Goal: Task Accomplishment & Management: Use online tool/utility

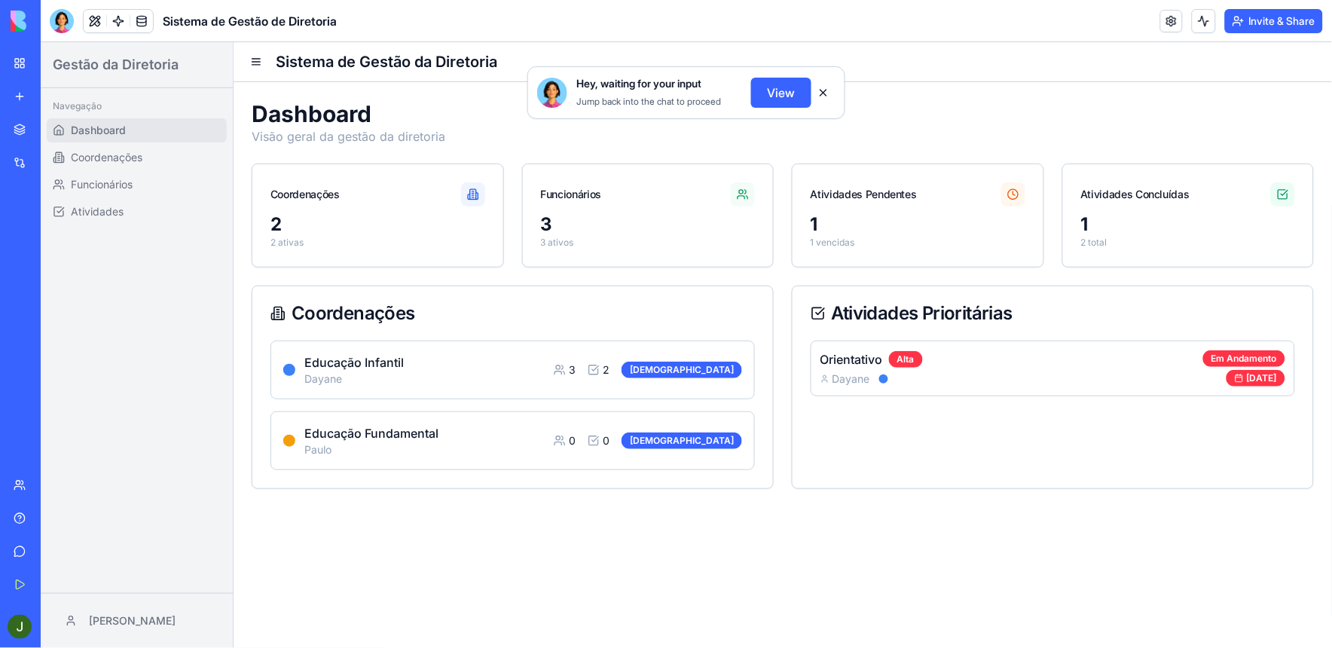
click at [821, 89] on button at bounding box center [824, 93] width 24 height 24
click at [48, 60] on div "My Workspace" at bounding box center [46, 63] width 20 height 15
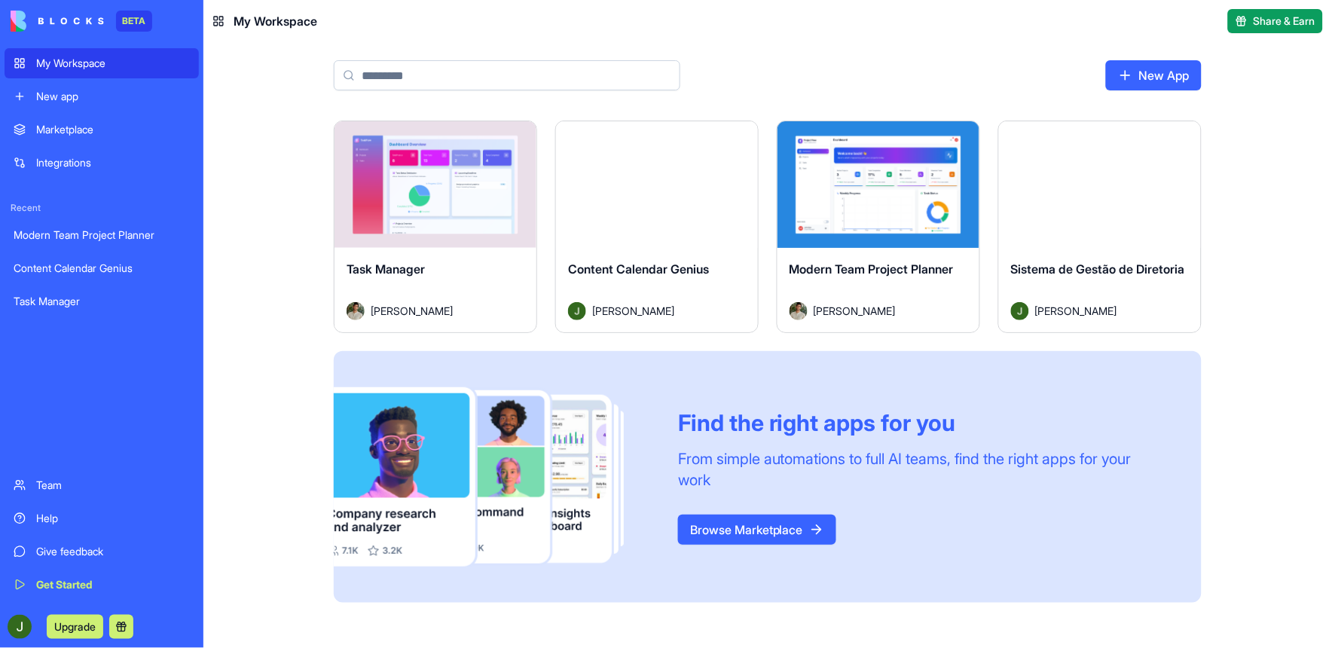
click at [46, 124] on div "Marketplace" at bounding box center [113, 129] width 154 height 15
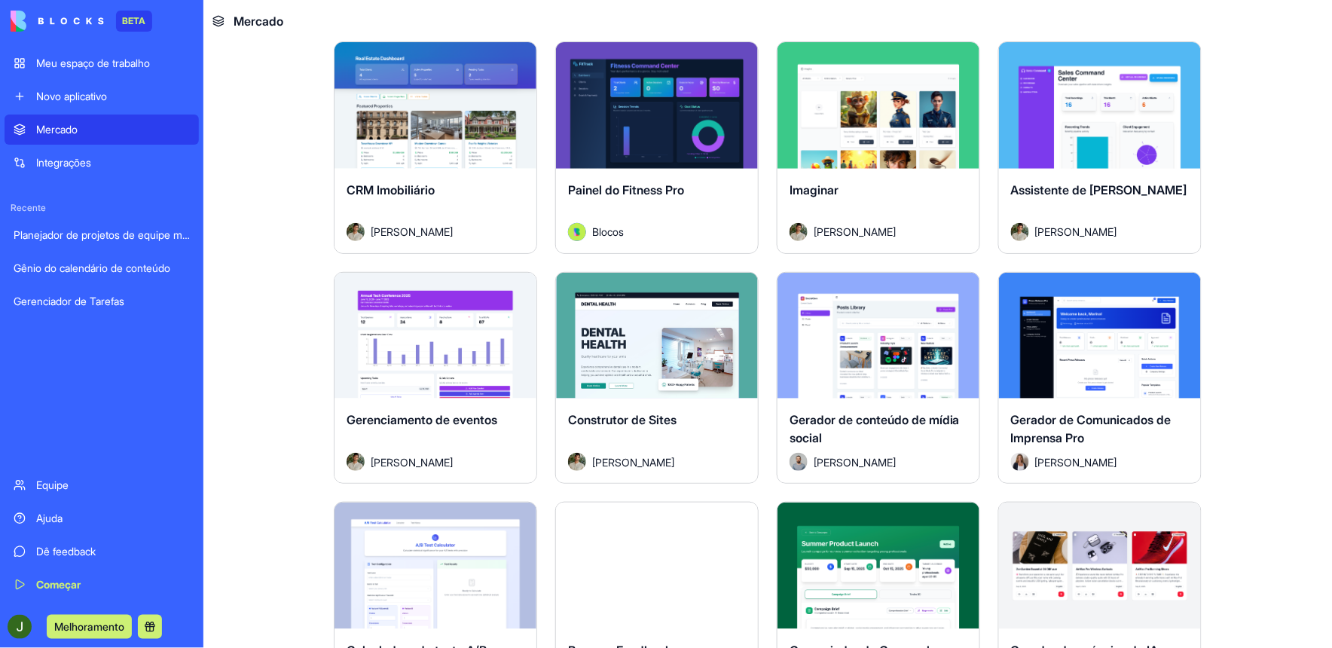
scroll to position [3098, 0]
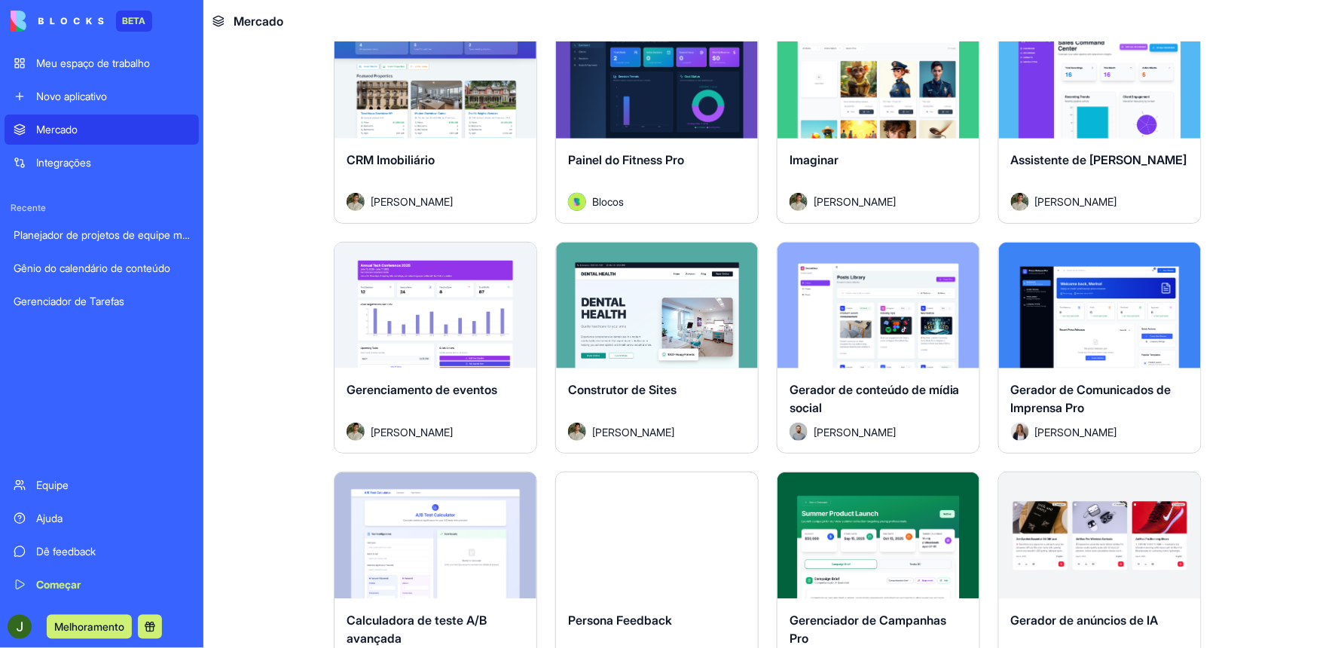
click at [643, 310] on button "Explorar" at bounding box center [657, 305] width 118 height 30
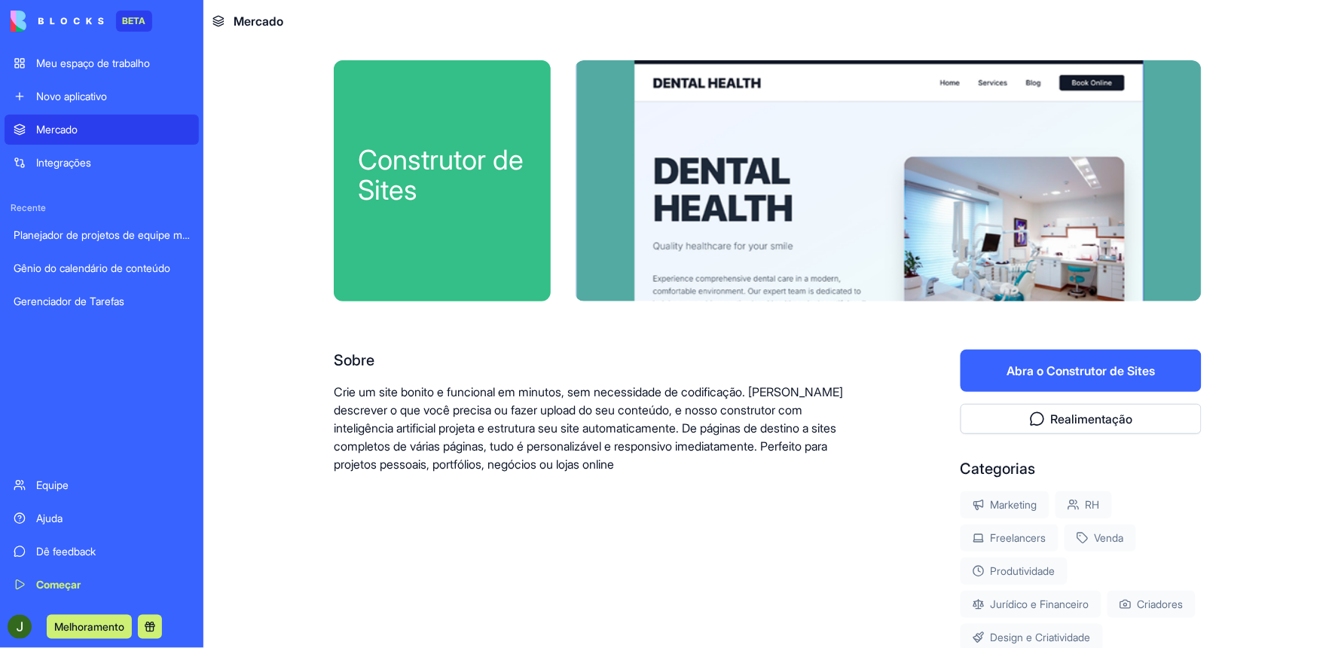
click at [1109, 363] on button "Abra o Construtor de Sites" at bounding box center [1081, 371] width 241 height 42
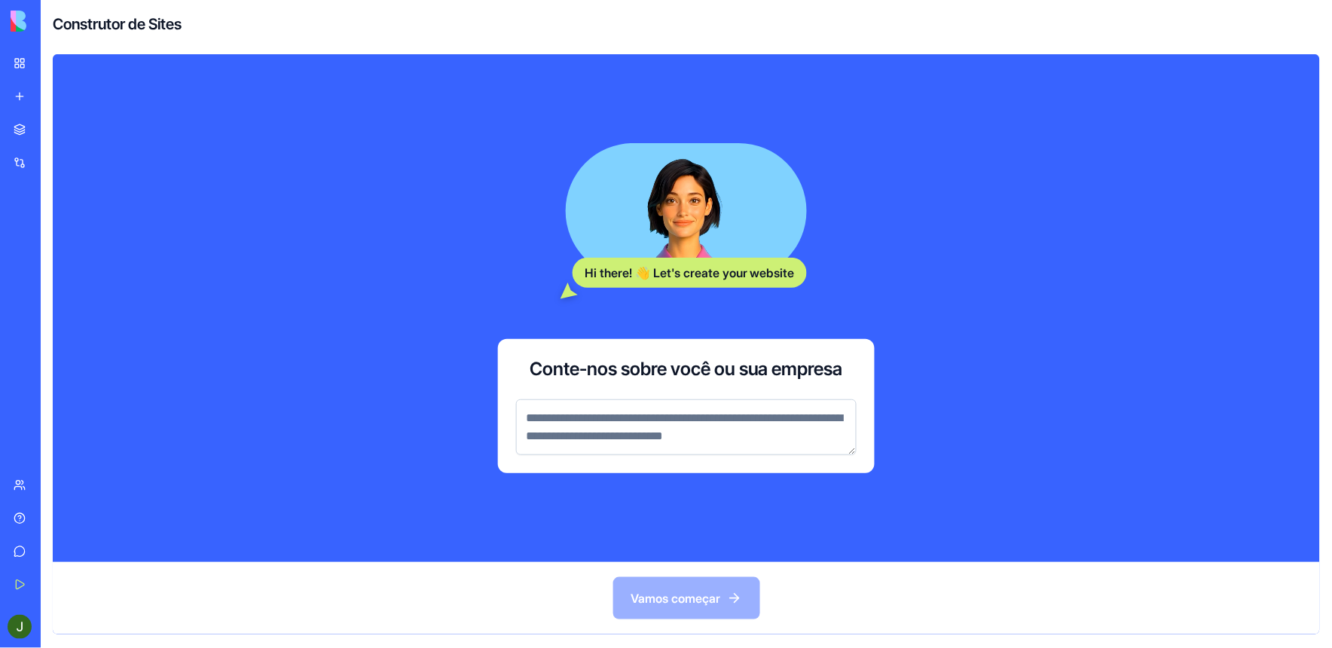
click at [680, 424] on textarea at bounding box center [686, 427] width 341 height 56
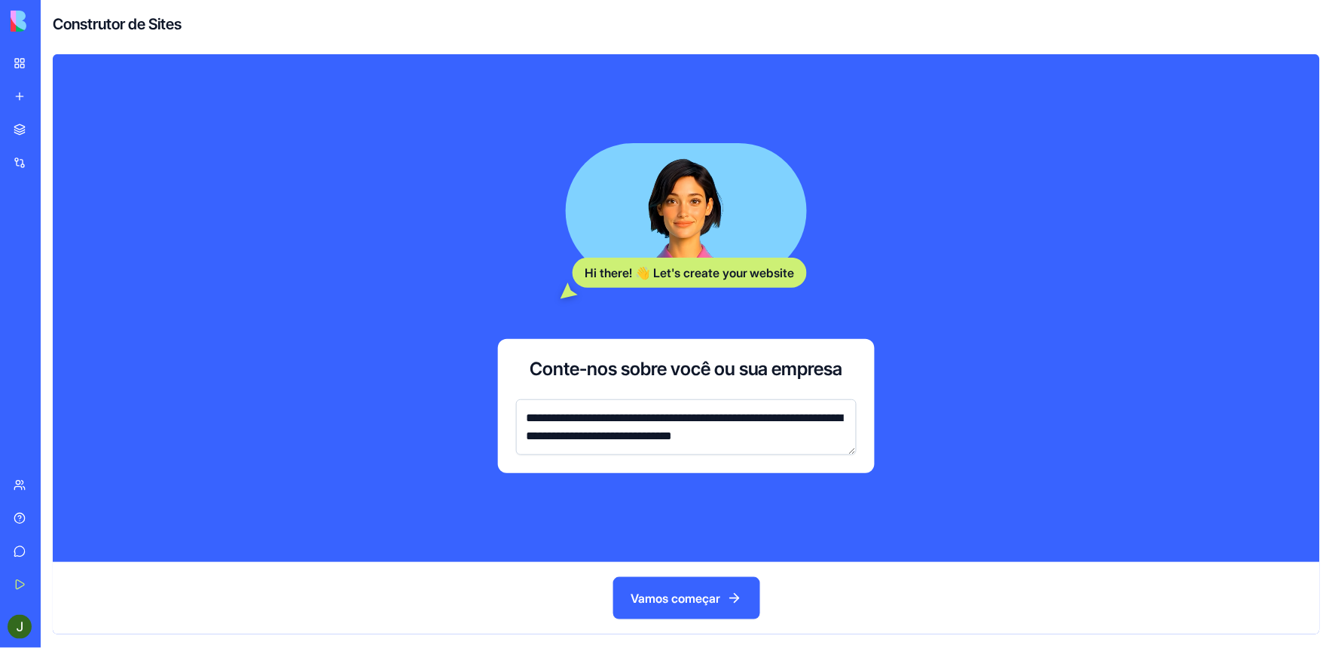
type textarea "**********"
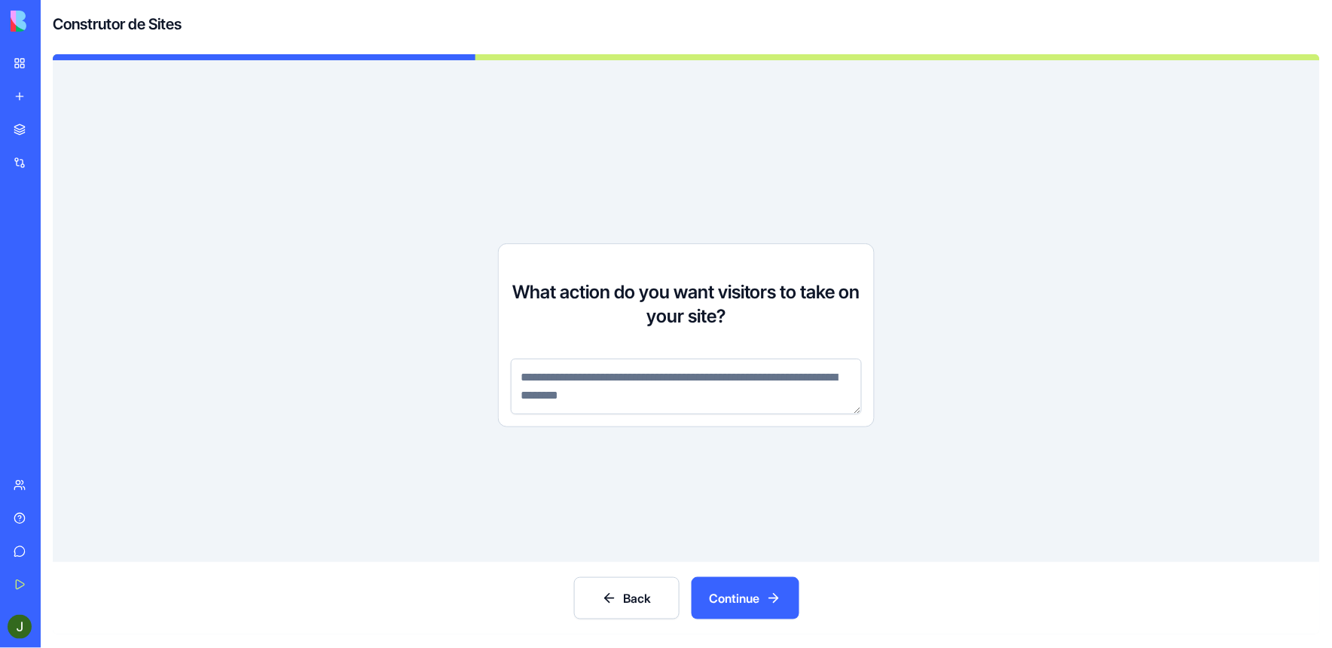
drag, startPoint x: 374, startPoint y: 295, endPoint x: 258, endPoint y: 282, distance: 116.8
click at [258, 282] on div "What action do you want visitors to take on your site?" at bounding box center [687, 311] width 1268 height 502
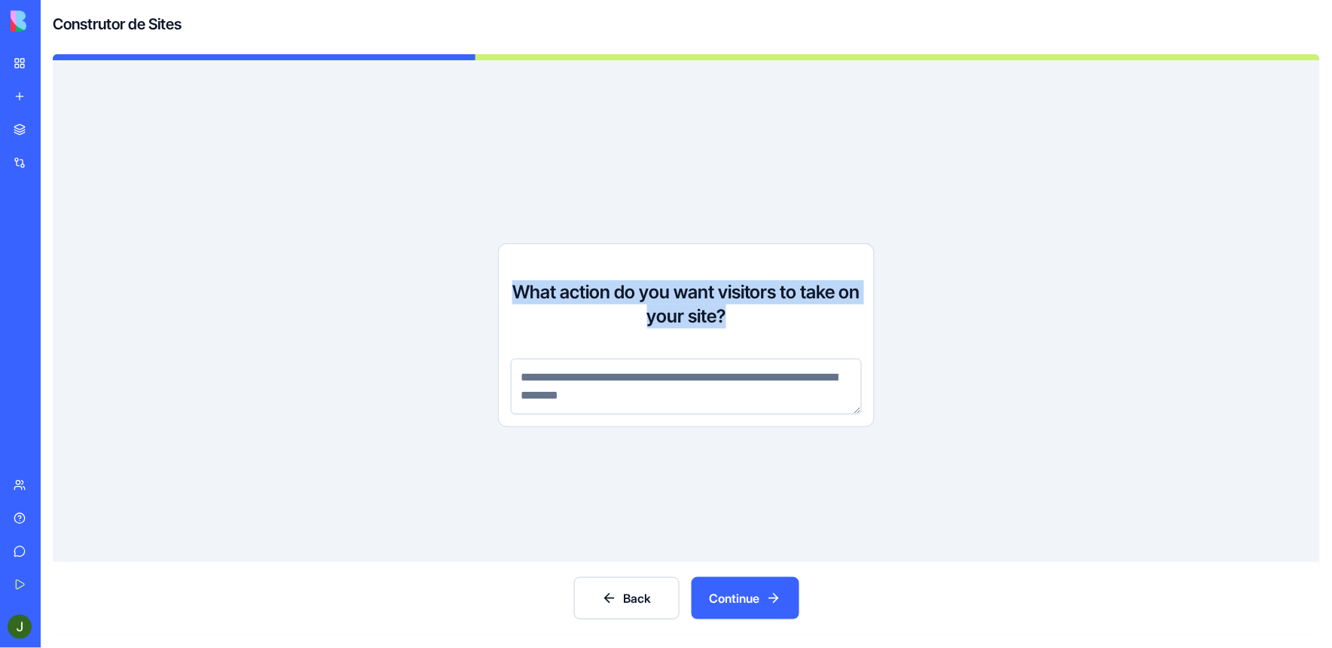
drag, startPoint x: 514, startPoint y: 292, endPoint x: 789, endPoint y: 327, distance: 277.2
click at [789, 327] on h3 "What action do you want visitors to take on your site?" at bounding box center [686, 304] width 351 height 48
drag, startPoint x: 789, startPoint y: 327, endPoint x: 716, endPoint y: 292, distance: 80.9
drag, startPoint x: 716, startPoint y: 292, endPoint x: 448, endPoint y: 209, distance: 280.1
click at [448, 209] on div "What action do you want visitors to take on your site?" at bounding box center [687, 311] width 1268 height 502
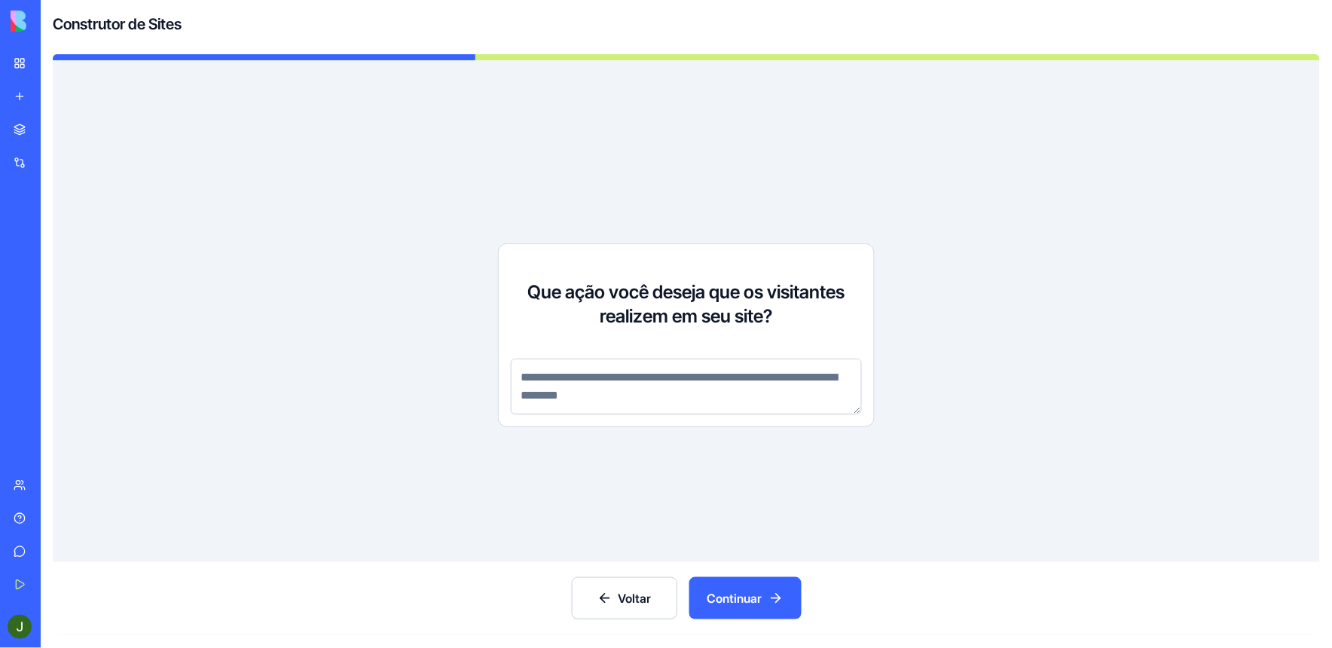
click at [545, 370] on textarea at bounding box center [686, 387] width 351 height 56
paste textarea "**********"
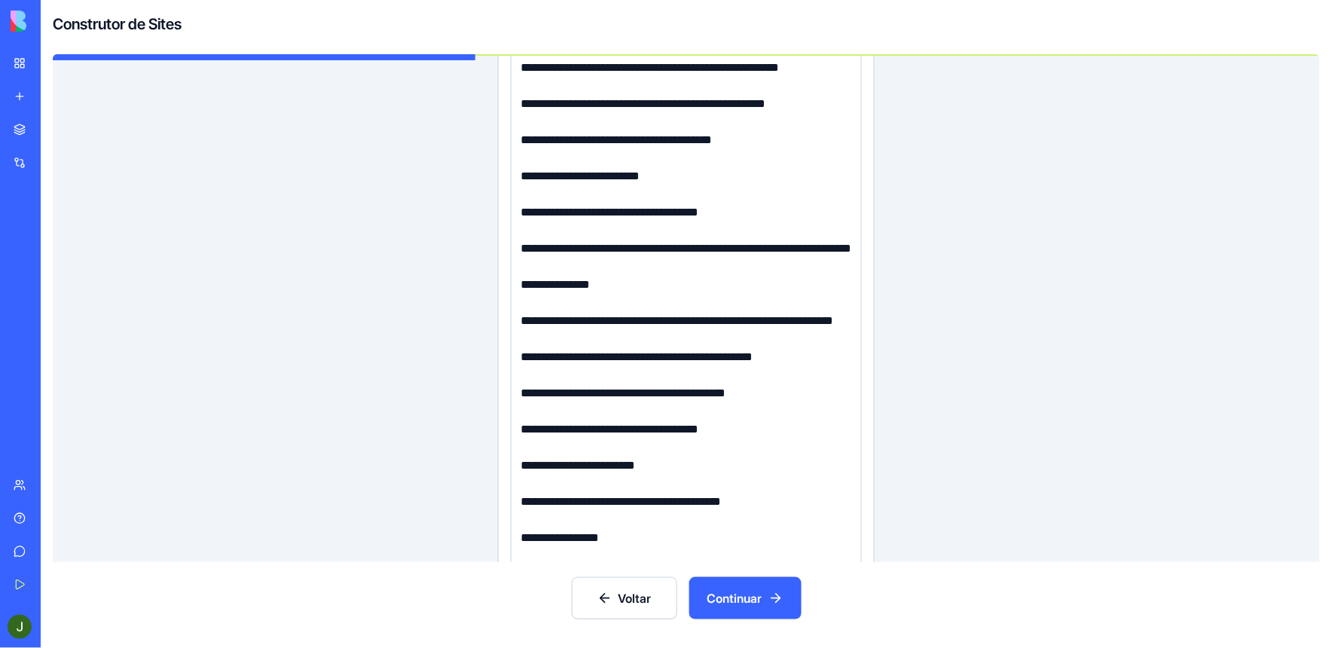
scroll to position [770, 0]
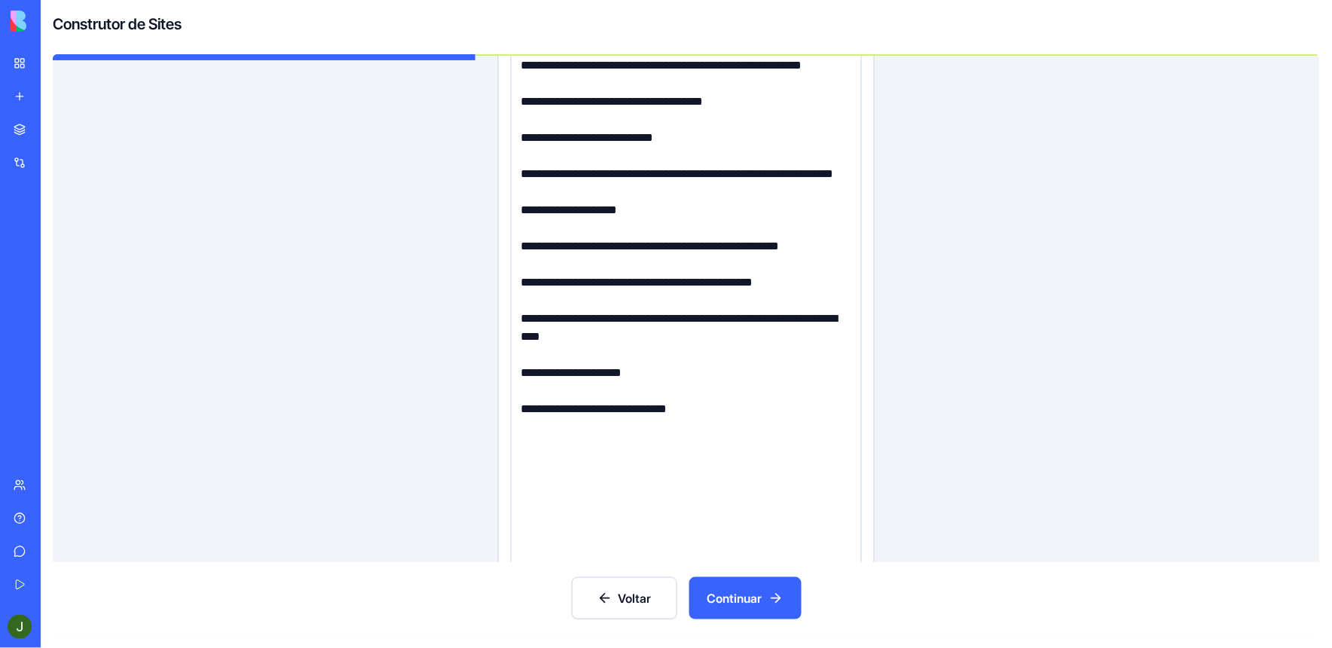
type textarea "**********"
click at [760, 603] on font "Continuar" at bounding box center [735, 598] width 55 height 18
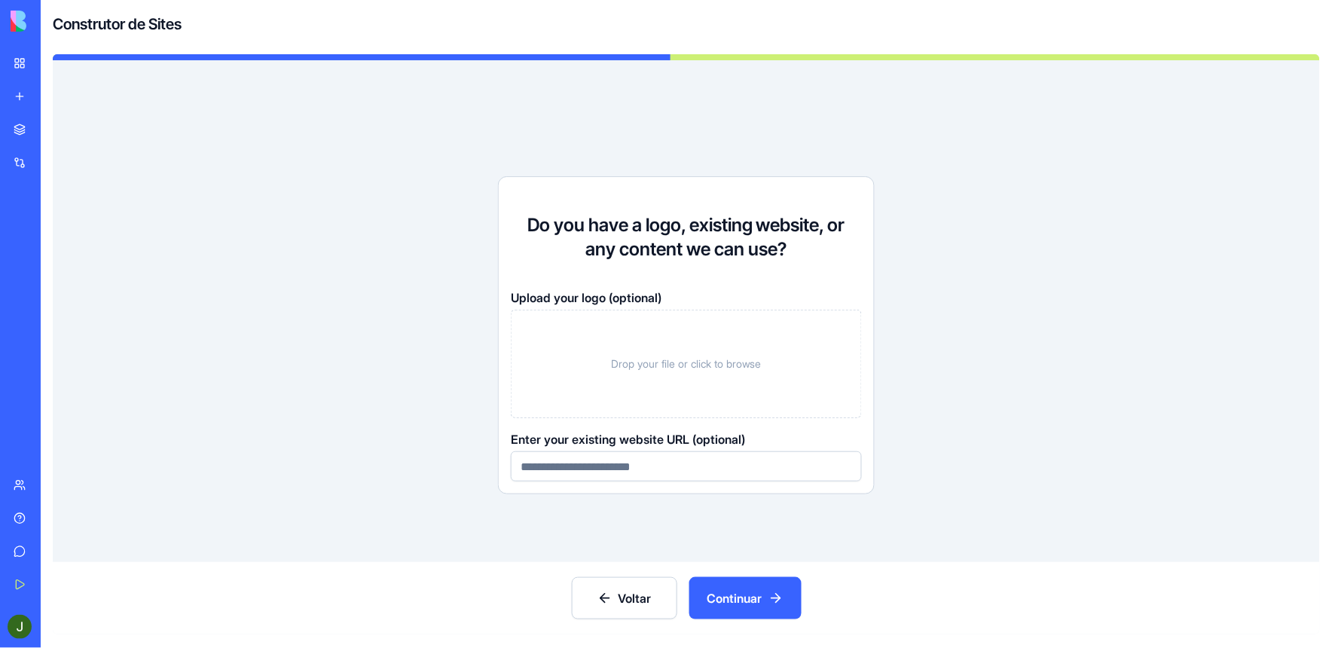
scroll to position [0, 0]
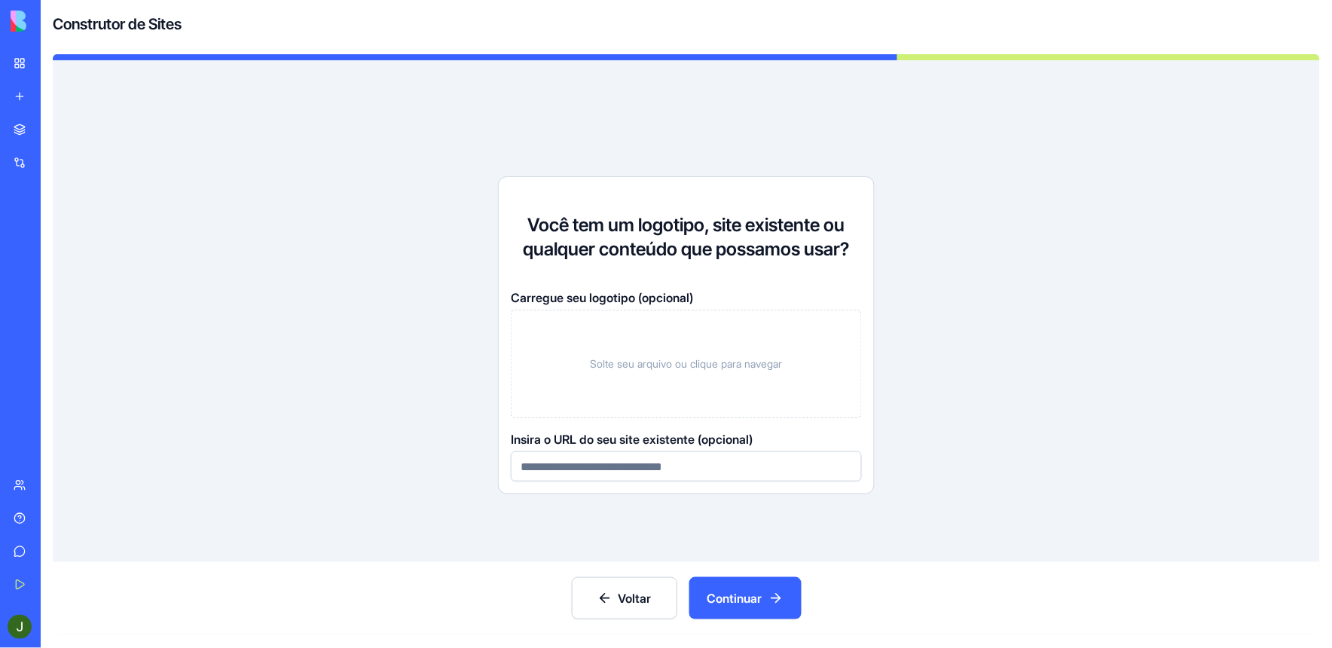
click at [616, 350] on div "Solte seu arquivo ou clique para navegar" at bounding box center [686, 364] width 351 height 109
click at [667, 366] on span "Solte seu arquivo ou clique para navegar" at bounding box center [687, 363] width 192 height 15
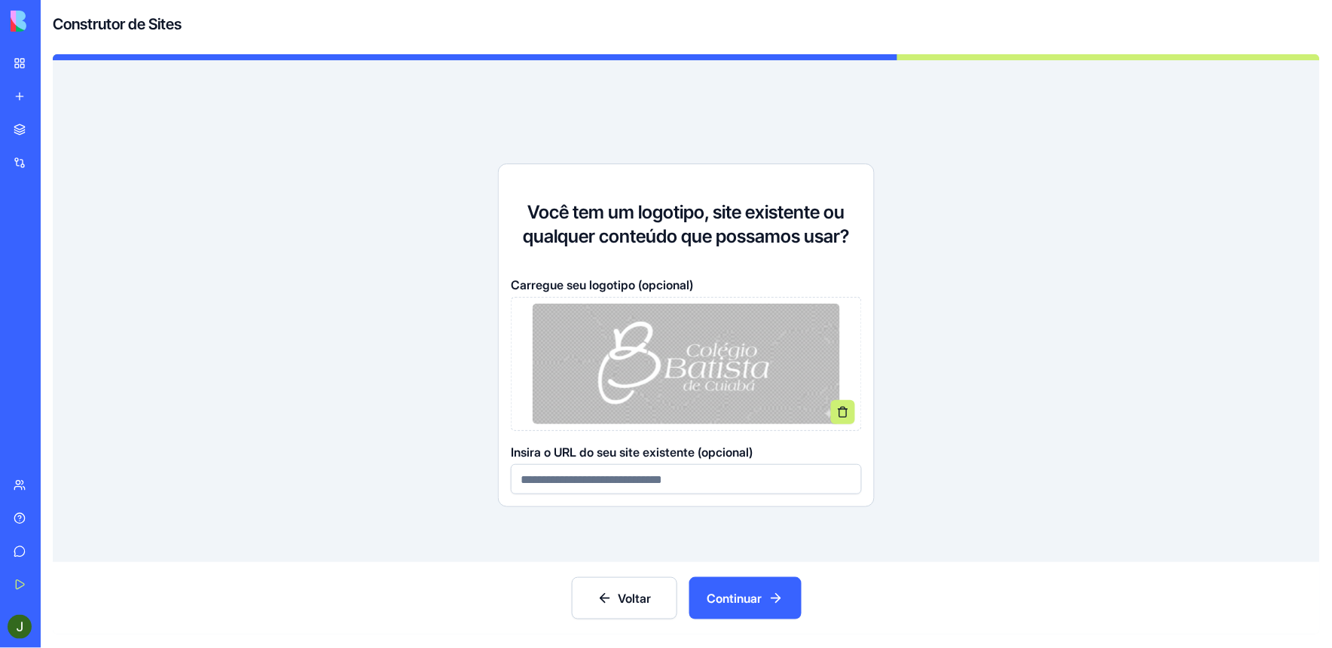
click at [718, 594] on font "Continuar" at bounding box center [735, 598] width 55 height 18
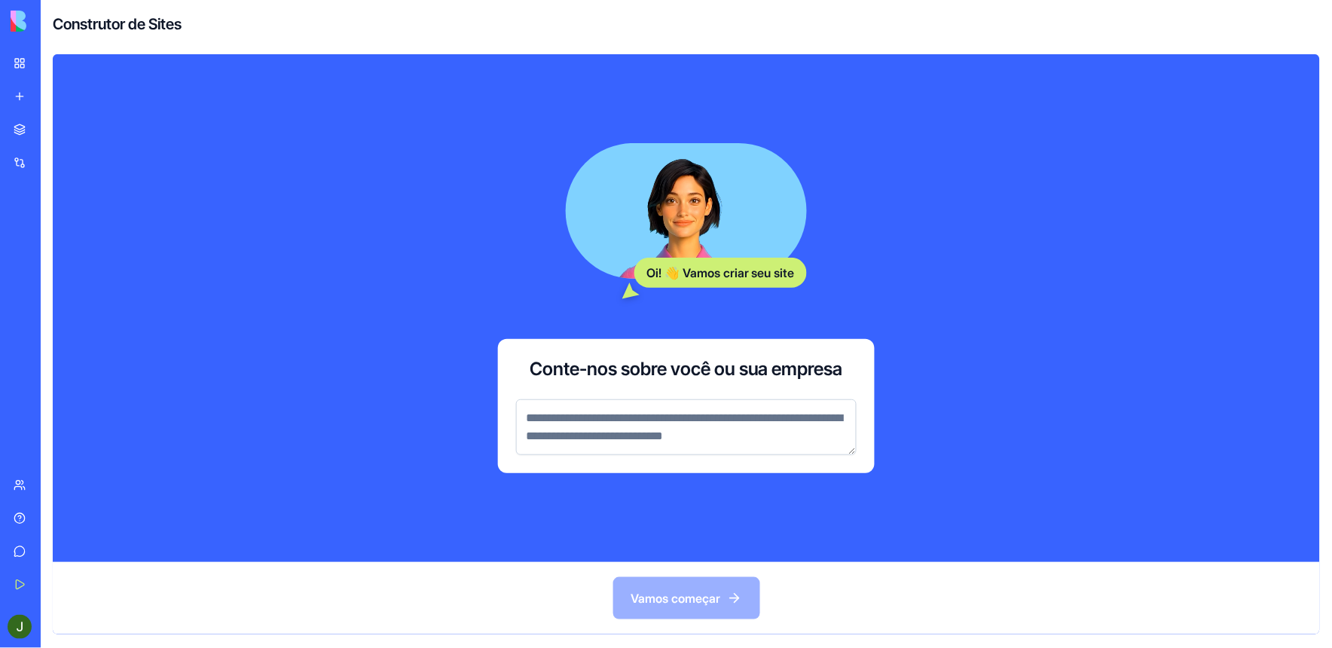
click at [536, 415] on textarea at bounding box center [686, 427] width 341 height 56
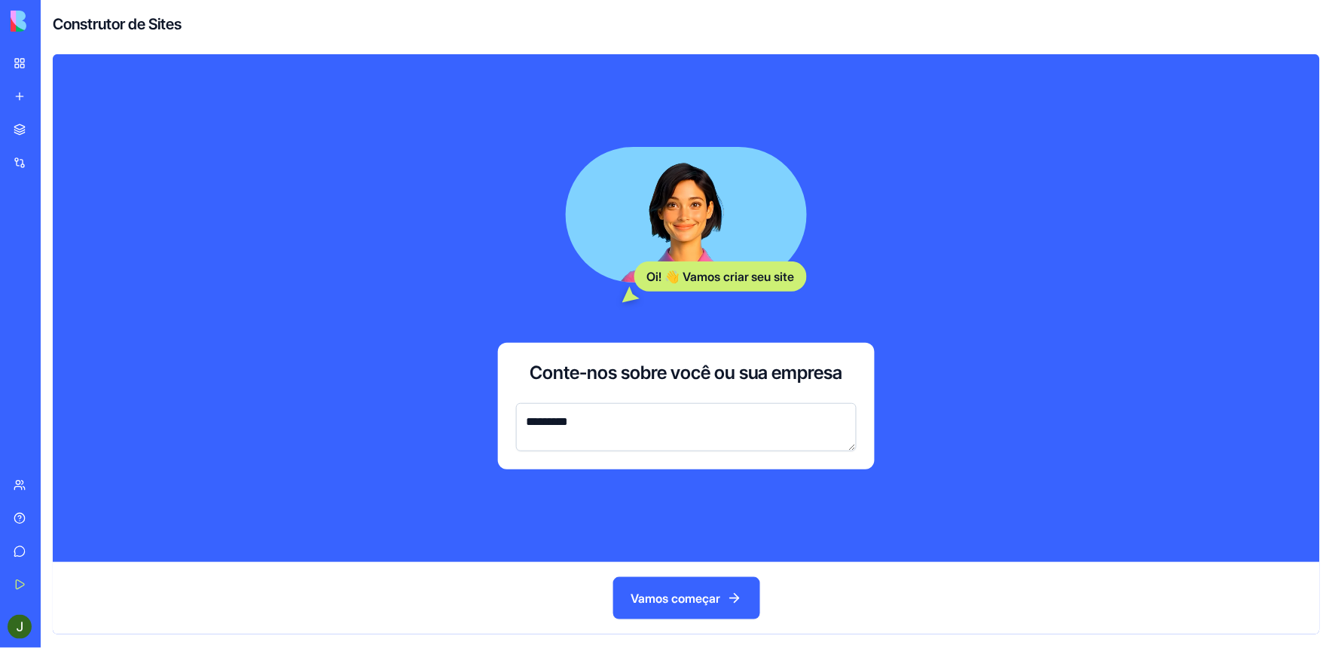
type textarea "*********"
click at [671, 593] on font "Vamos começar" at bounding box center [677, 598] width 90 height 18
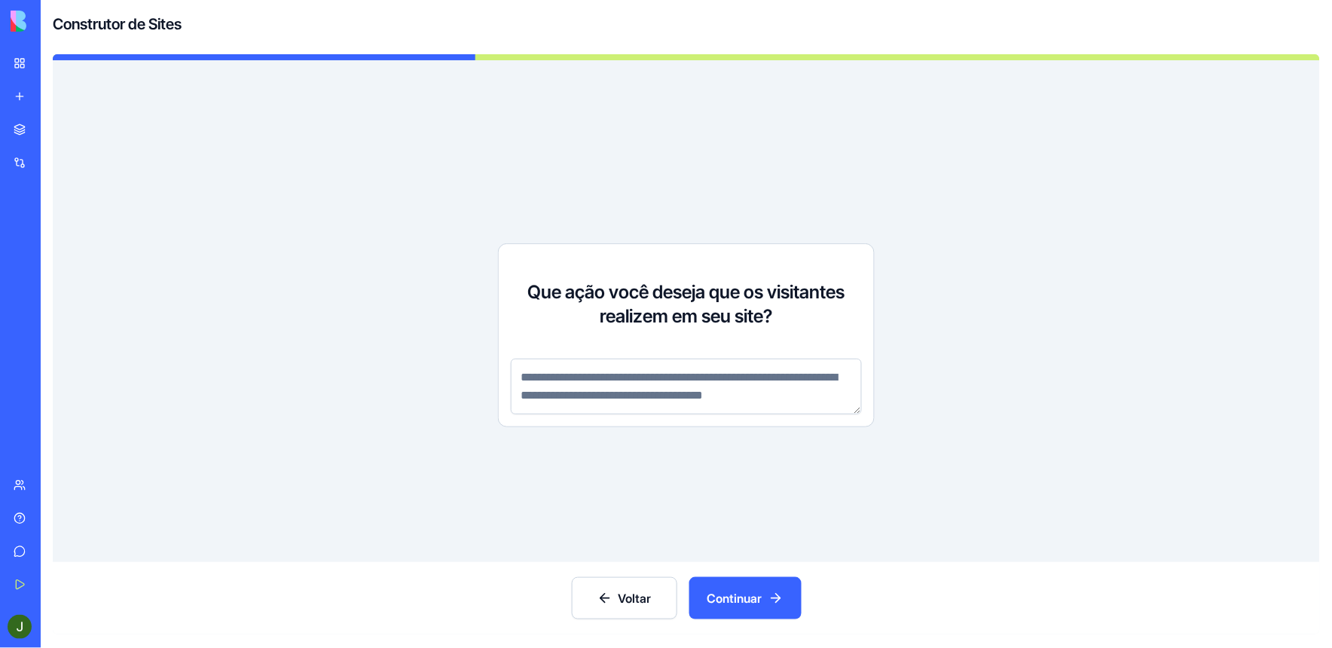
click at [544, 378] on textarea at bounding box center [686, 387] width 351 height 56
click at [765, 384] on textarea at bounding box center [686, 387] width 351 height 56
paste textarea "**********"
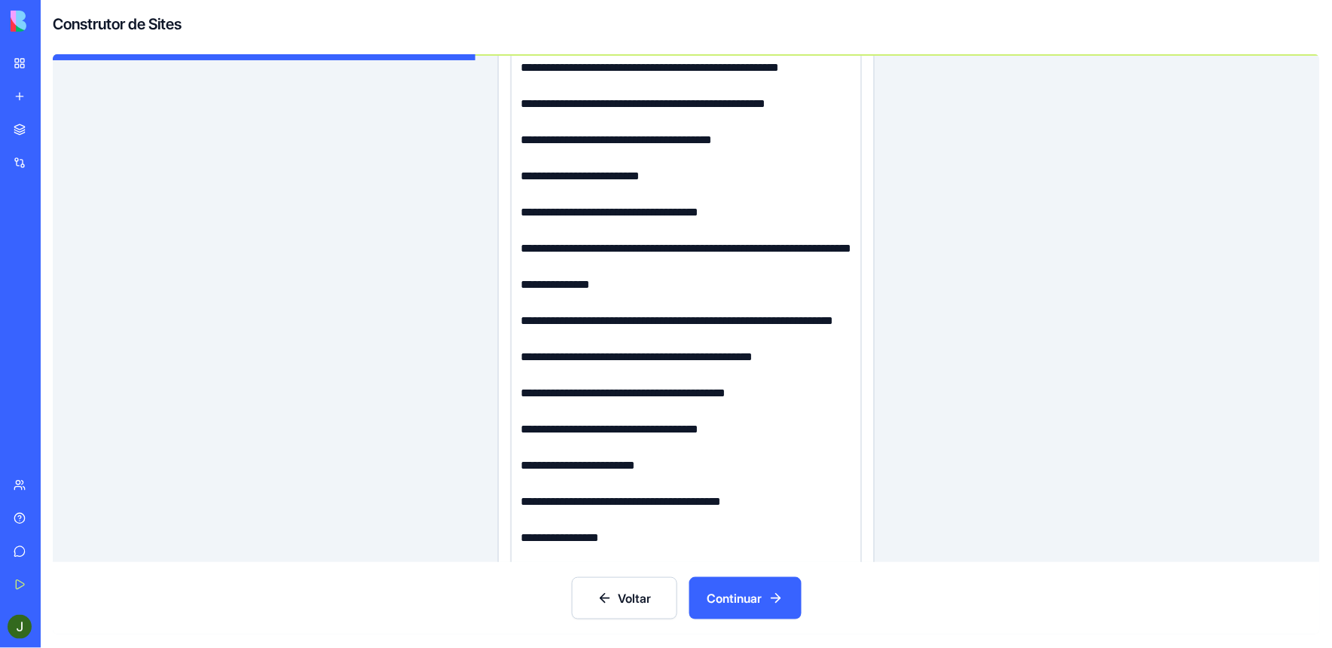
scroll to position [770, 0]
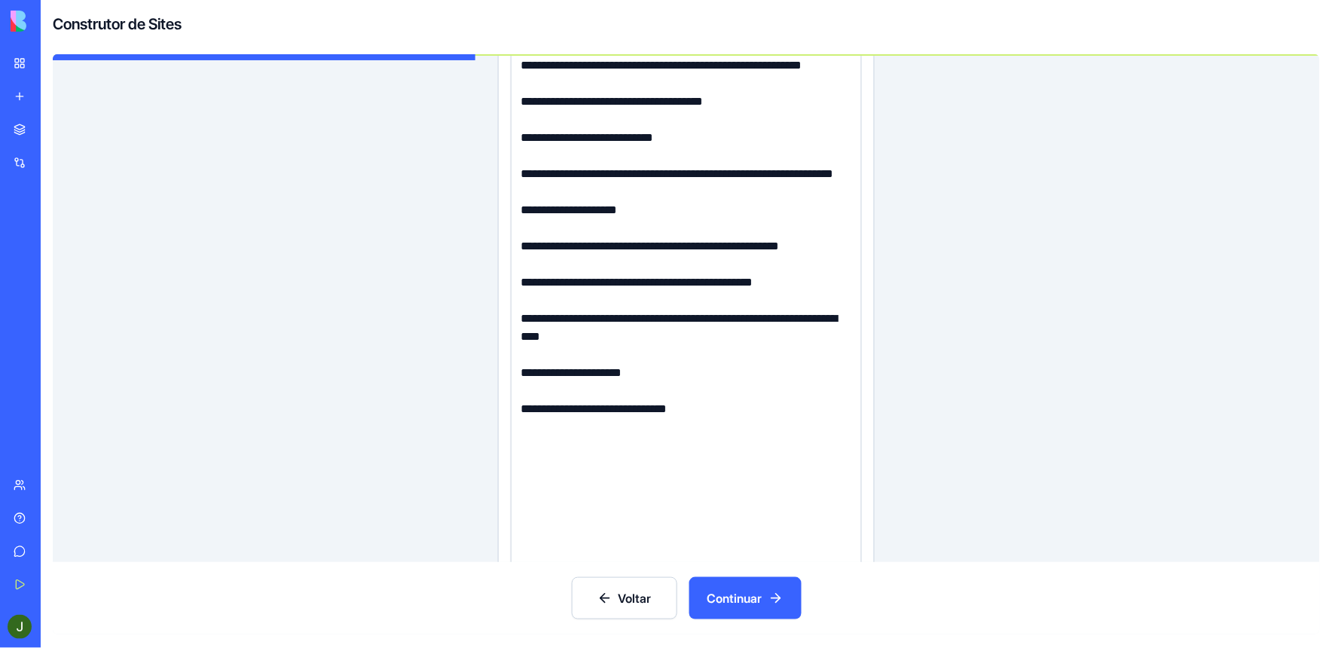
type textarea "**********"
click at [731, 592] on font "Continuar" at bounding box center [735, 598] width 55 height 18
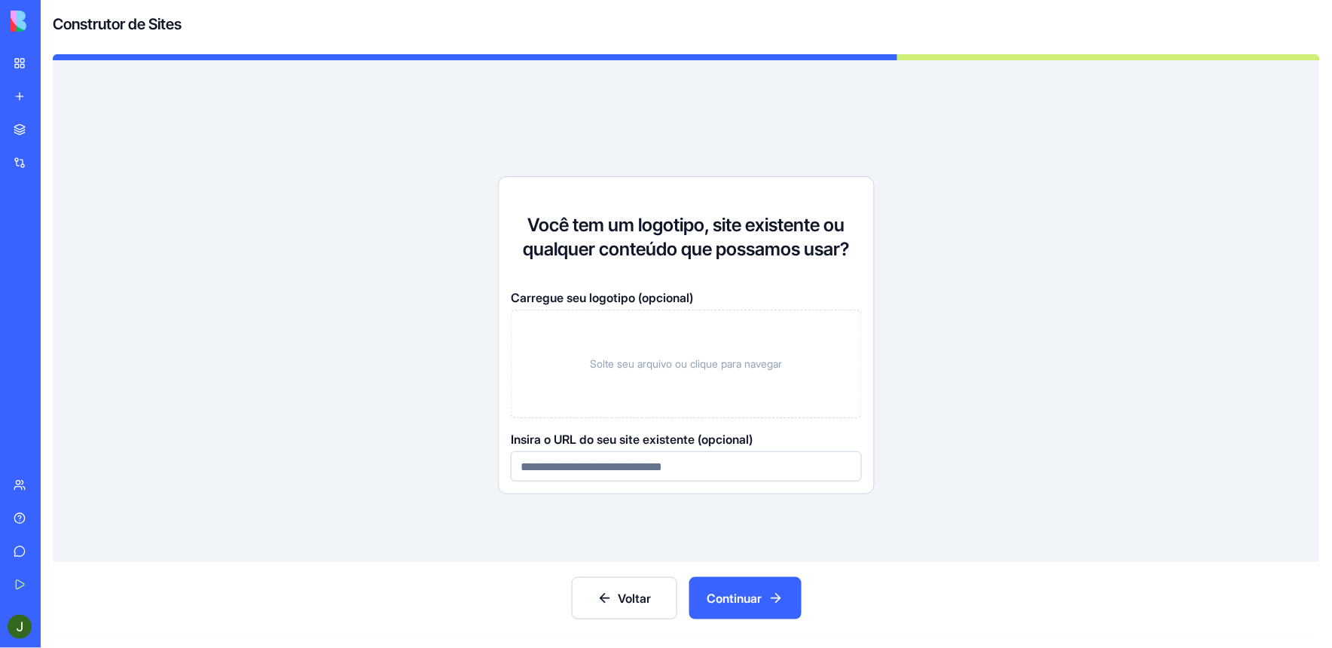
click at [699, 365] on span "Solte seu arquivo ou clique para navegar" at bounding box center [687, 363] width 192 height 15
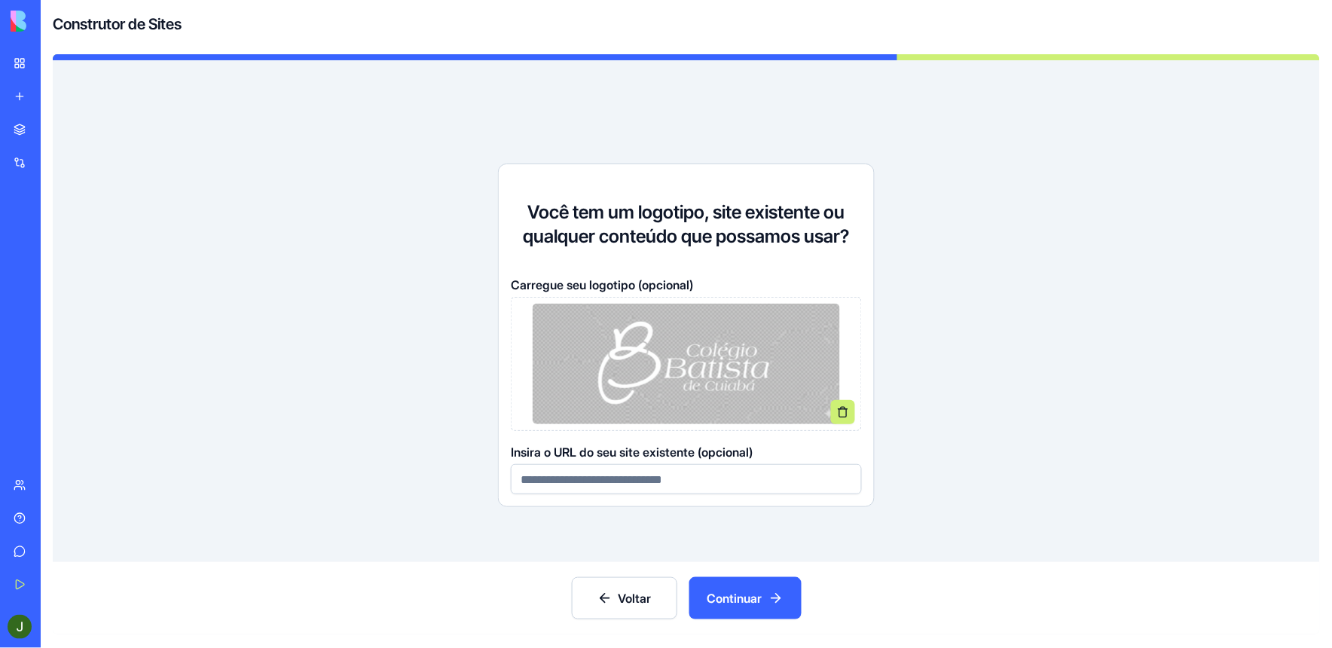
click at [745, 601] on font "Continuar" at bounding box center [735, 598] width 55 height 18
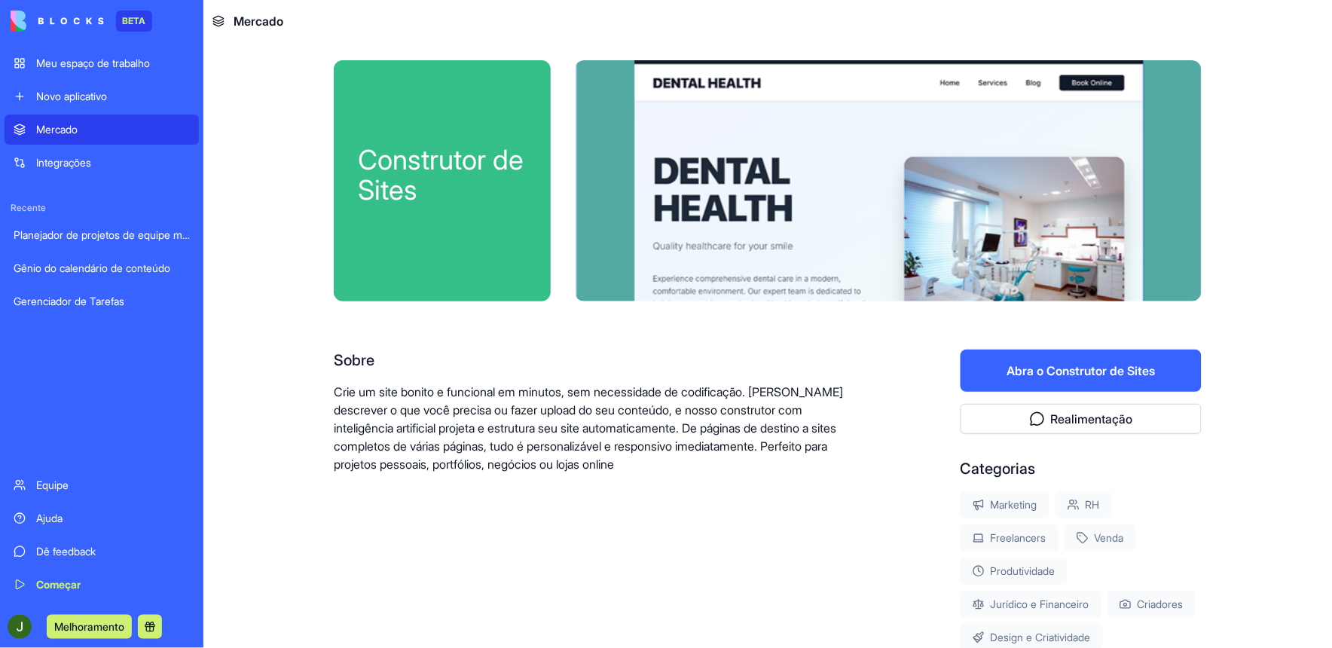
click at [1118, 372] on button "Abra o Construtor de Sites" at bounding box center [1081, 371] width 241 height 42
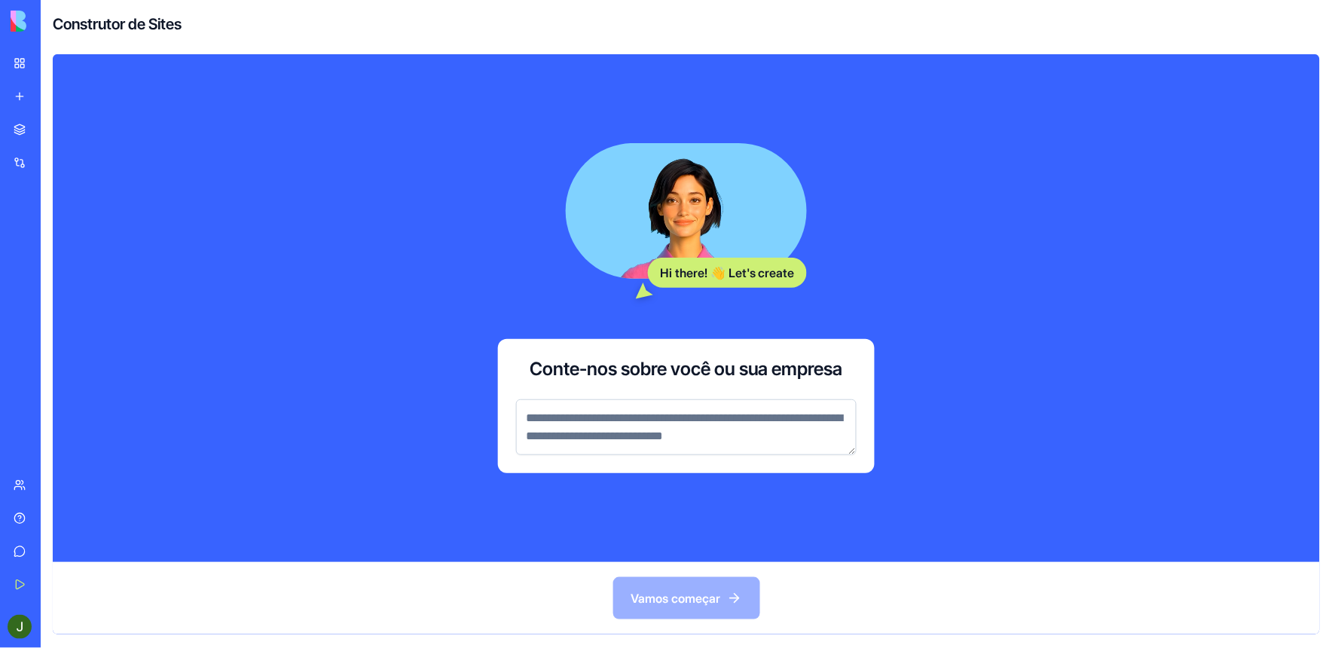
click at [598, 427] on textarea at bounding box center [686, 427] width 341 height 56
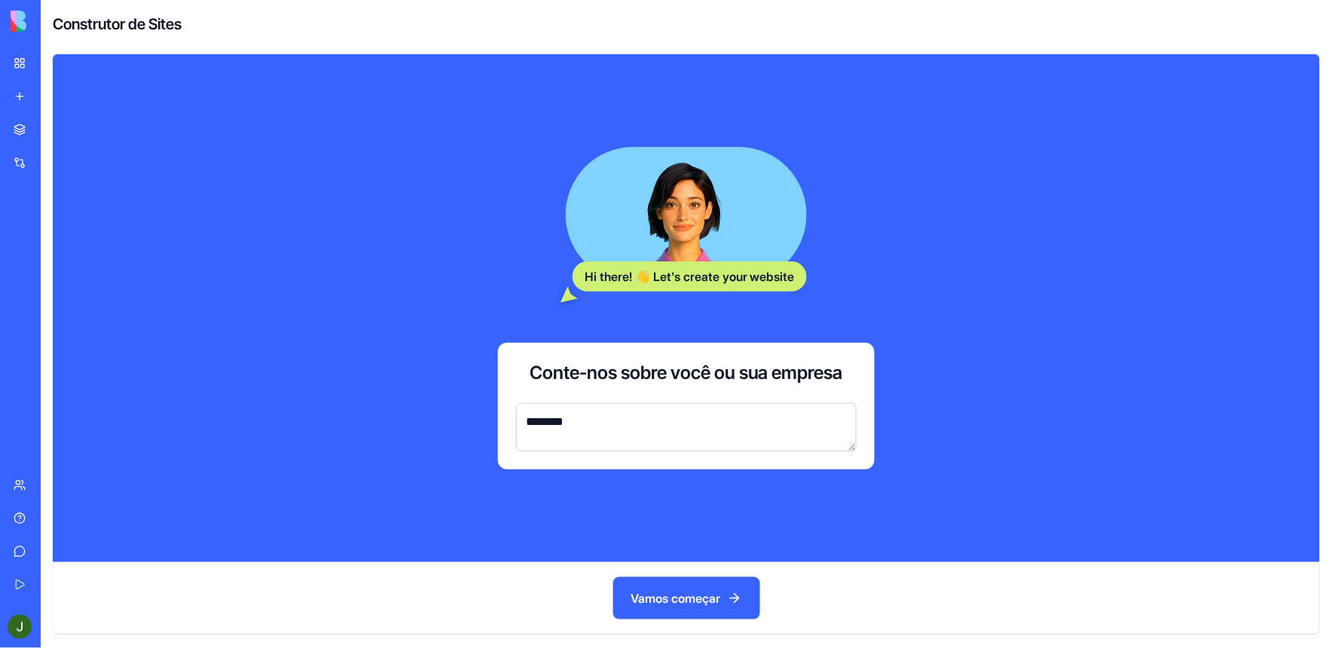
type textarea "*********"
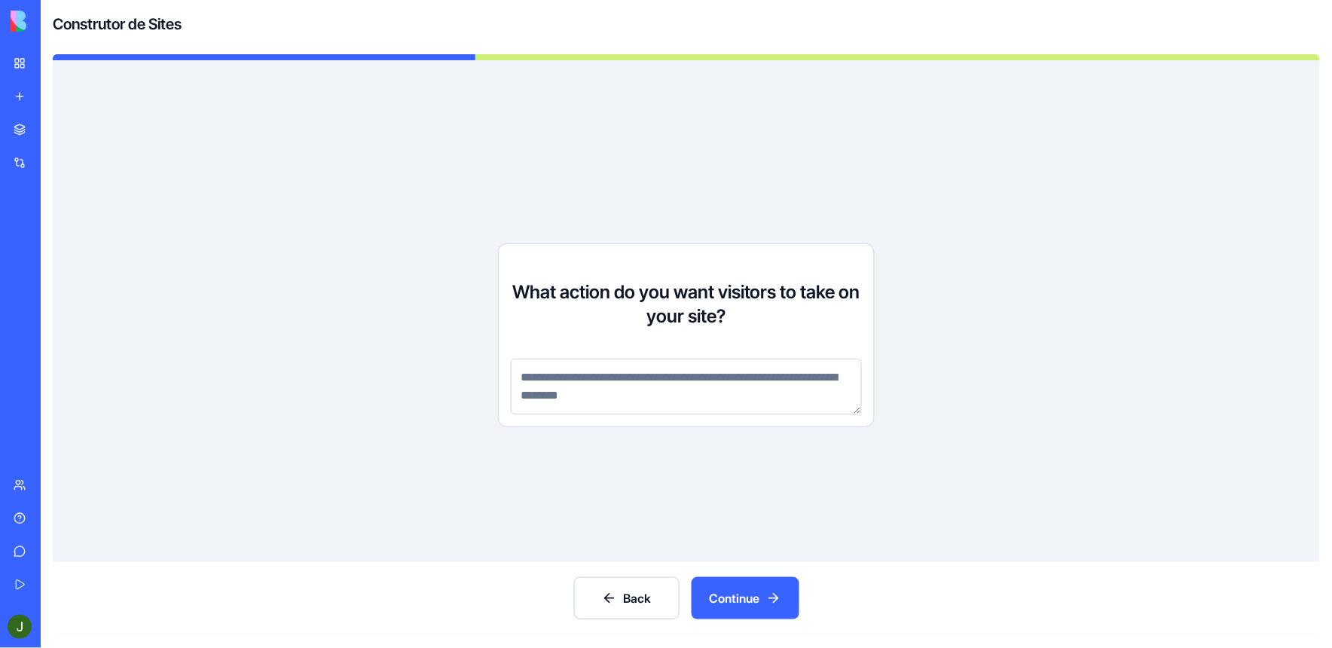
click at [634, 373] on textarea at bounding box center [686, 387] width 351 height 56
type textarea "**********"
click at [725, 603] on font "Continue" at bounding box center [735, 598] width 50 height 18
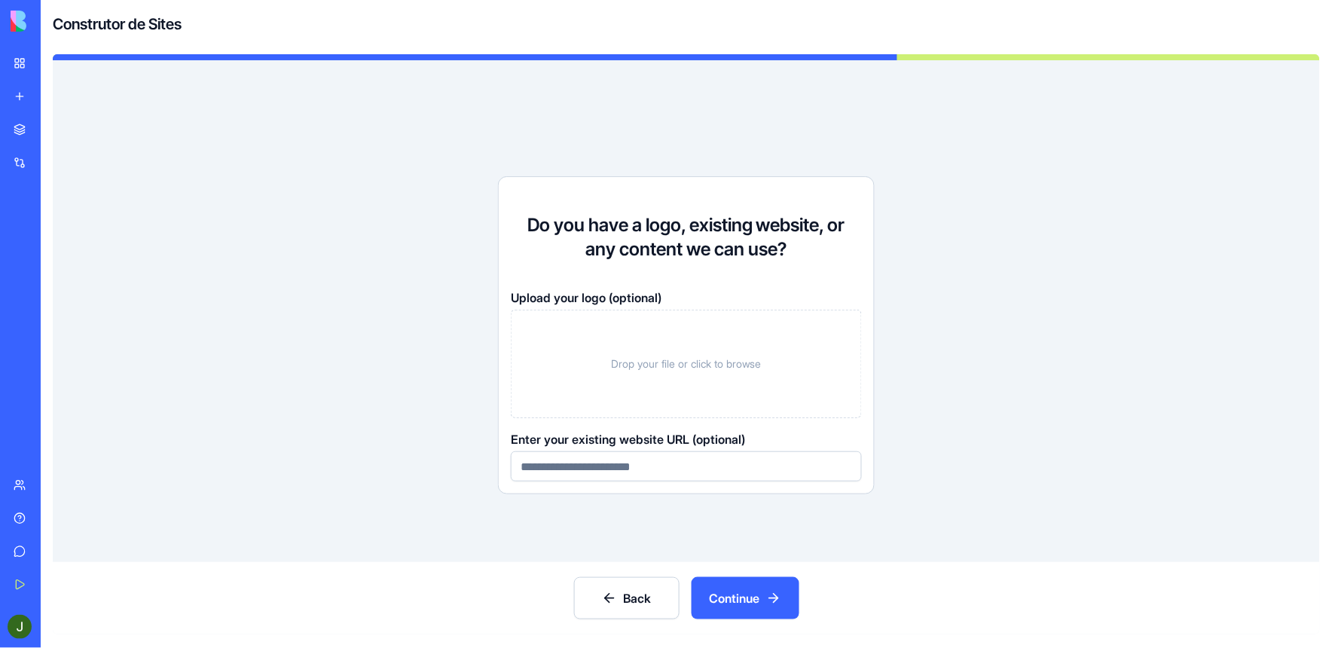
click at [662, 362] on span "Drop your file or click to browse" at bounding box center [686, 363] width 151 height 15
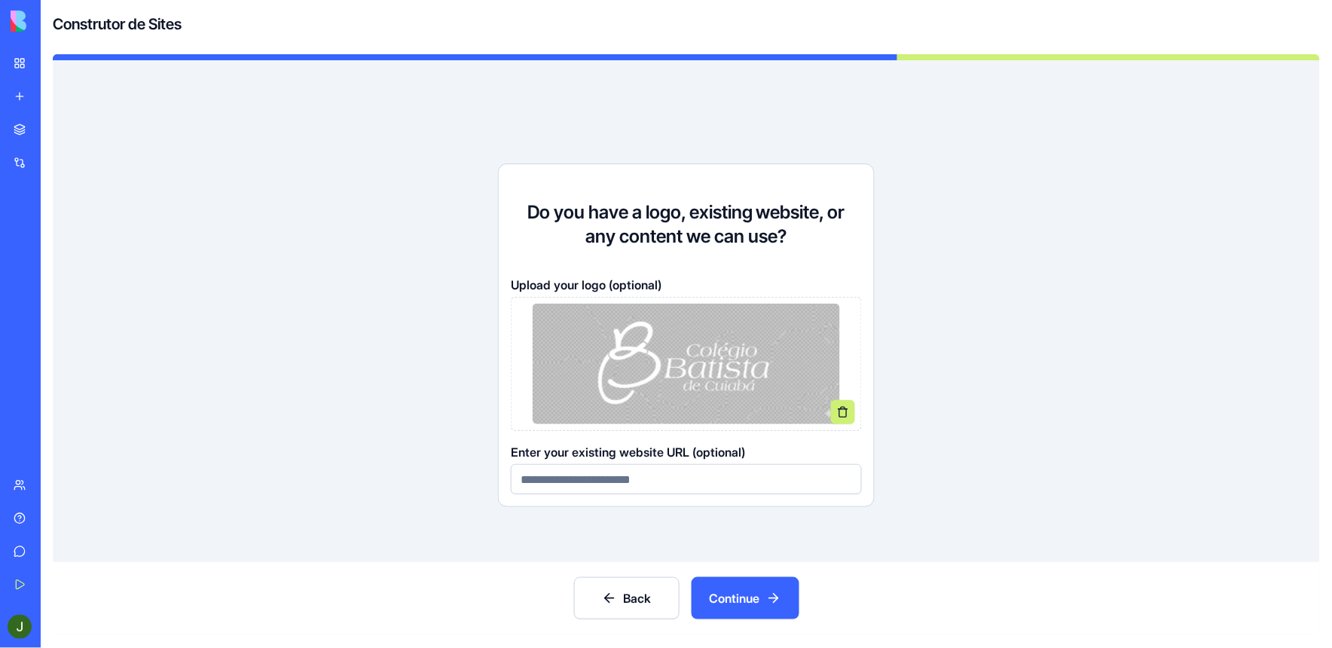
click at [751, 605] on font "Continue" at bounding box center [735, 598] width 50 height 18
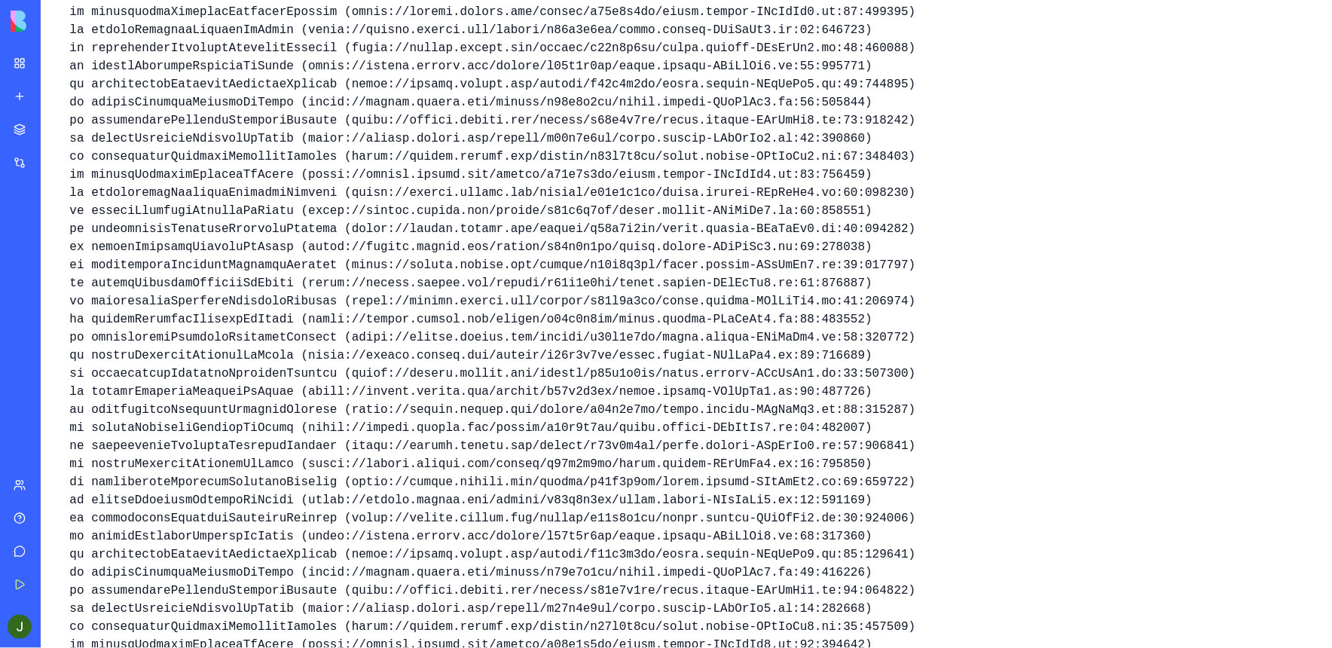
scroll to position [329, 0]
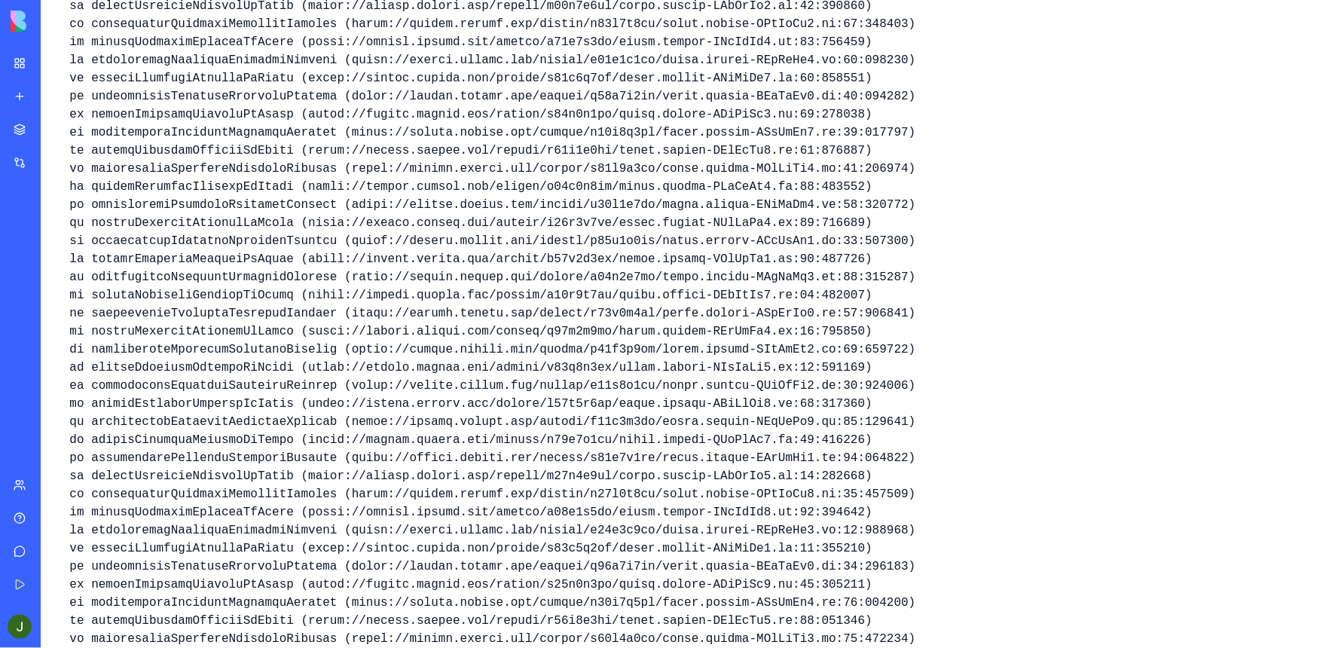
click at [32, 589] on link "Começar" at bounding box center [35, 585] width 60 height 30
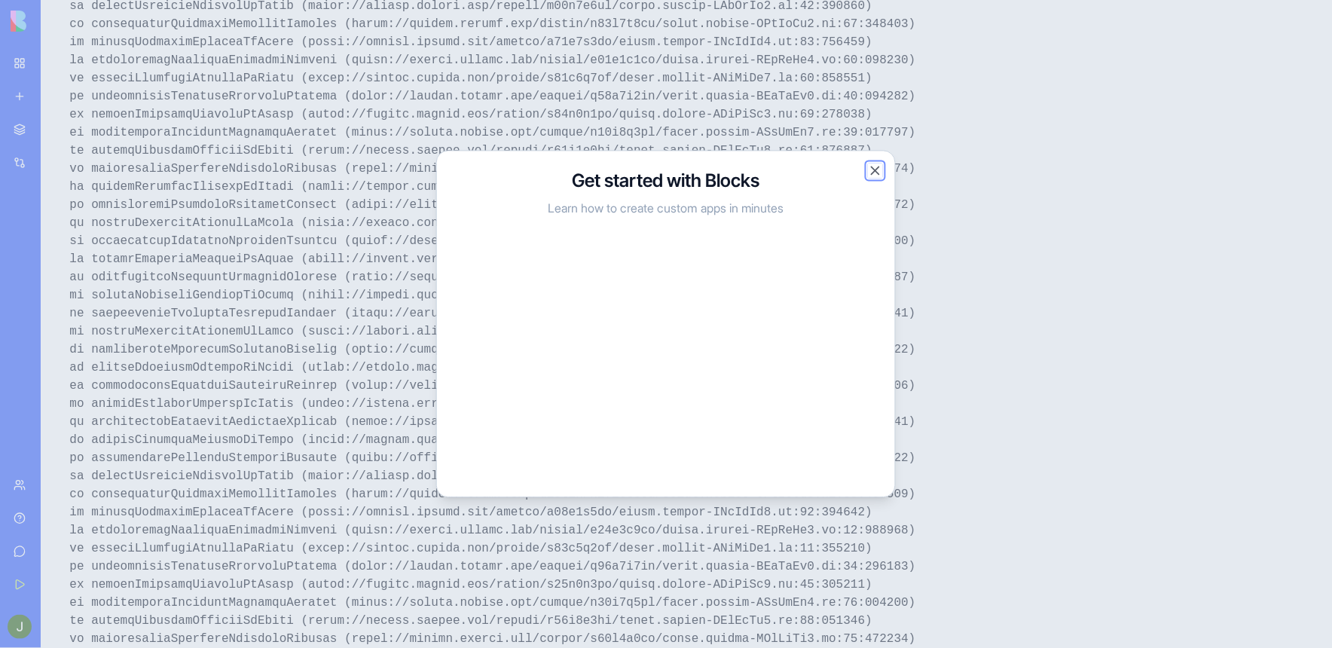
click at [880, 173] on button "Close" at bounding box center [875, 171] width 15 height 15
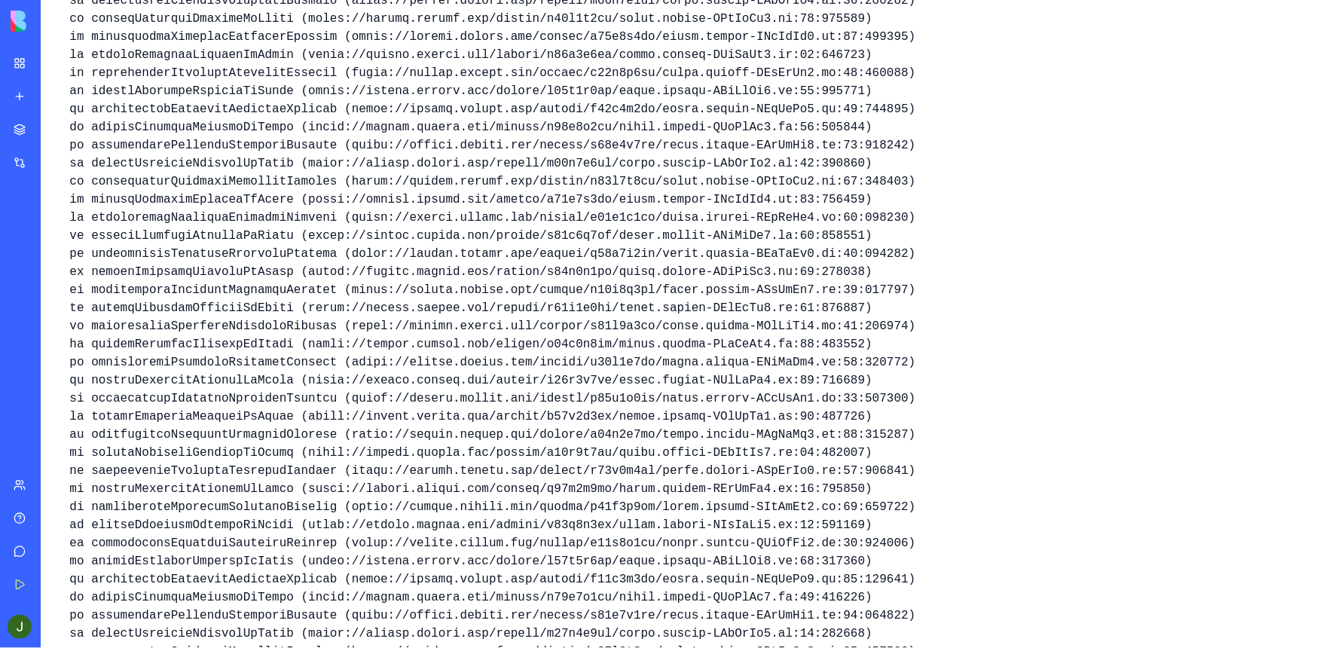
scroll to position [0, 0]
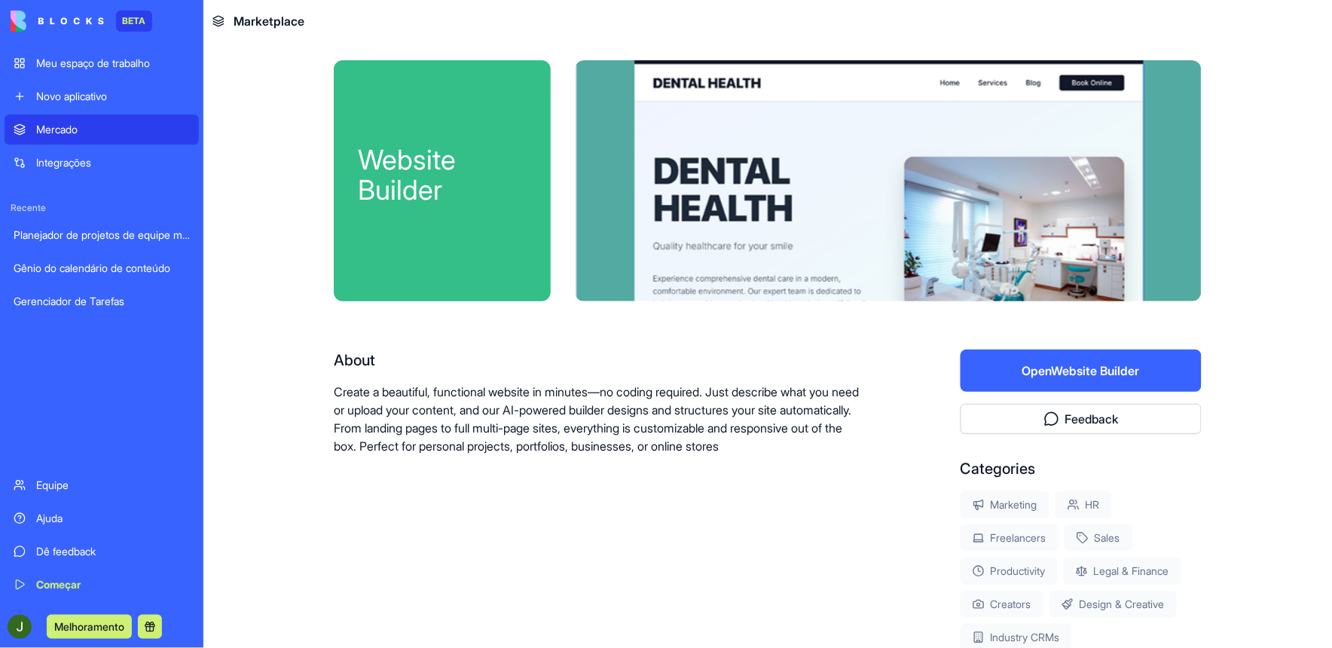
click at [989, 371] on button "Open Website Builder" at bounding box center [1081, 371] width 241 height 42
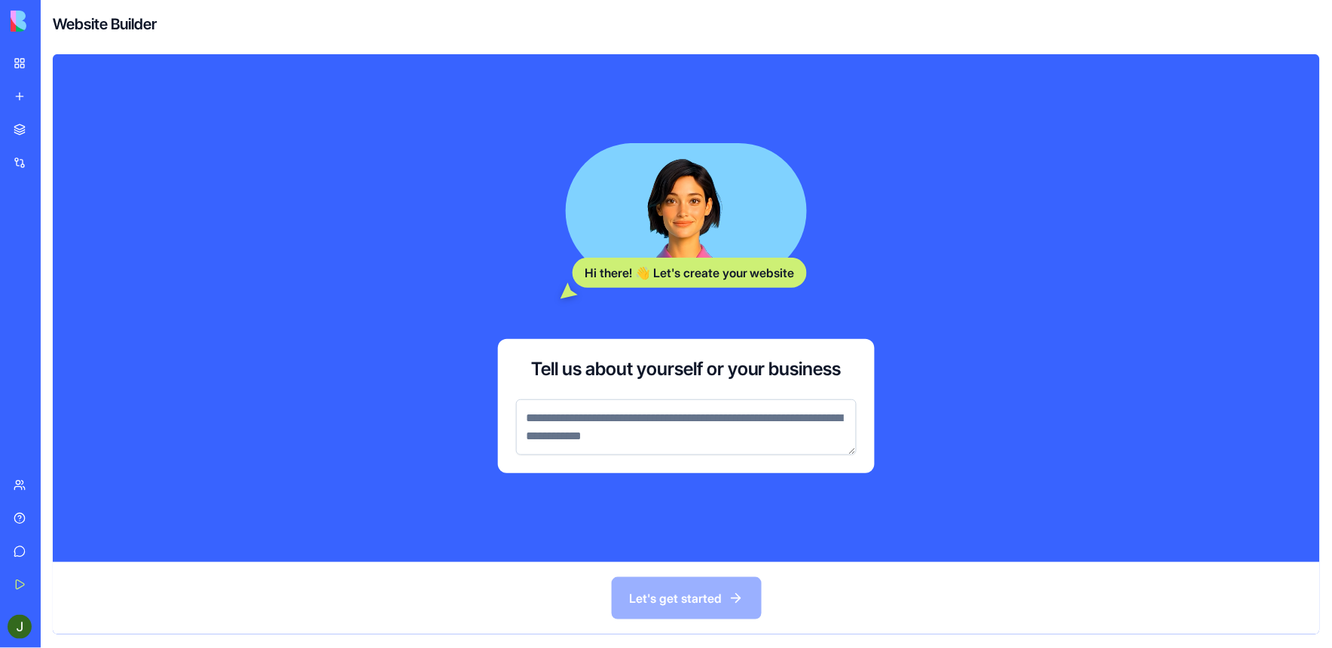
drag, startPoint x: 295, startPoint y: 317, endPoint x: 256, endPoint y: 266, distance: 64.5
click at [256, 266] on div "Hi there! 👋 Let's create your website Tell us about yourself or your business" at bounding box center [687, 308] width 1268 height 508
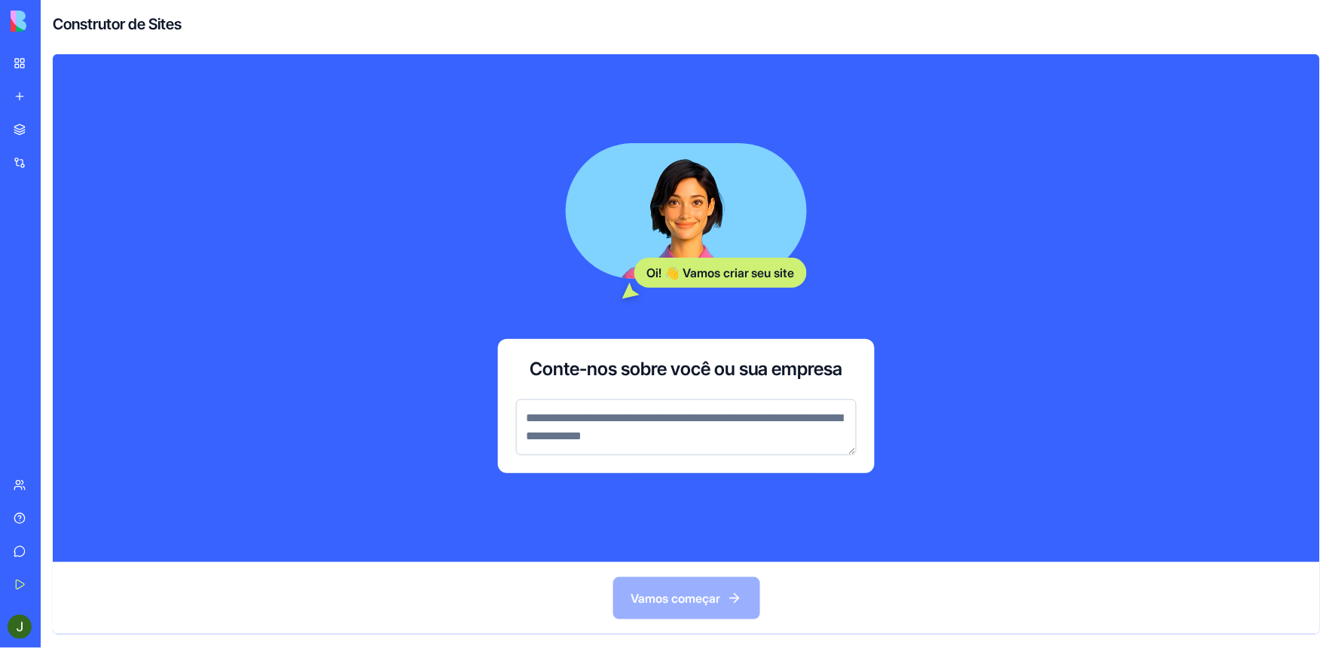
click at [601, 421] on textarea at bounding box center [686, 427] width 341 height 56
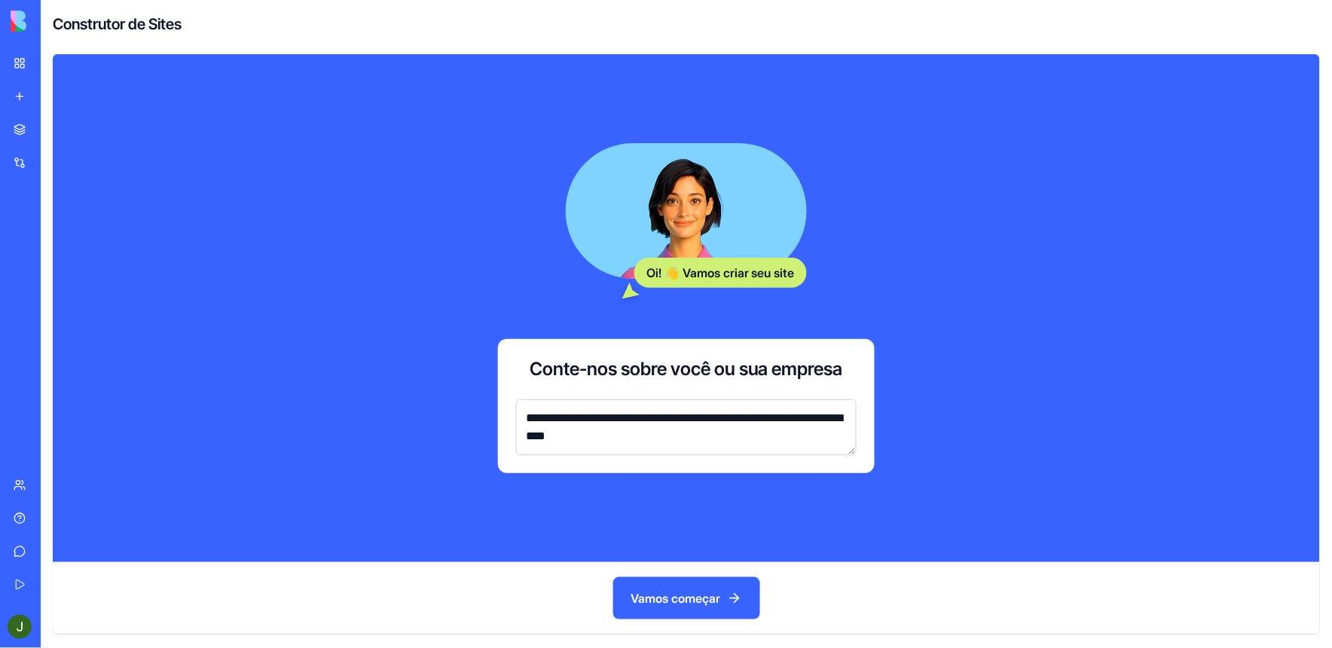
type textarea "**********"
click at [677, 595] on font "Vamos começar" at bounding box center [677, 598] width 90 height 18
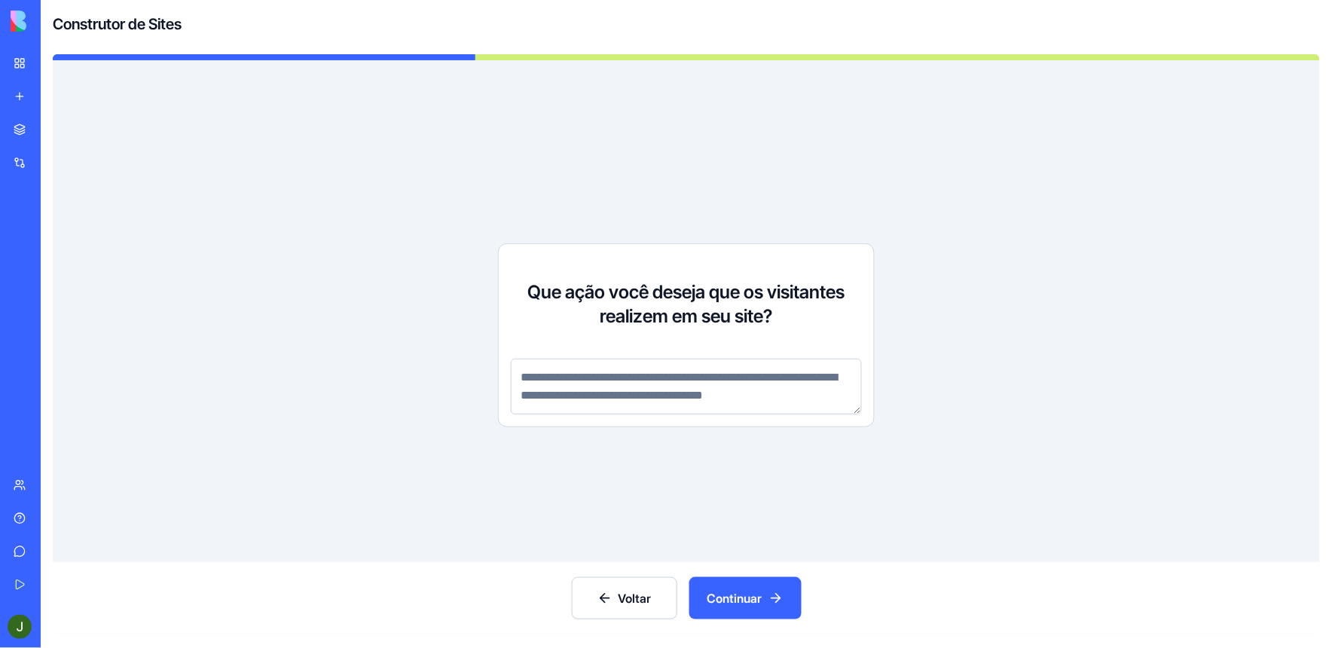
click at [635, 398] on textarea at bounding box center [686, 387] width 351 height 56
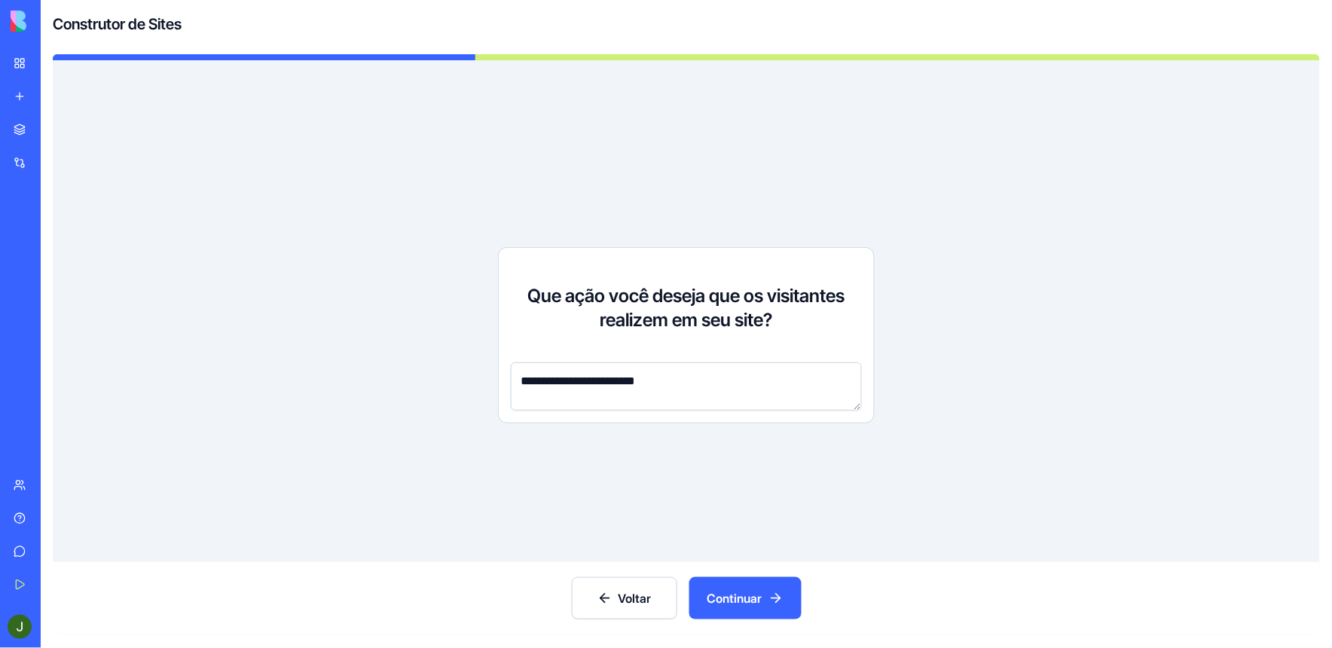
type textarea "**********"
click at [739, 601] on font "Continuar" at bounding box center [735, 598] width 55 height 18
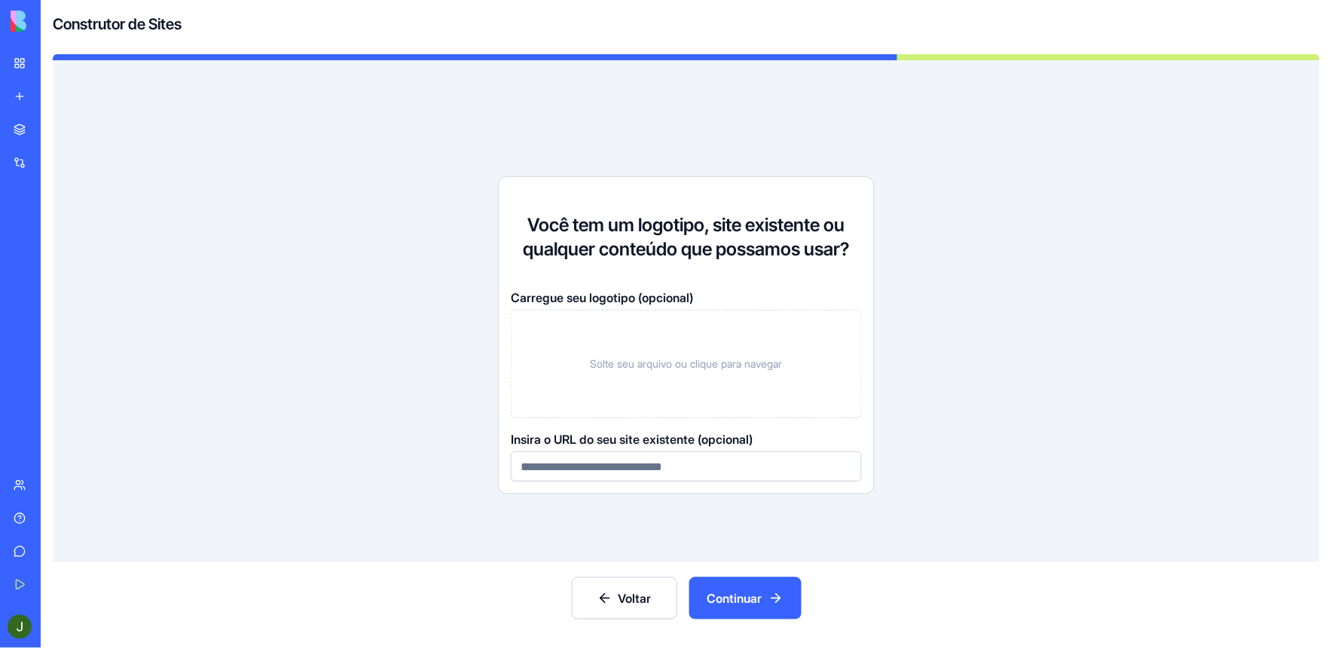
click at [704, 394] on div "Solte seu arquivo ou clique para navegar" at bounding box center [686, 364] width 351 height 109
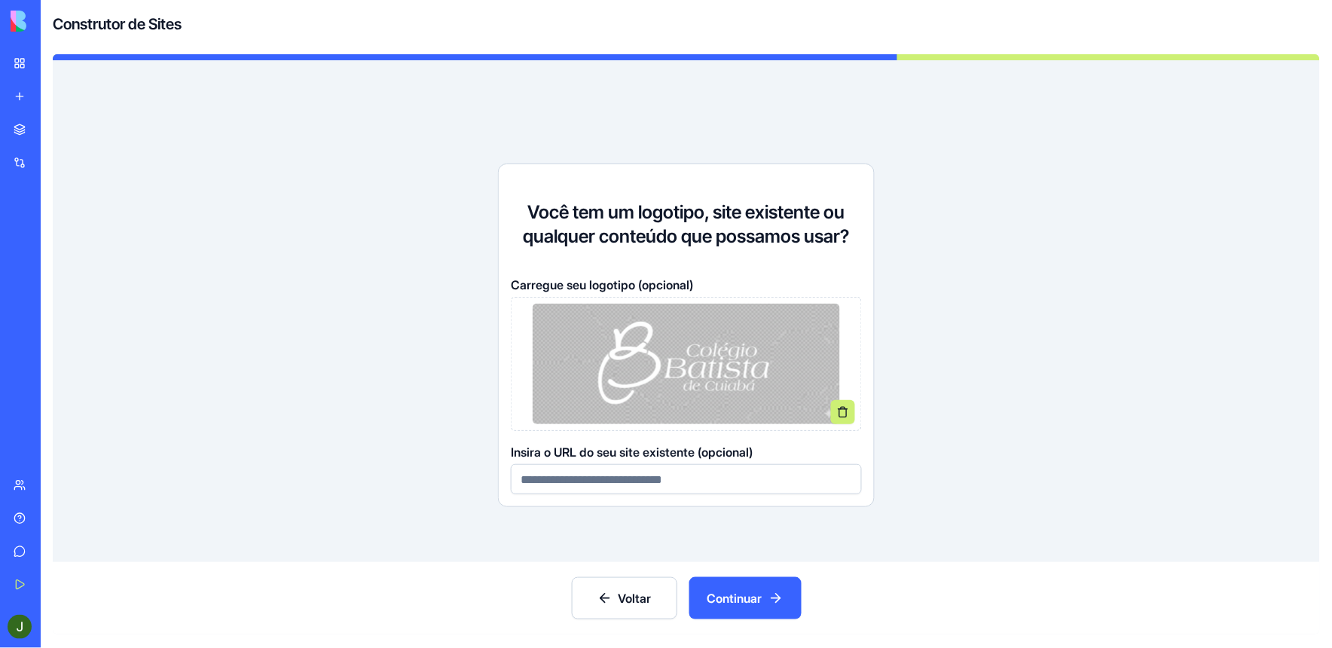
click at [732, 604] on font "Continuar" at bounding box center [735, 598] width 55 height 18
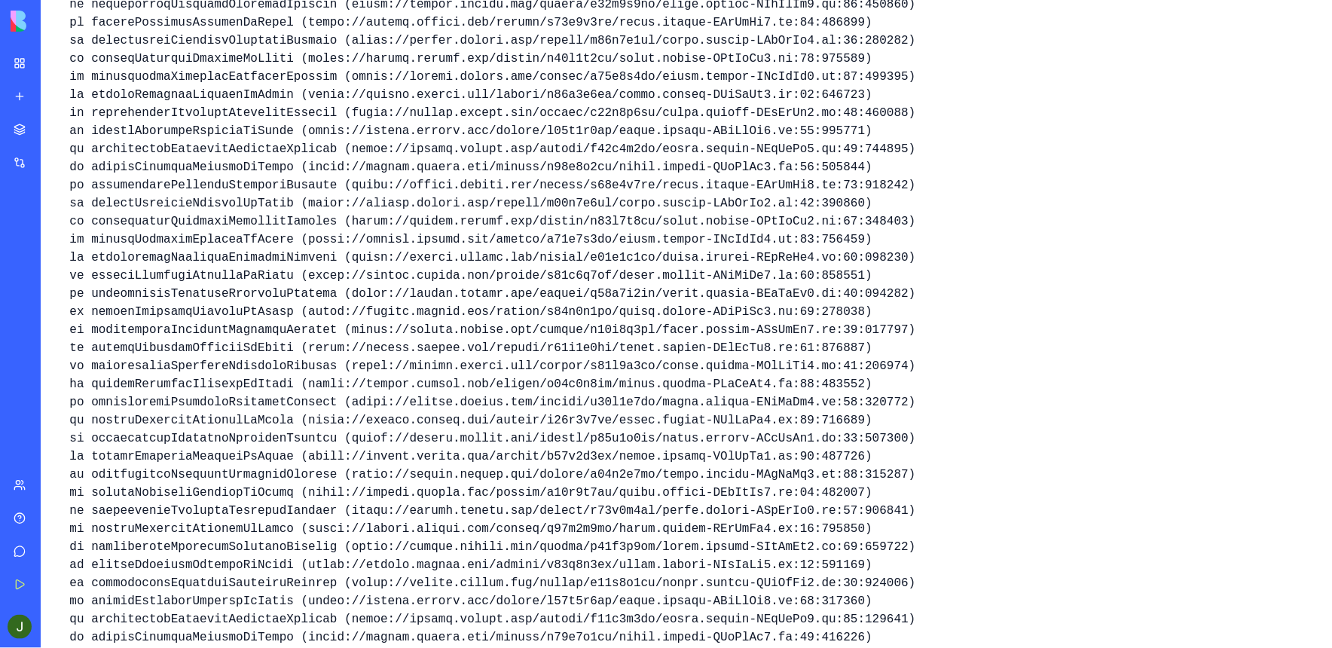
scroll to position [329, 0]
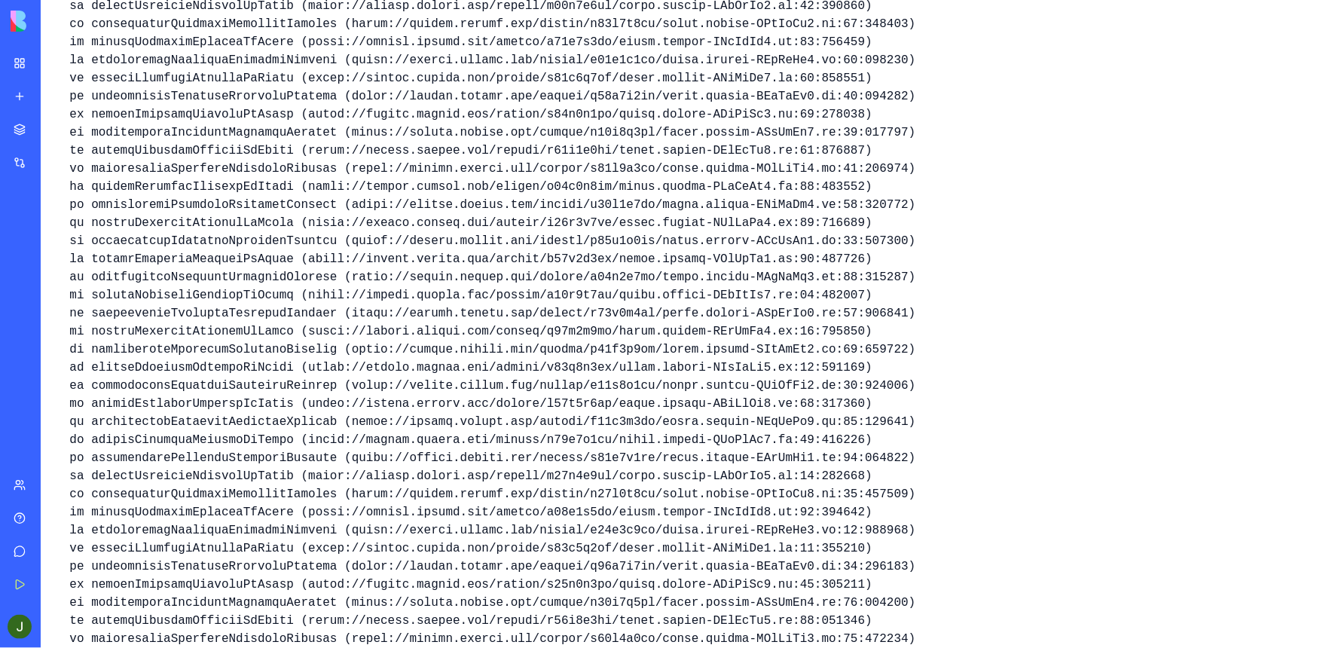
click at [20, 26] on img at bounding box center [57, 21] width 93 height 21
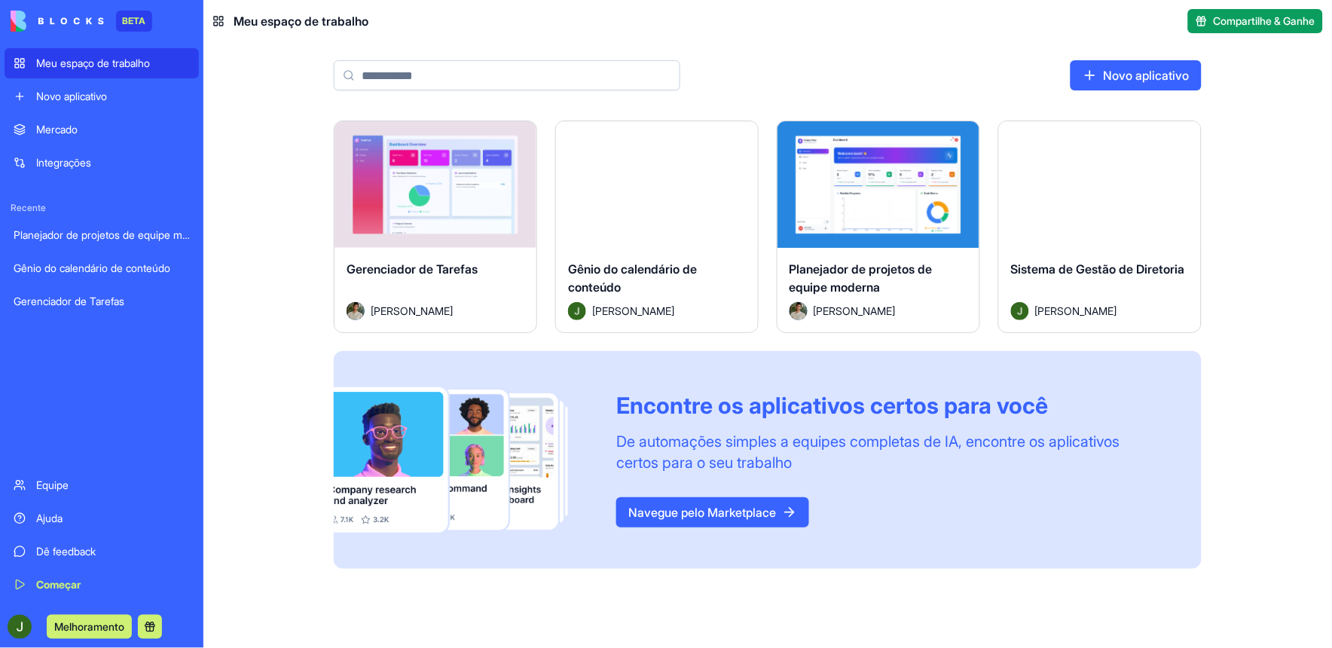
click at [68, 62] on div "Meu espaço de trabalho" at bounding box center [113, 63] width 154 height 15
click at [1123, 70] on font "Novo aplicativo" at bounding box center [1147, 75] width 86 height 18
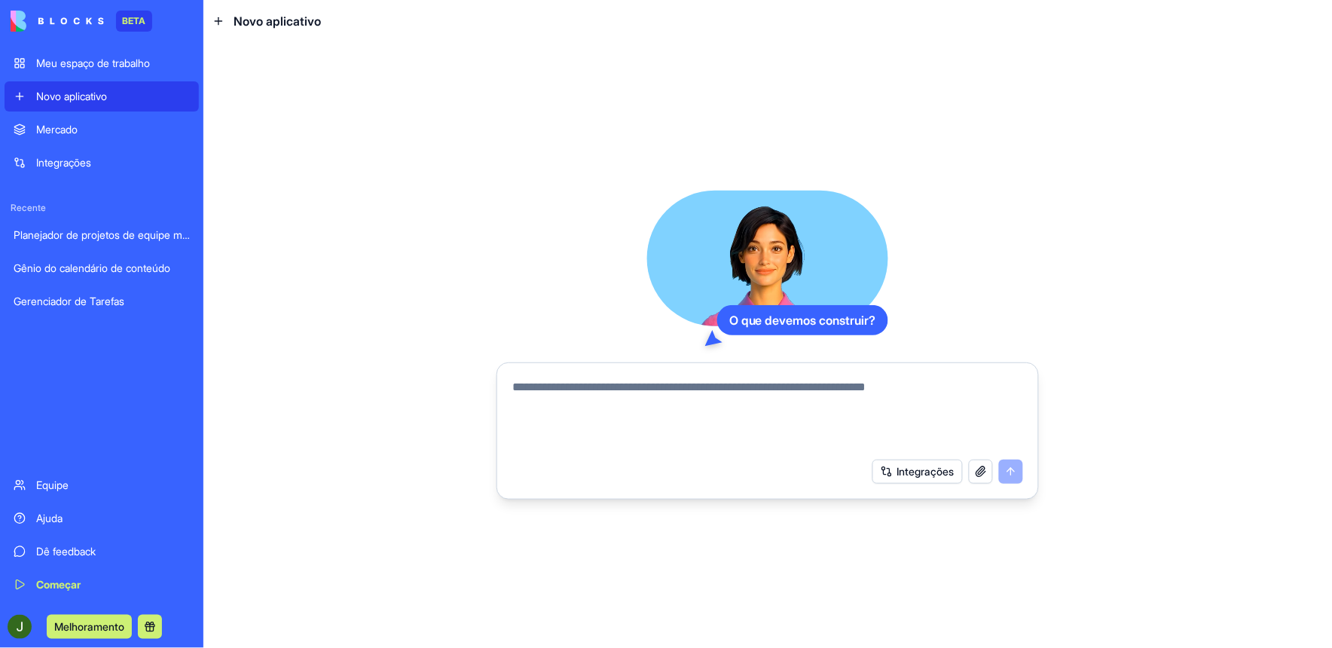
click at [68, 128] on div "Mercado" at bounding box center [113, 129] width 154 height 15
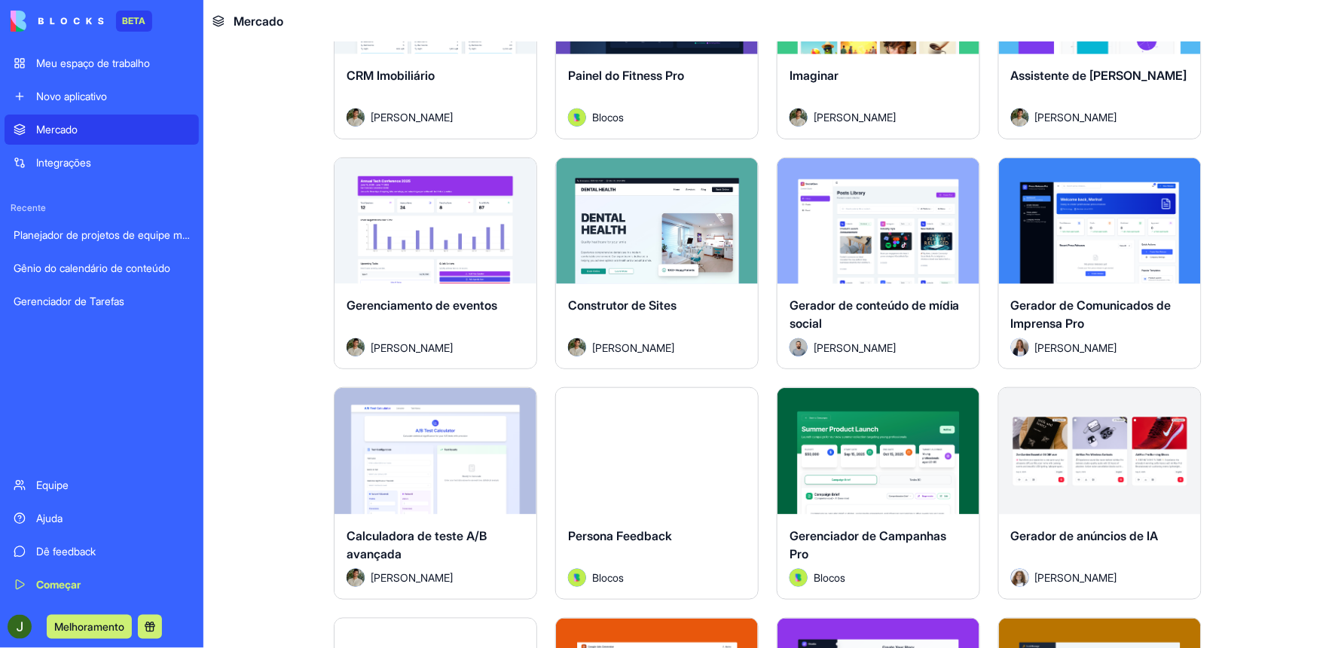
scroll to position [3182, 0]
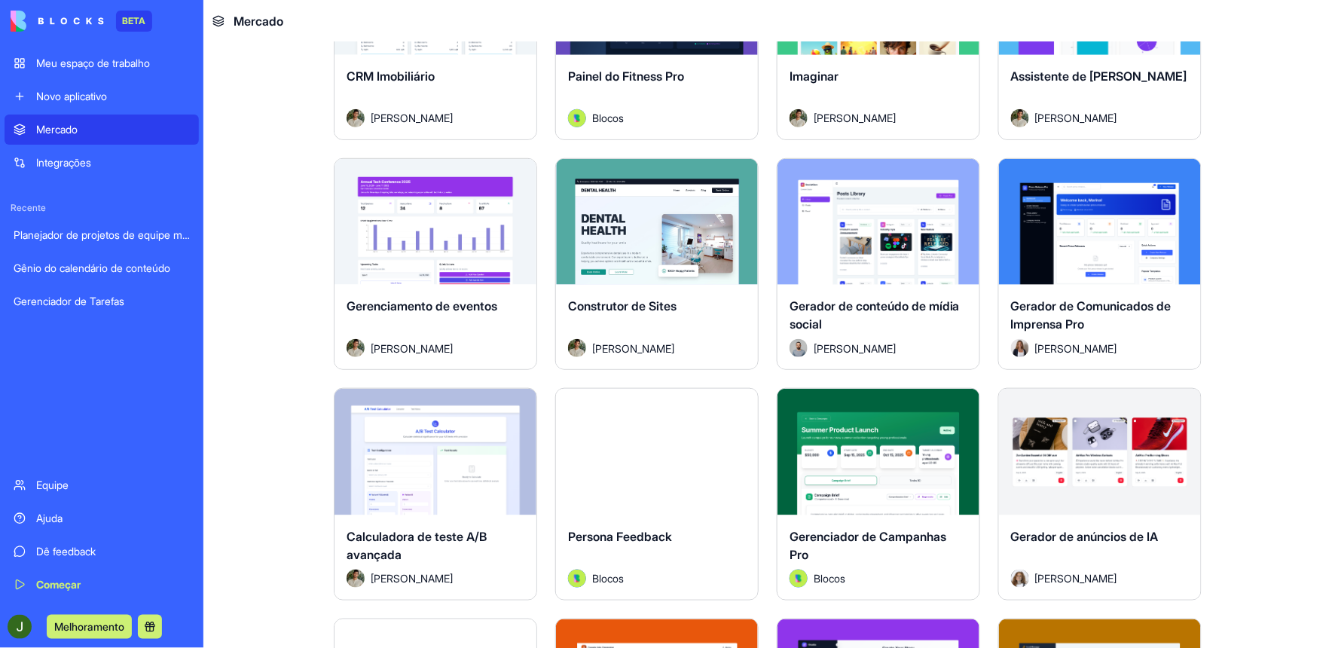
click at [644, 228] on button "Explorar" at bounding box center [657, 221] width 118 height 30
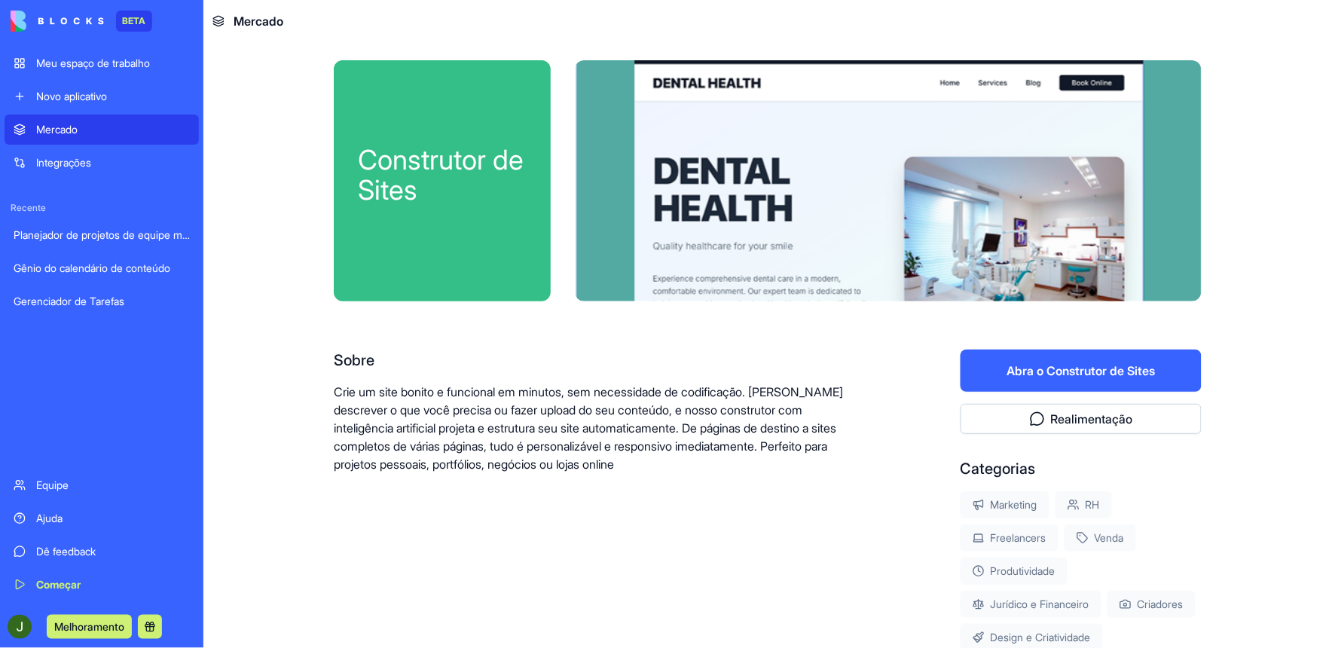
click at [1081, 368] on button "Abra o Construtor de Sites" at bounding box center [1081, 371] width 241 height 42
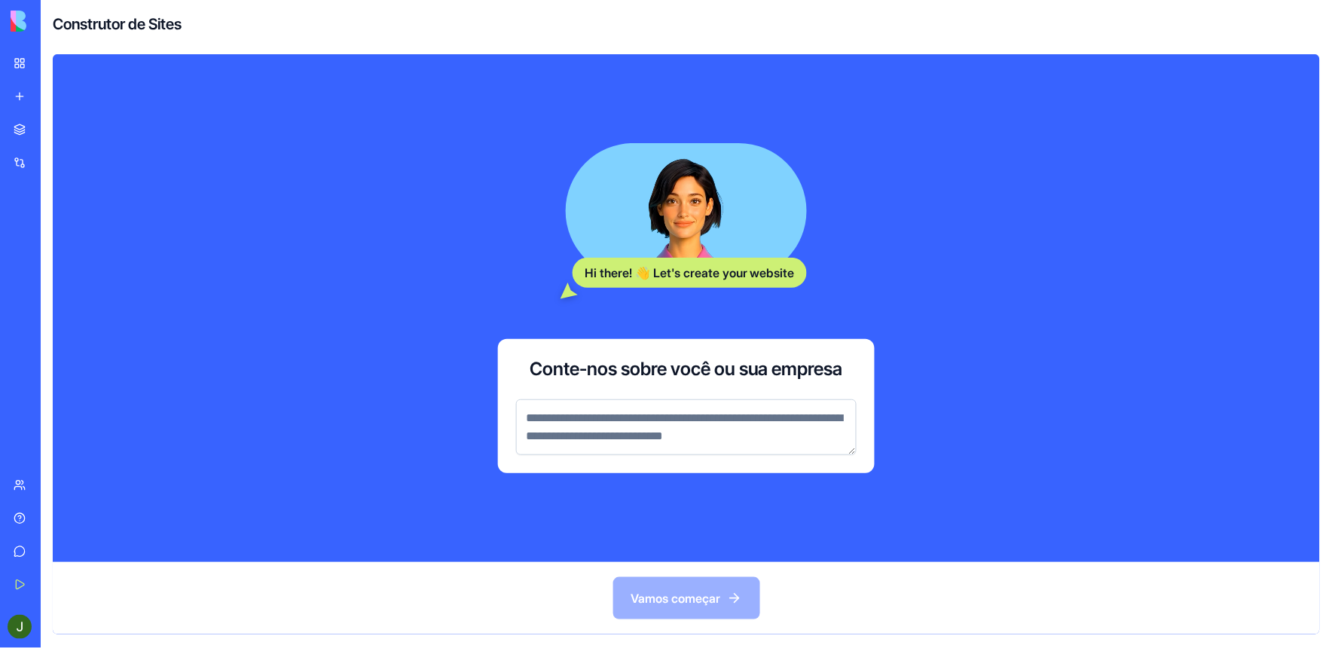
click at [595, 421] on textarea at bounding box center [686, 427] width 341 height 56
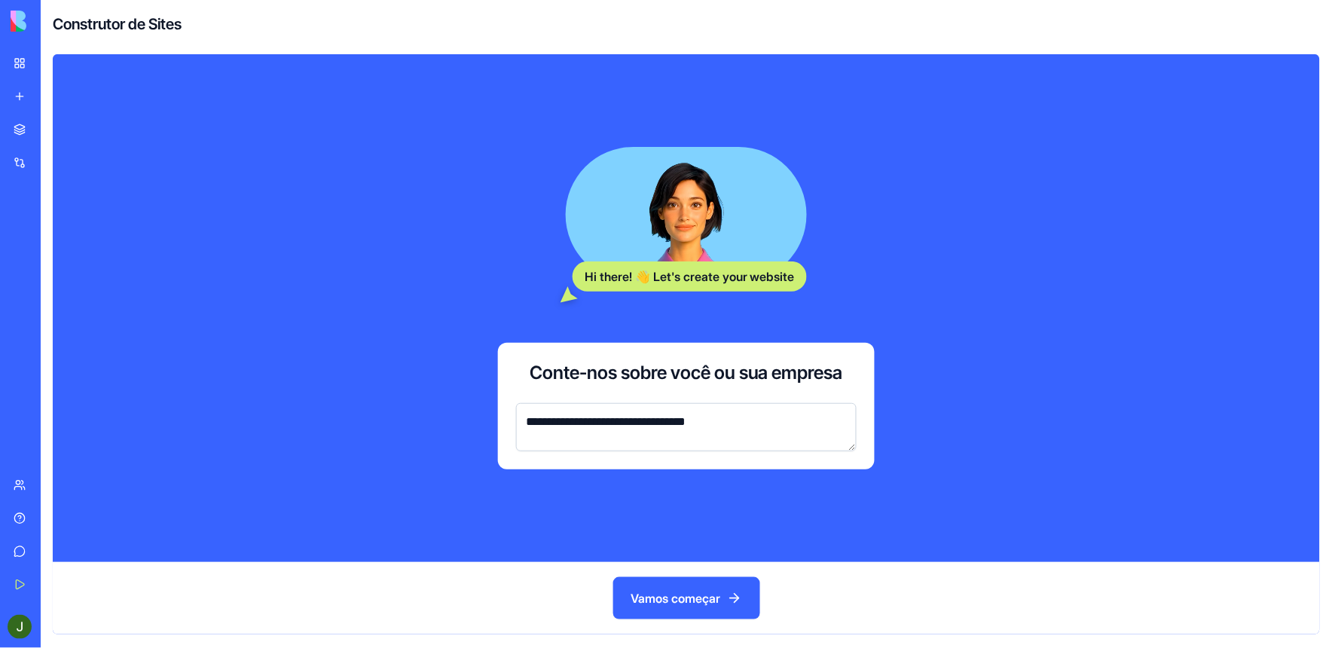
type textarea "**********"
click at [698, 592] on font "Vamos começar" at bounding box center [677, 598] width 90 height 18
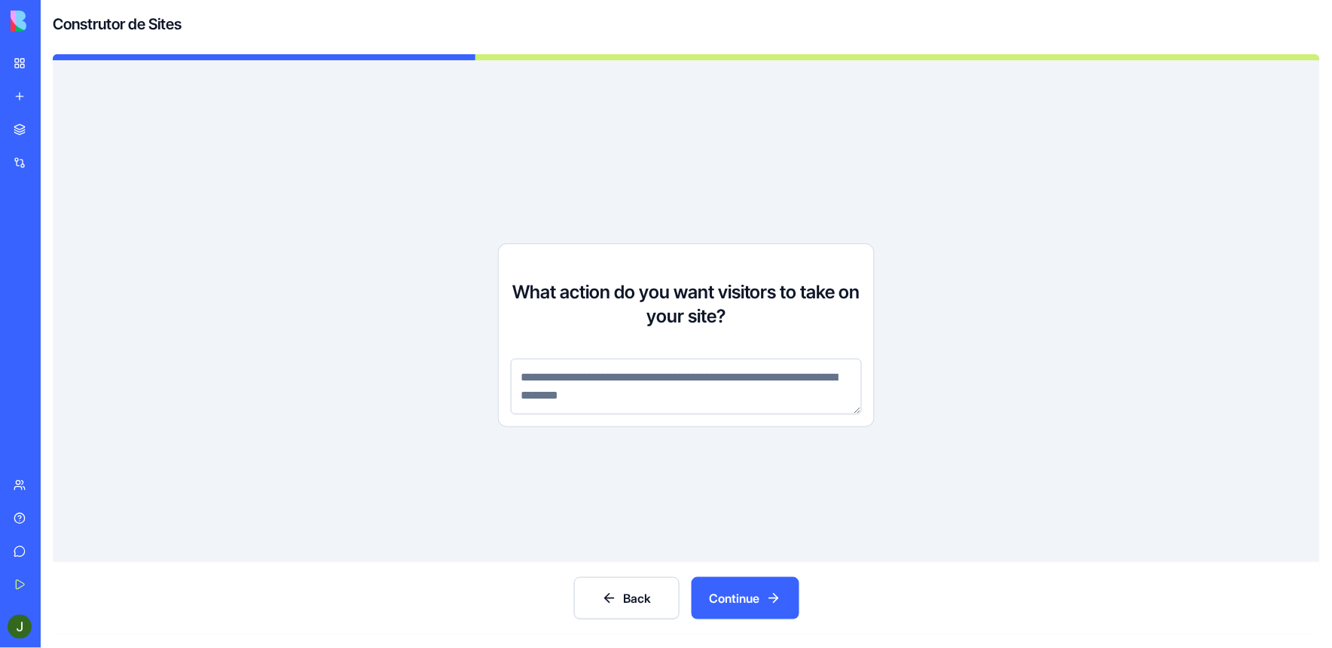
click at [627, 393] on textarea at bounding box center [686, 387] width 351 height 56
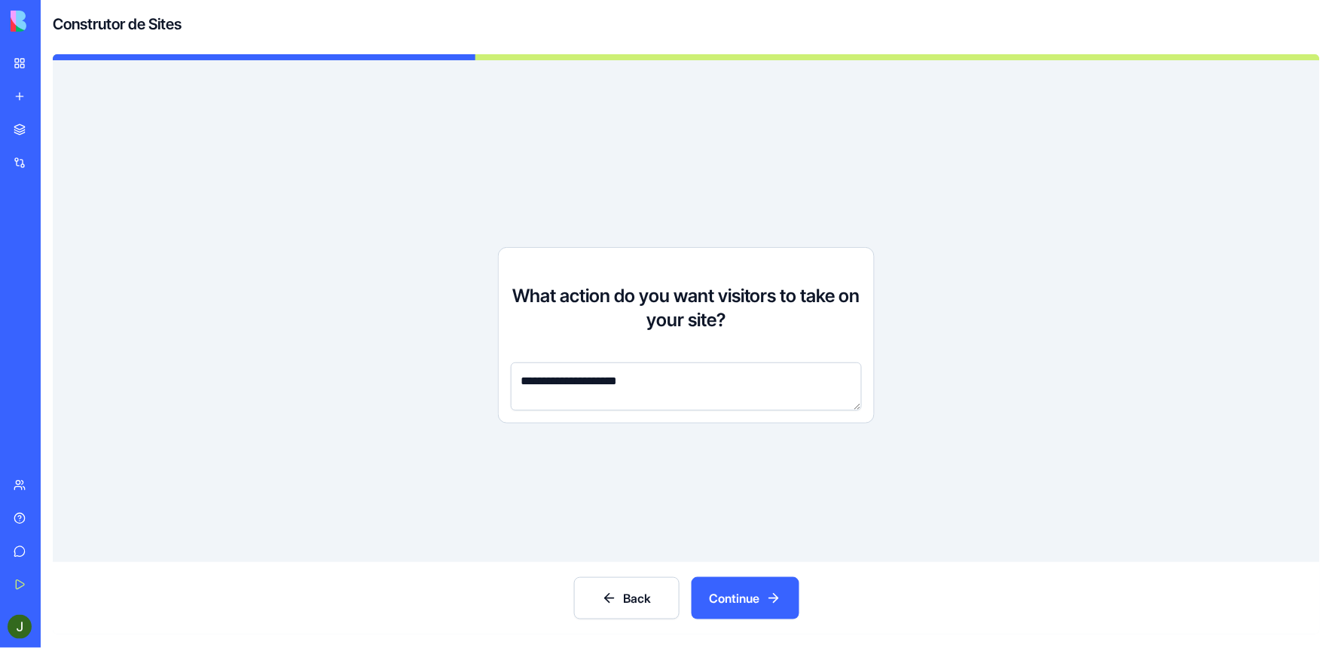
type textarea "**********"
click at [746, 608] on button "Continue" at bounding box center [746, 598] width 108 height 42
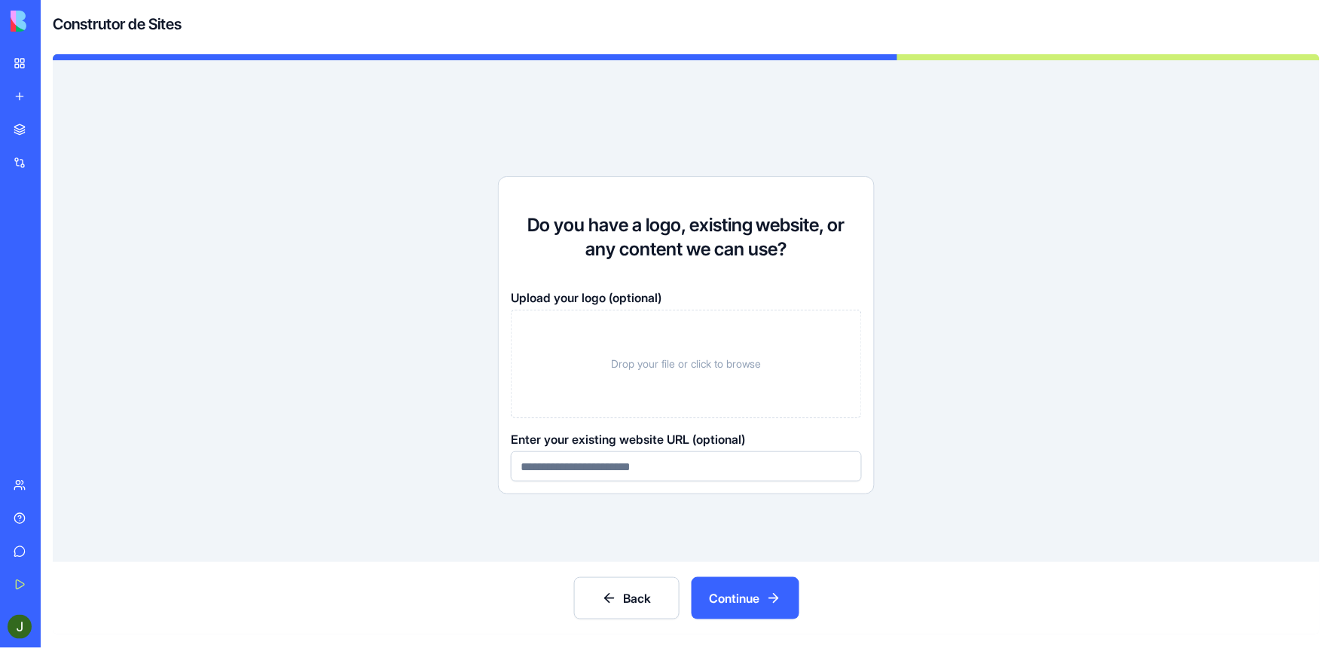
click at [645, 342] on div "Drop your file or click to browse" at bounding box center [686, 364] width 351 height 109
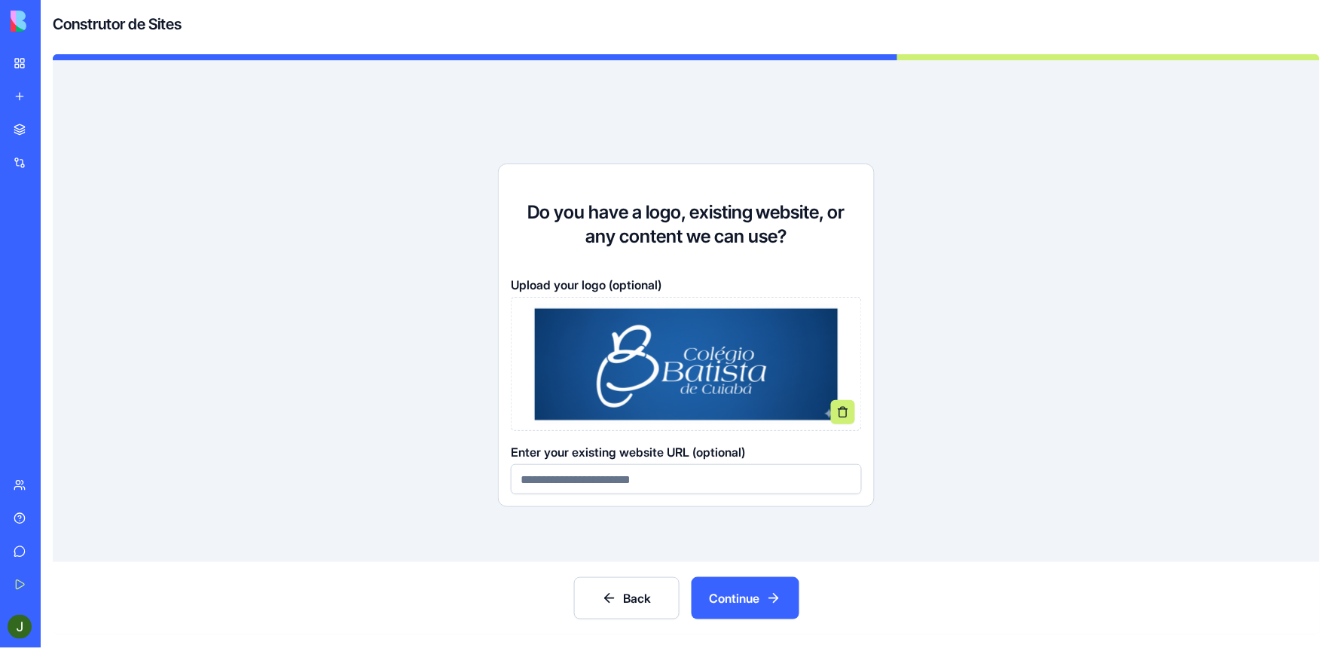
click at [748, 591] on font "Continue" at bounding box center [735, 598] width 50 height 18
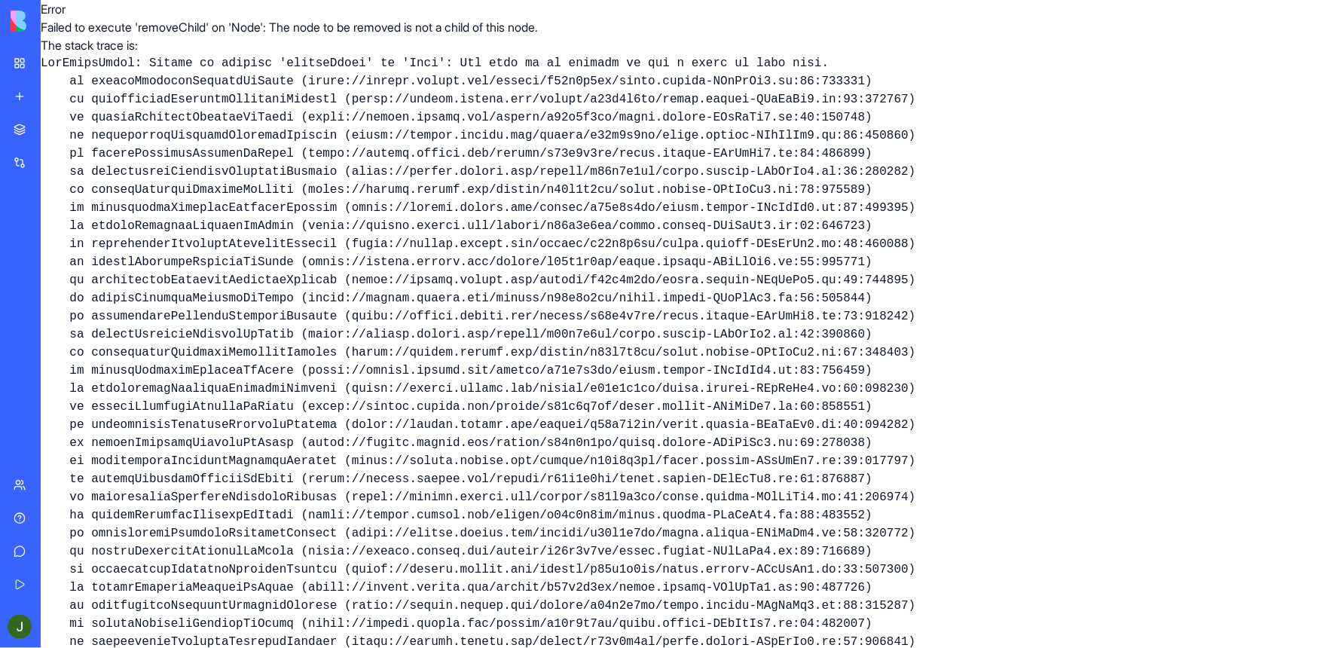
click at [23, 59] on link "Meu espaço de trabalho" at bounding box center [35, 63] width 60 height 30
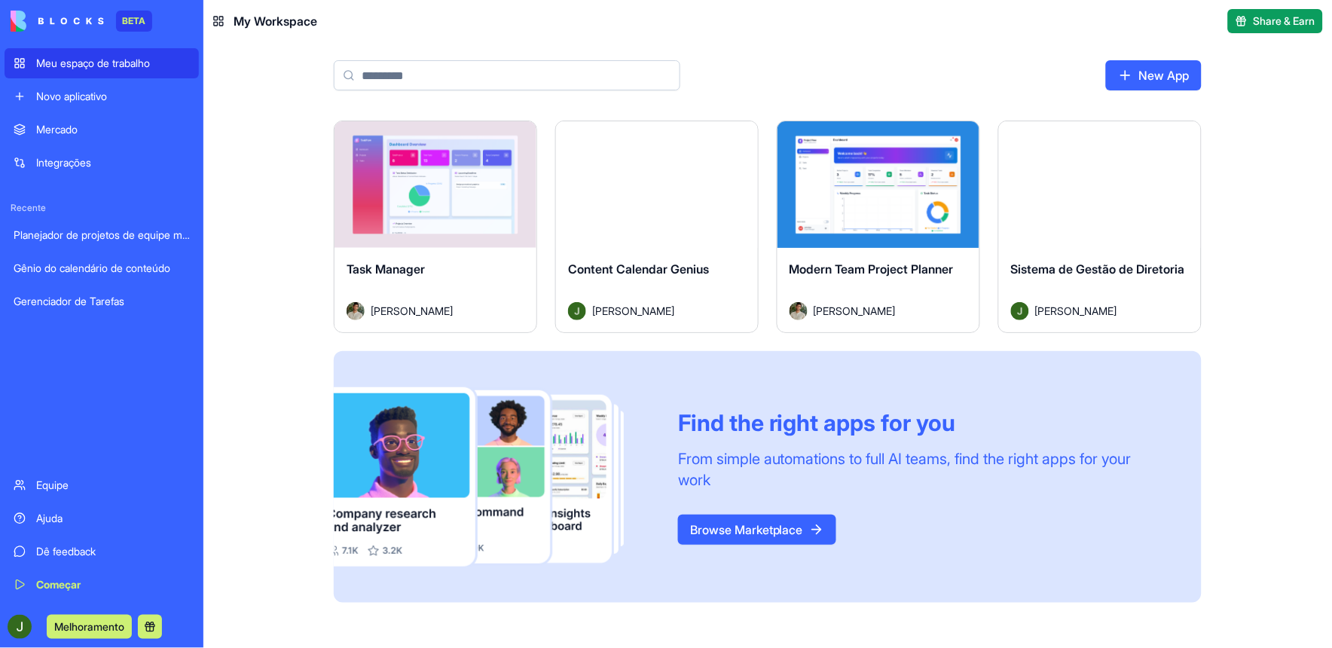
click at [57, 131] on div "Mercado" at bounding box center [113, 129] width 154 height 15
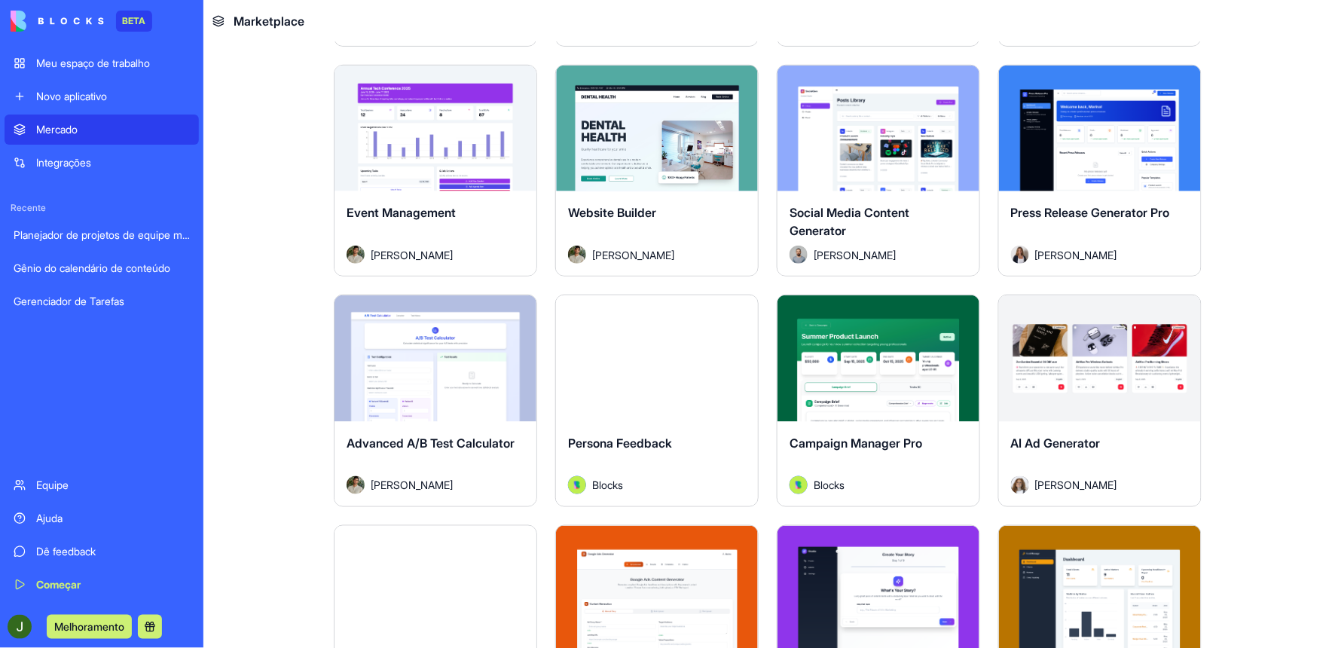
scroll to position [3265, 0]
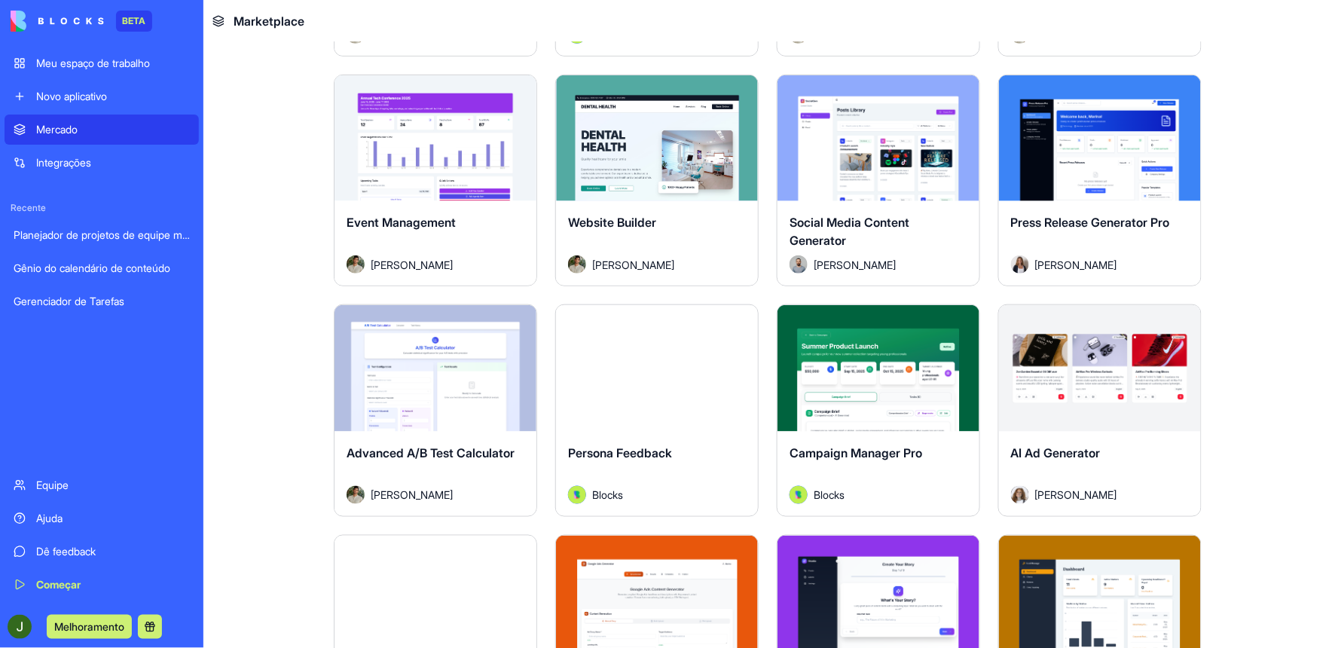
click at [652, 131] on button "Explore" at bounding box center [657, 138] width 113 height 30
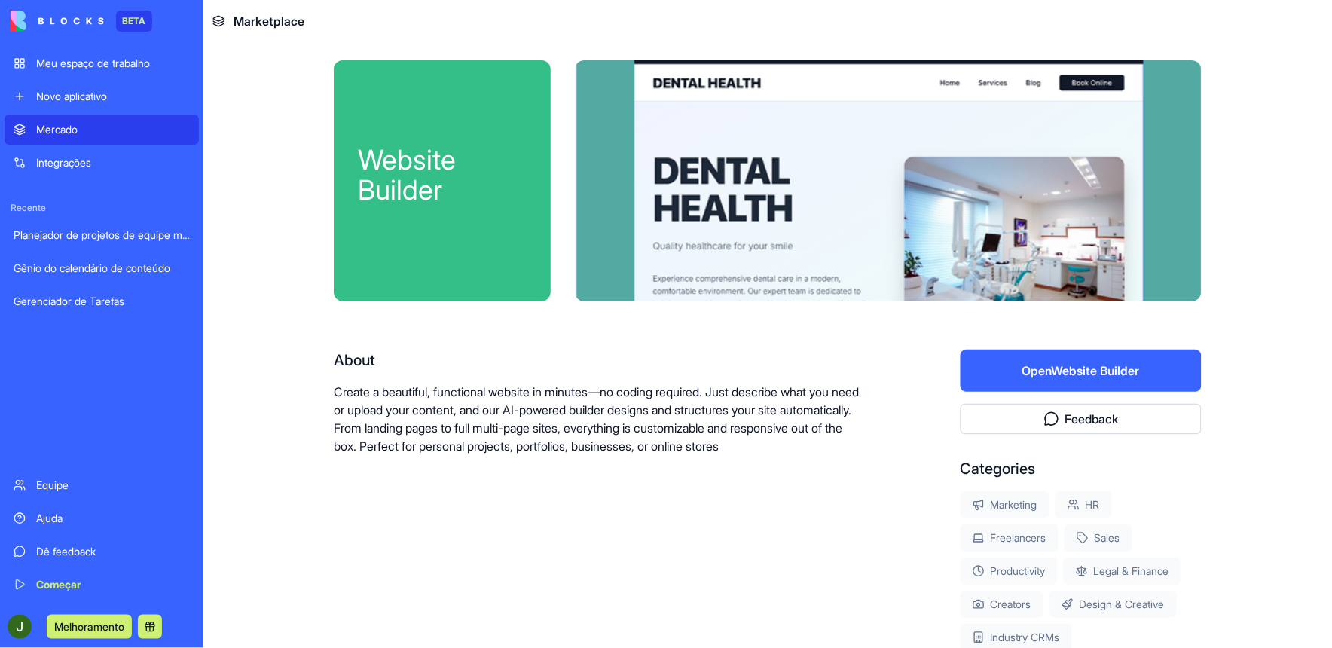
click at [1079, 372] on button "Open Website Builder" at bounding box center [1081, 371] width 241 height 42
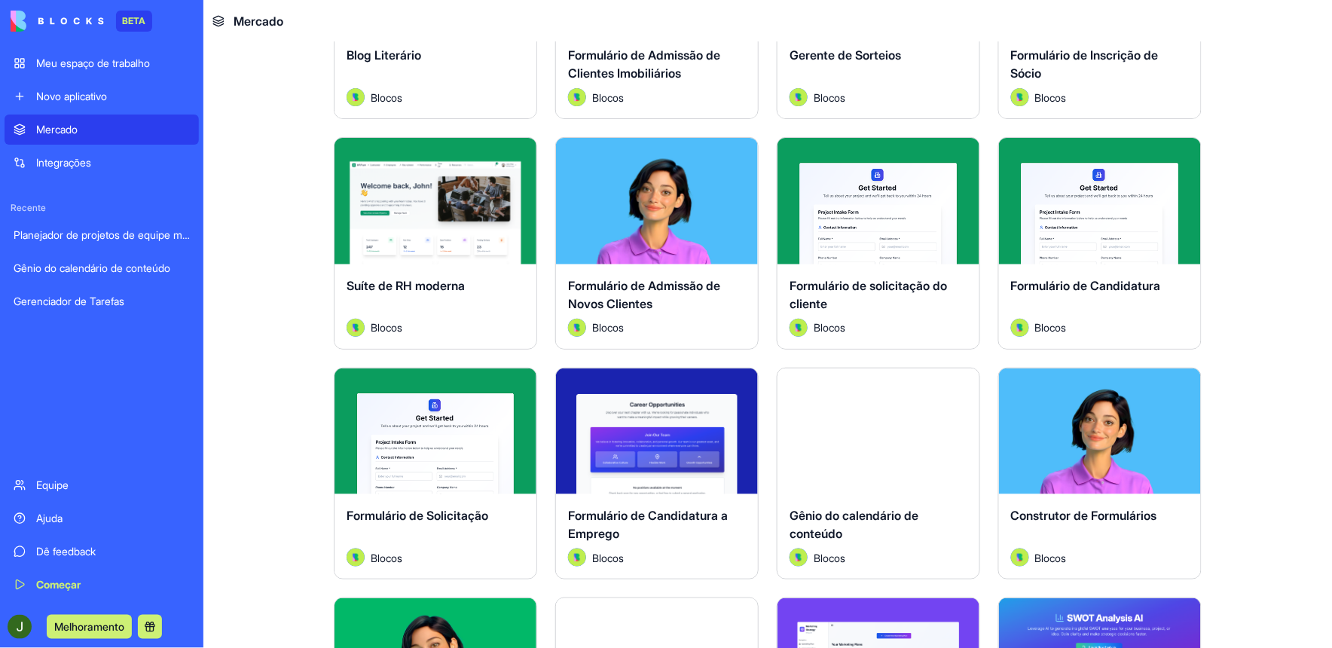
scroll to position [1674, 0]
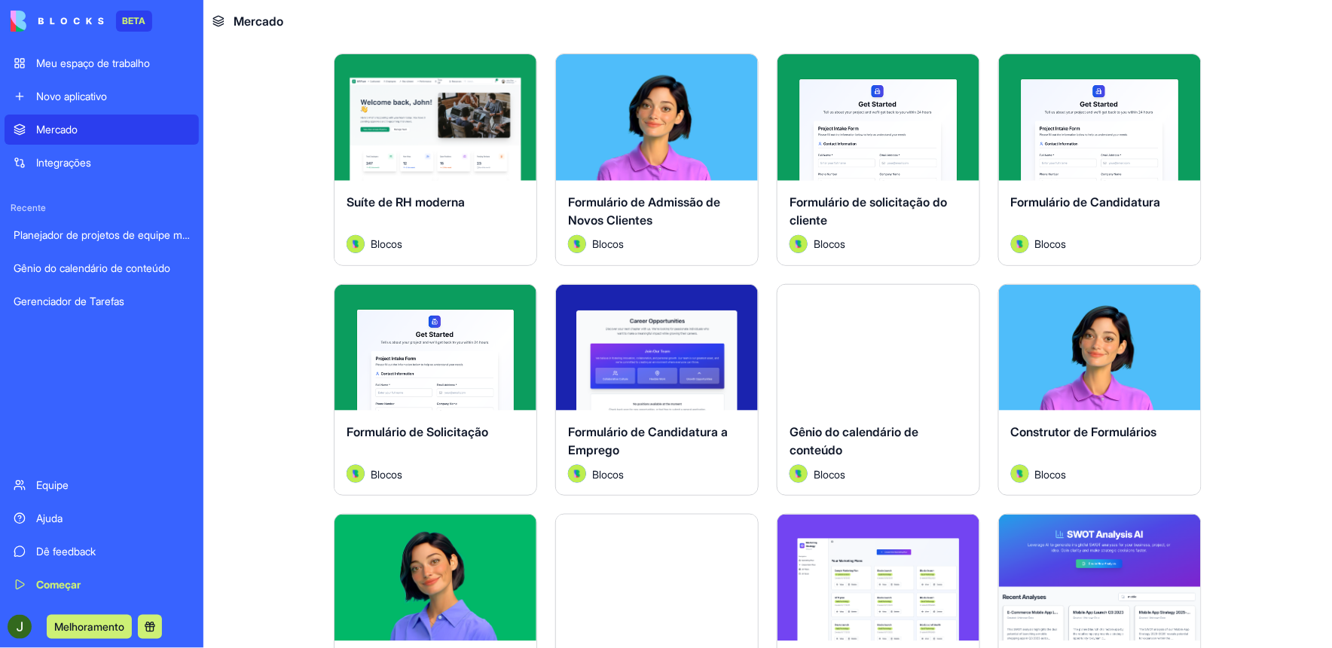
click at [438, 114] on button "Explorar" at bounding box center [436, 117] width 118 height 30
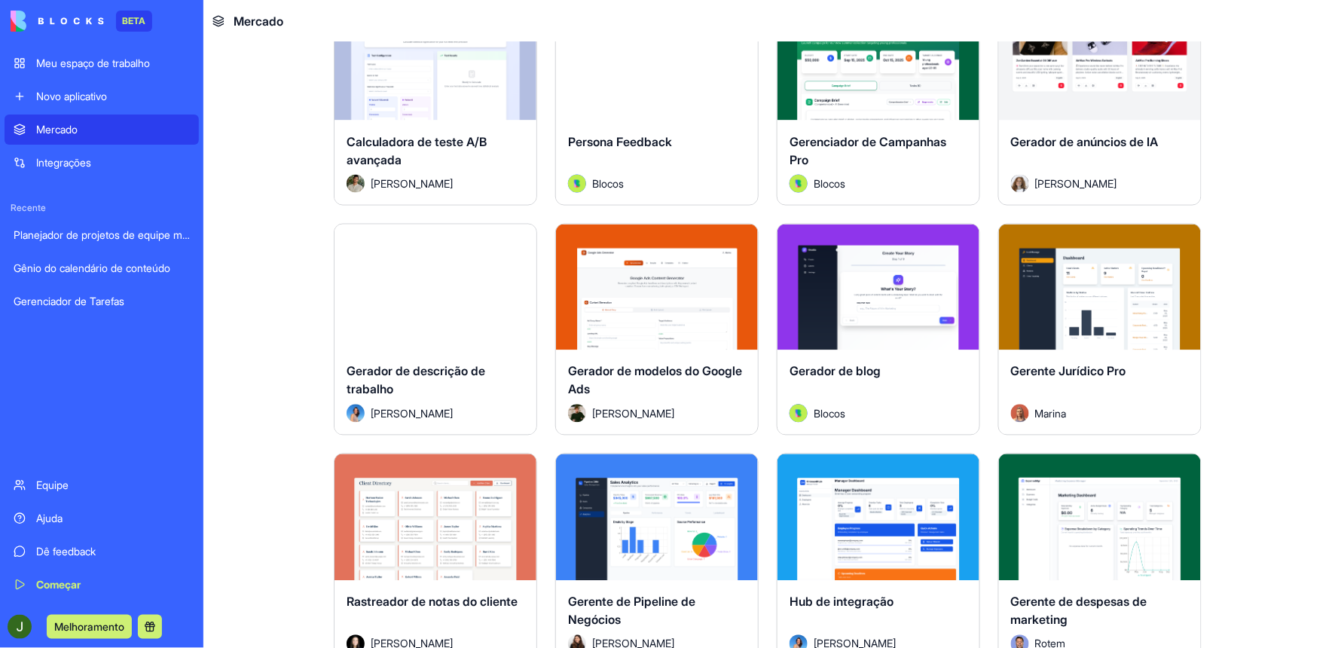
scroll to position [3600, 0]
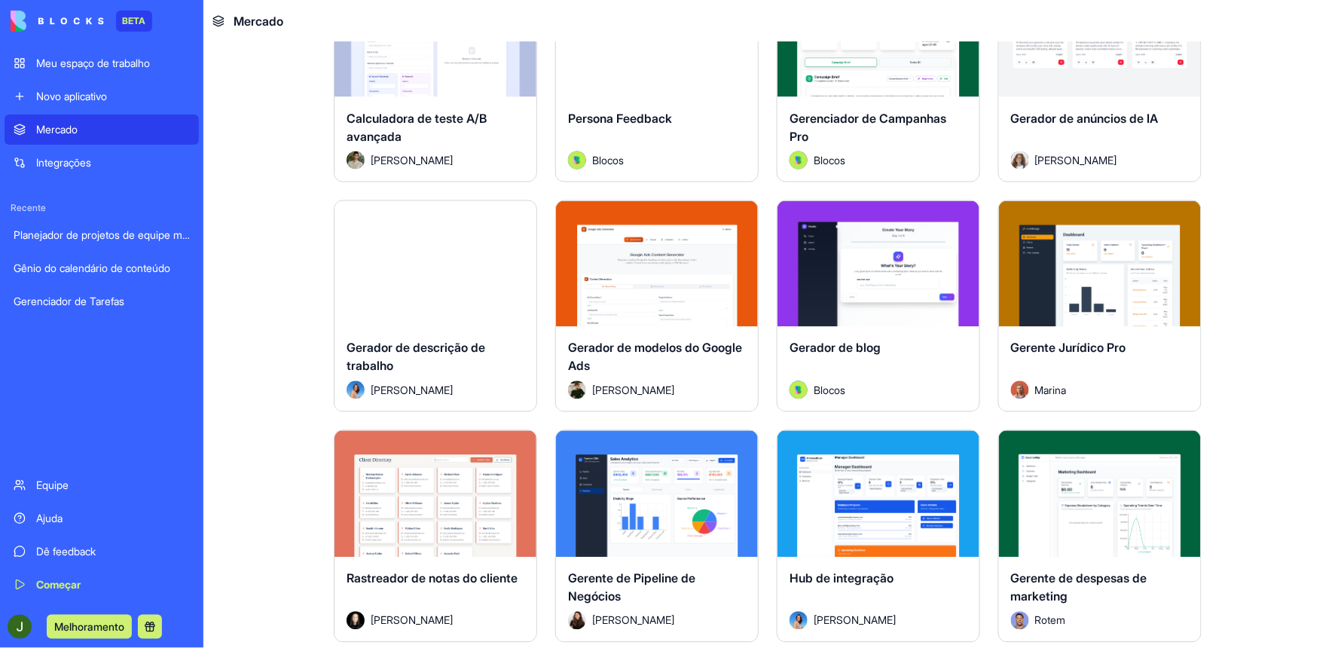
click at [638, 335] on div "Gerador de modelos do Google Ads [PERSON_NAME]" at bounding box center [657, 369] width 202 height 84
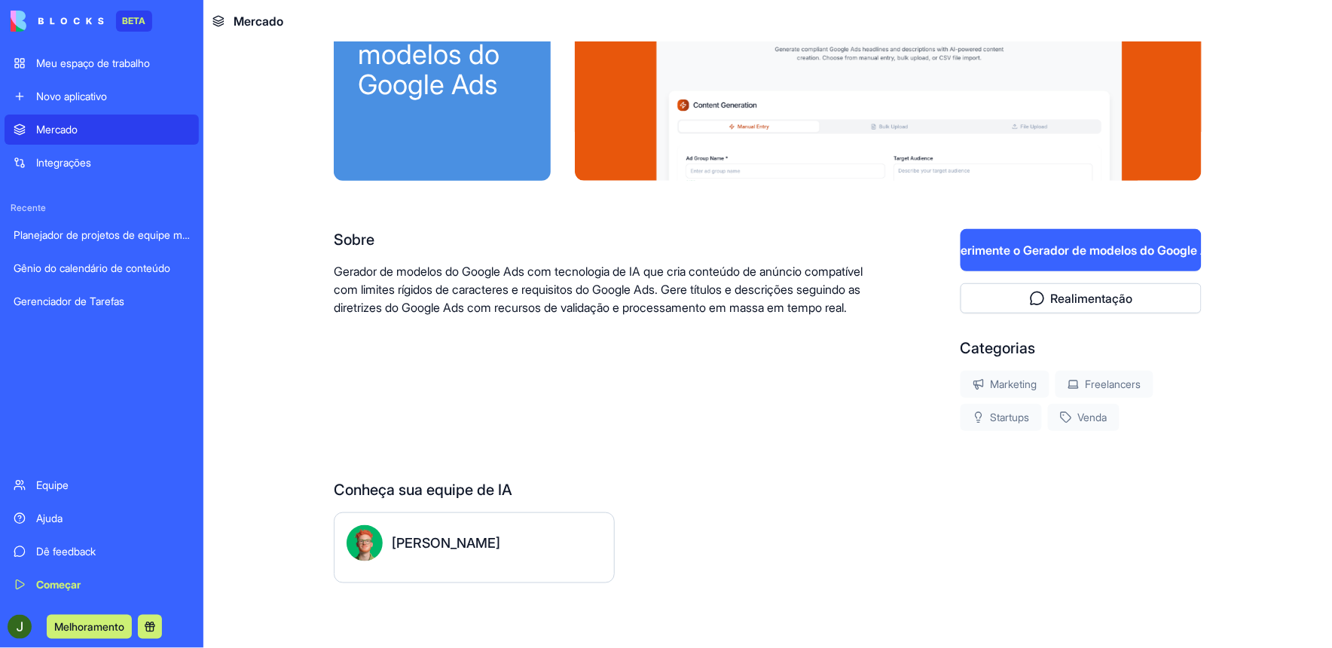
scroll to position [121, 0]
click at [1085, 247] on button "Experimente o Gerador de modelos do Google Ads" at bounding box center [1081, 249] width 241 height 42
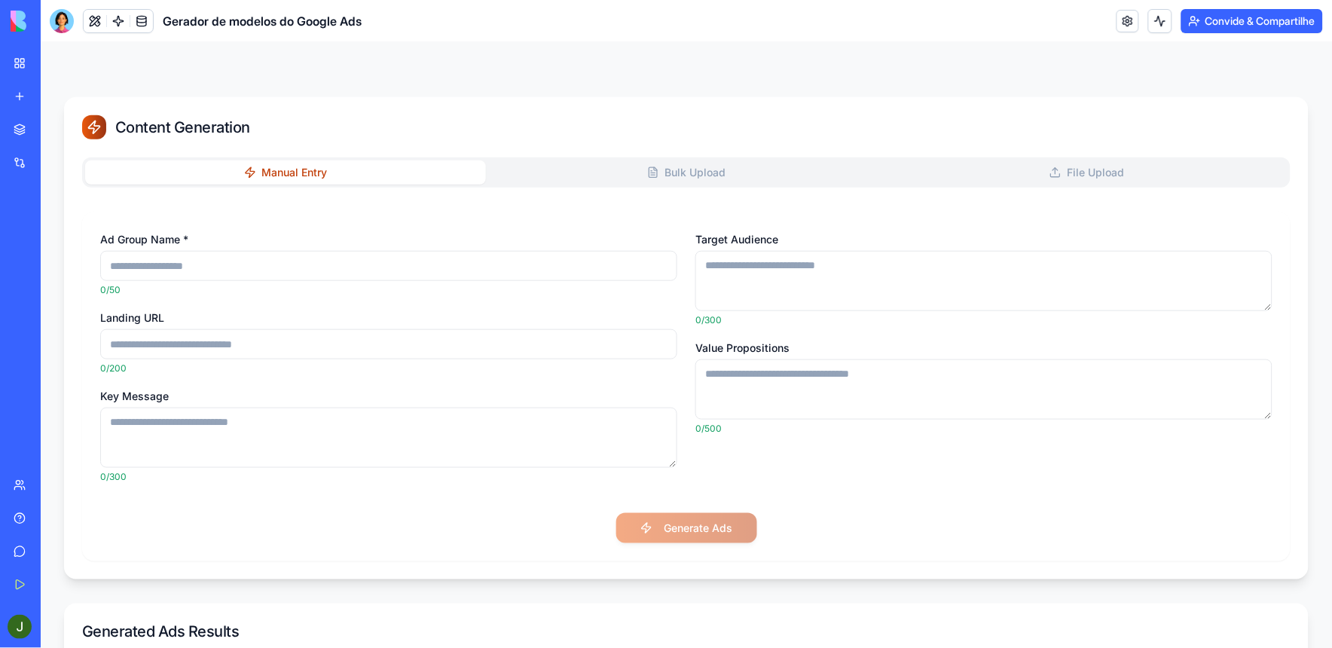
scroll to position [167, 0]
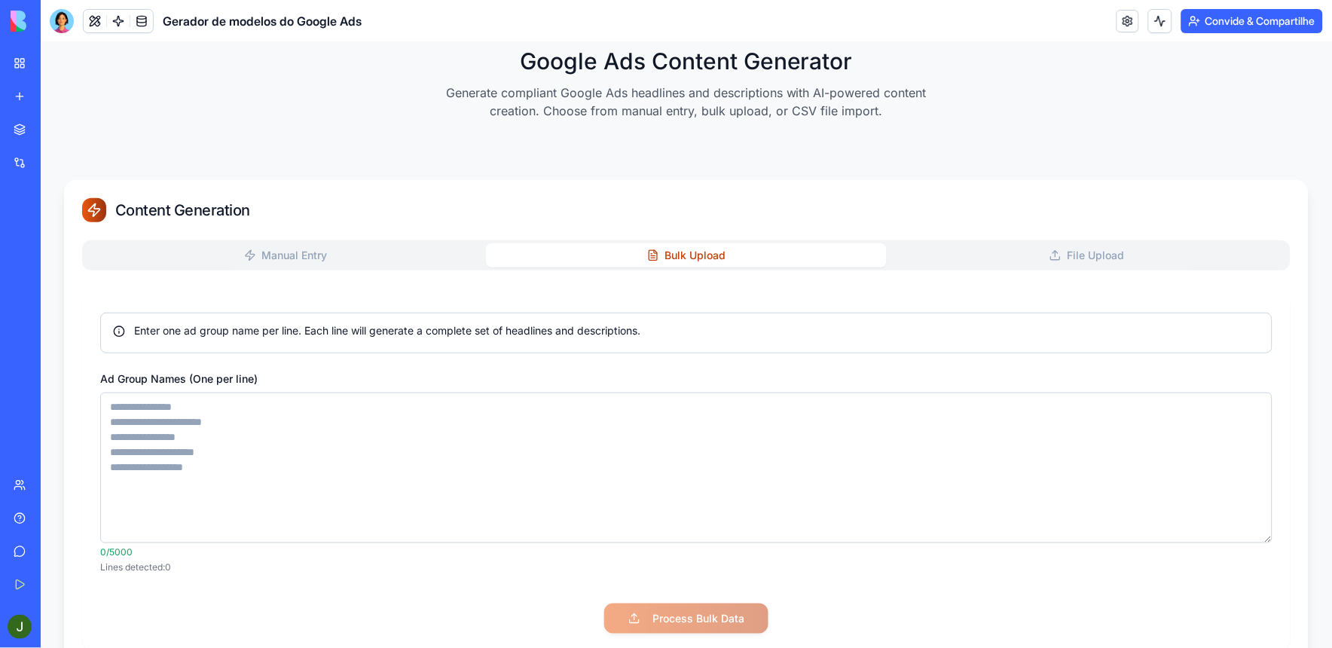
click at [693, 254] on button "Bulk Upload" at bounding box center [685, 255] width 401 height 24
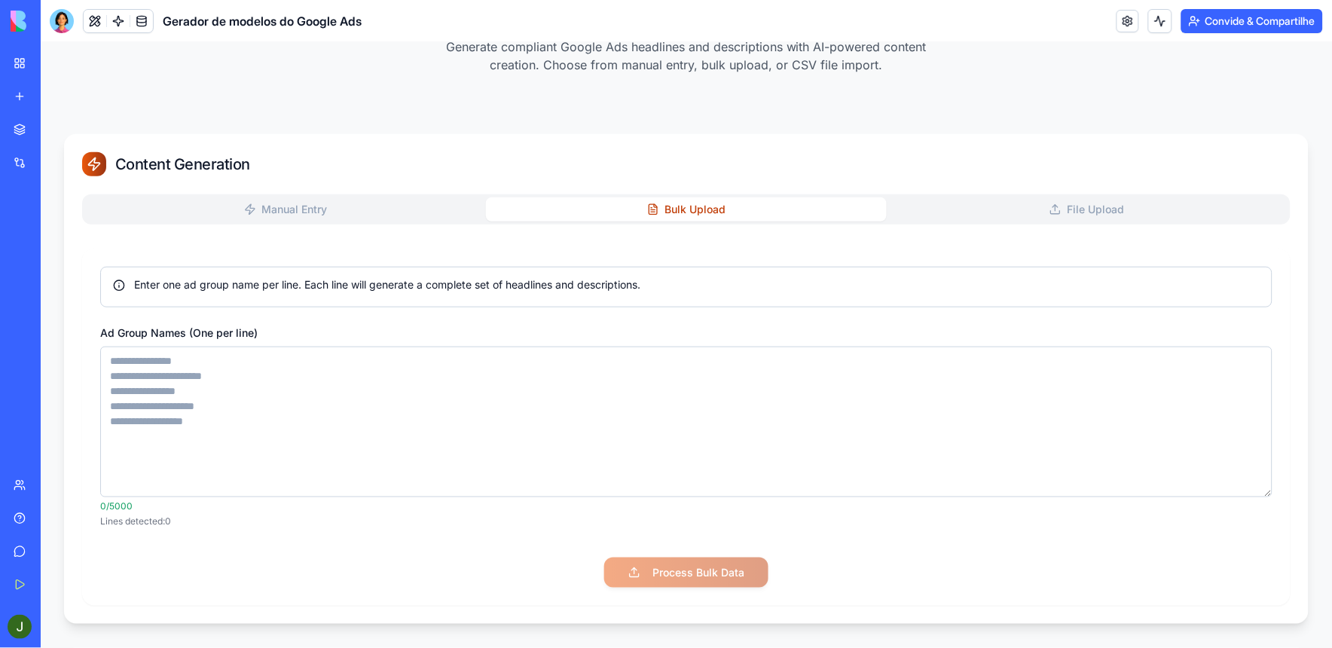
scroll to position [251, 0]
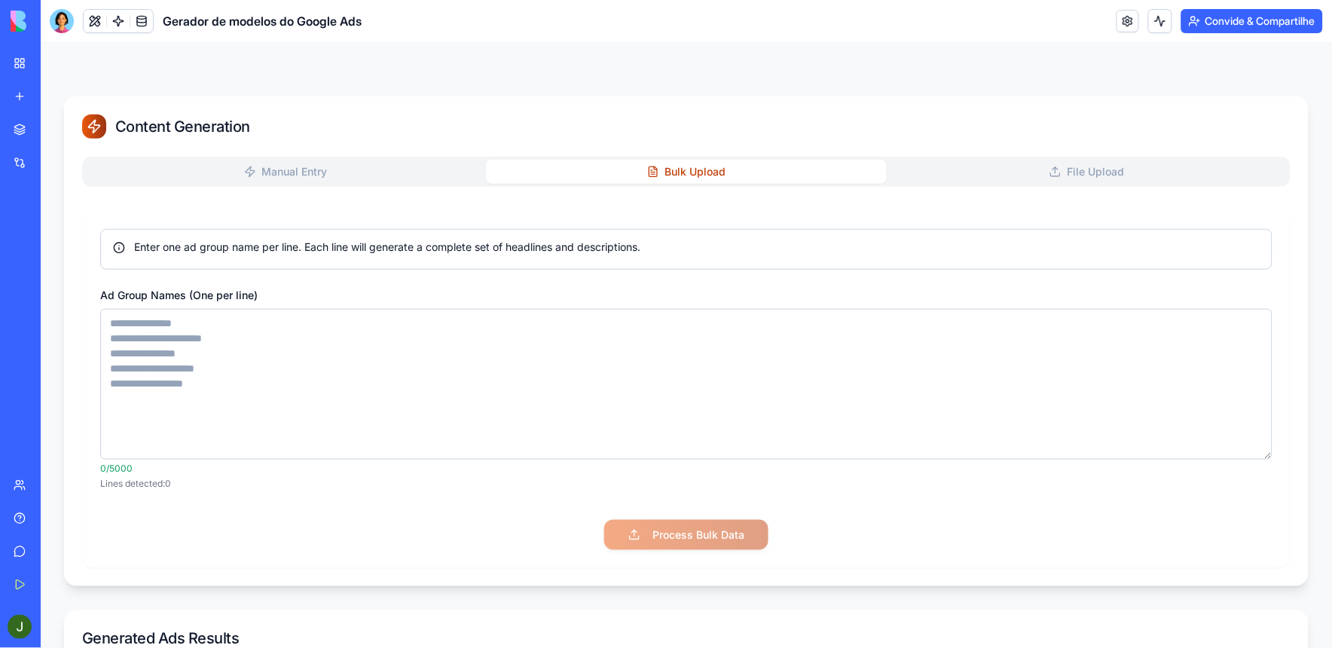
click at [1090, 172] on button "File Upload" at bounding box center [1086, 171] width 401 height 24
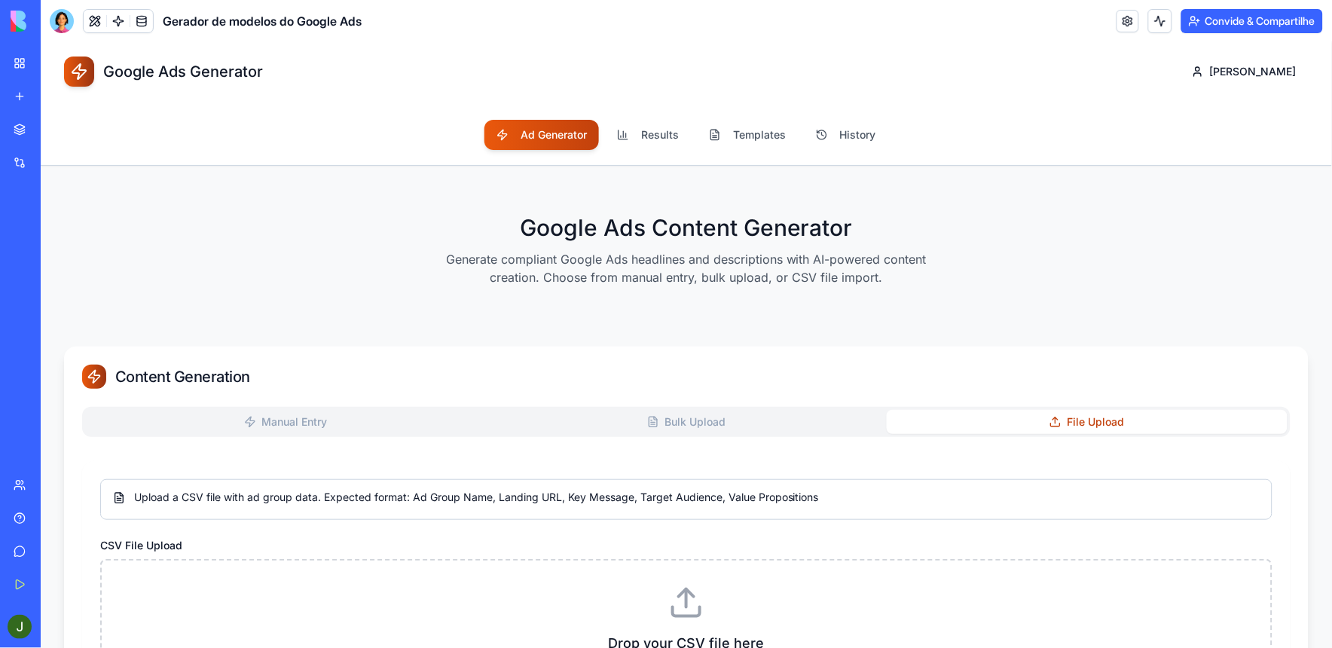
scroll to position [0, 0]
click at [639, 133] on button "Results" at bounding box center [647, 135] width 86 height 30
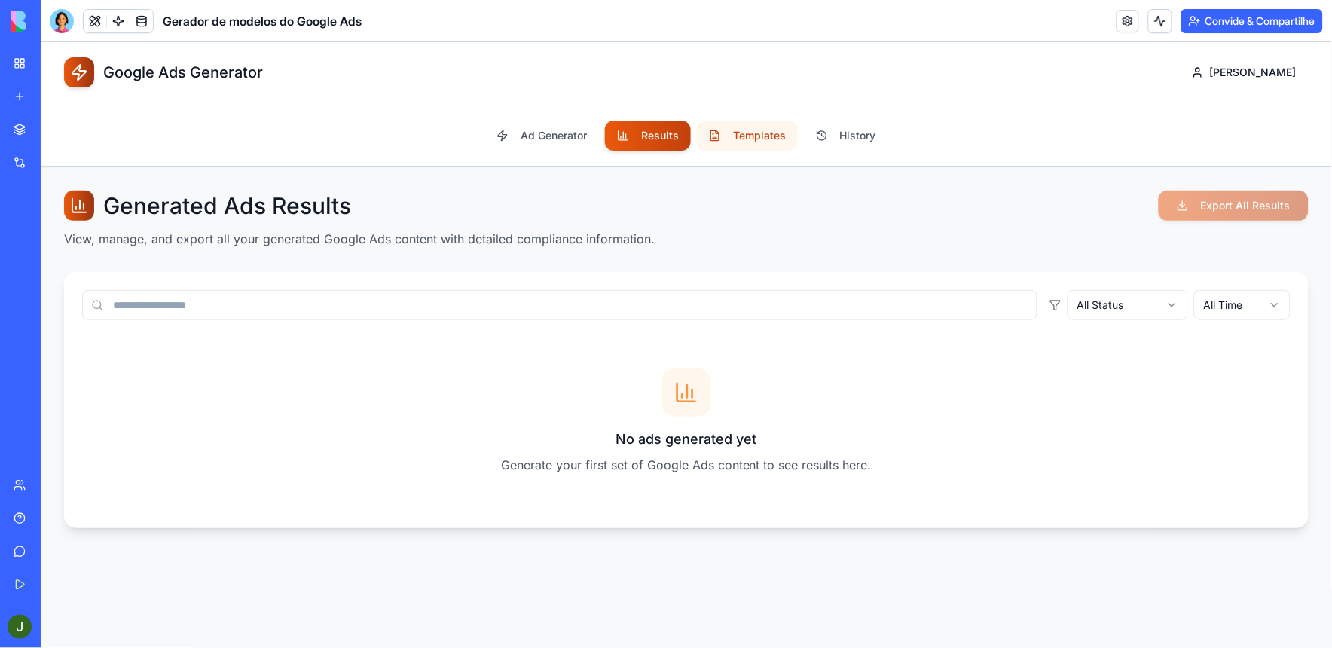
click at [752, 136] on button "Templates" at bounding box center [746, 135] width 101 height 30
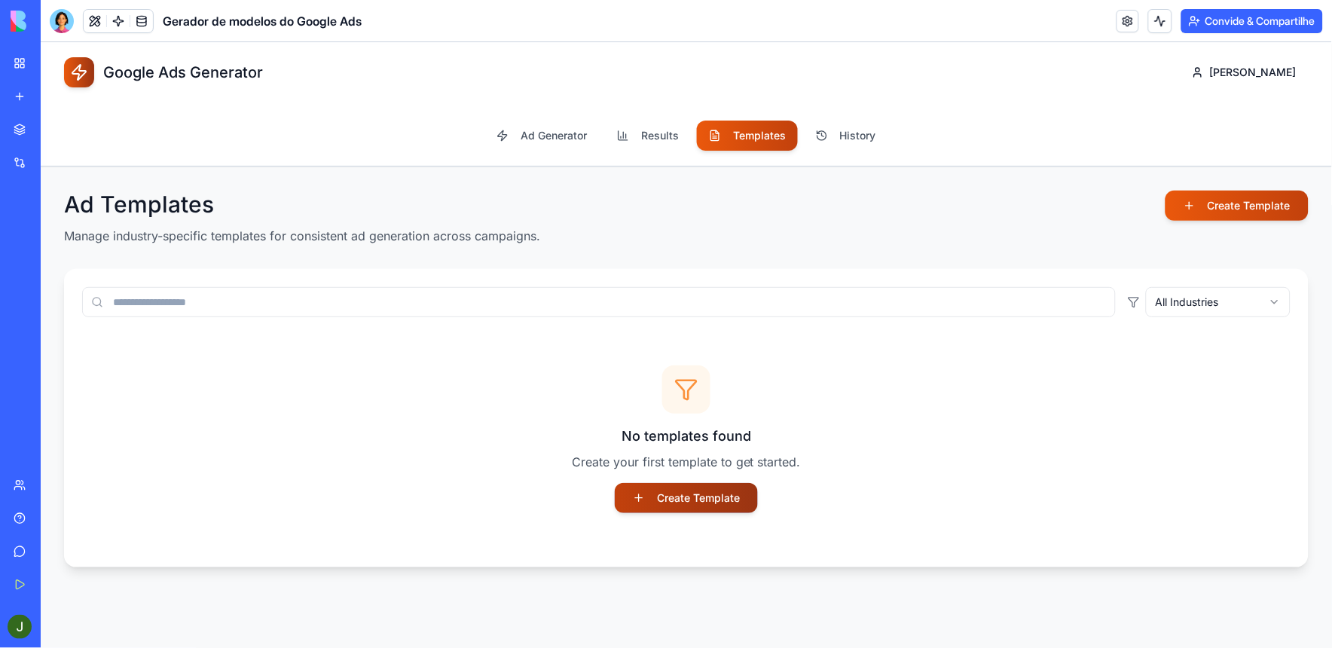
click at [702, 504] on button "Create Template" at bounding box center [685, 497] width 143 height 30
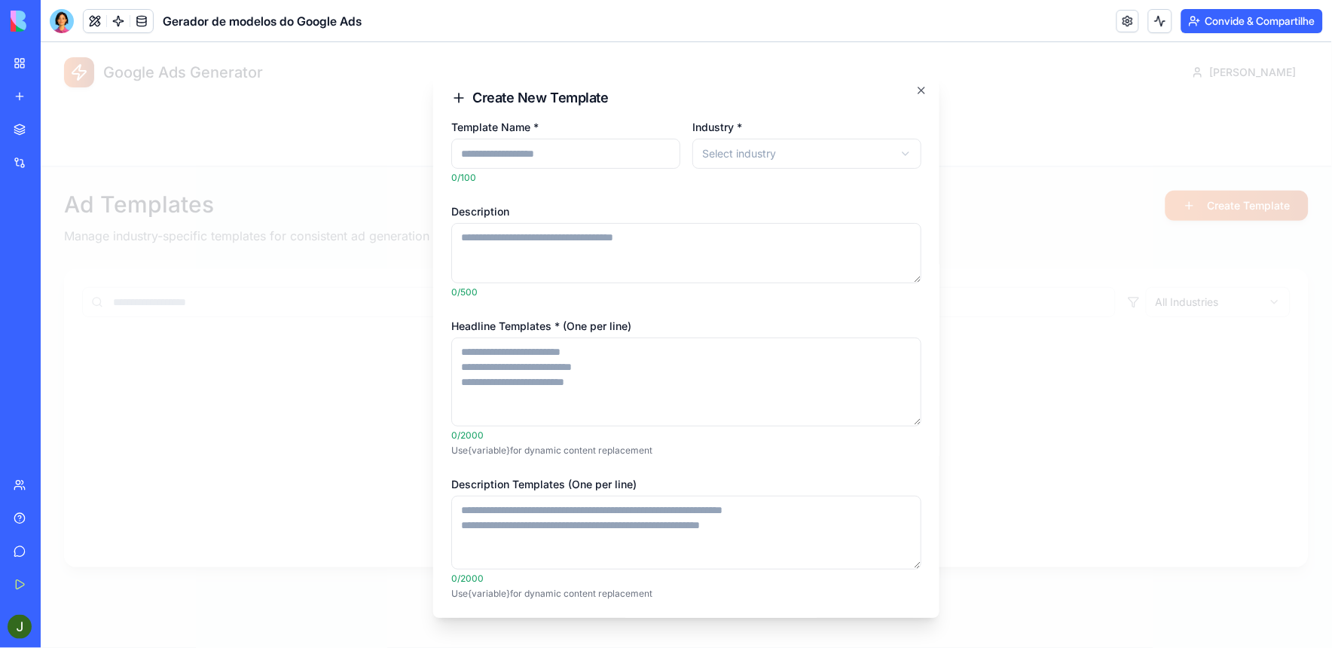
click at [915, 85] on div "**********" at bounding box center [686, 345] width 506 height 546
click at [915, 87] on icon "button" at bounding box center [921, 90] width 12 height 12
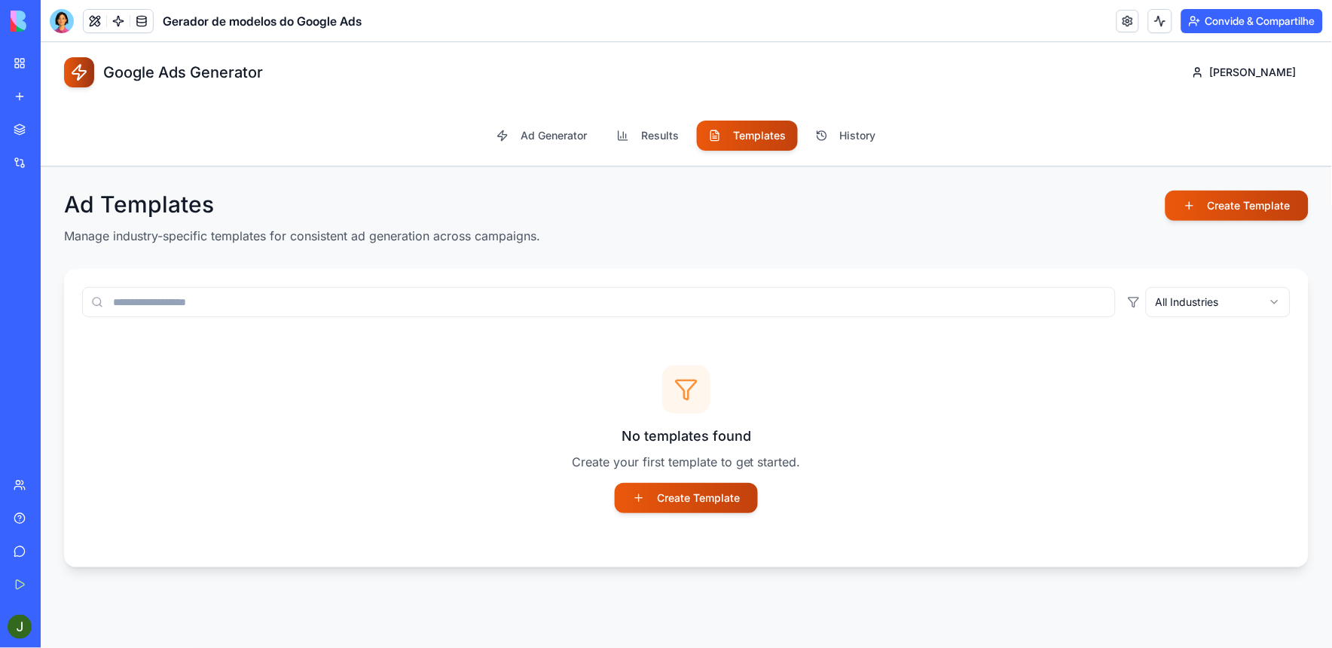
click at [39, 60] on div "Meu espaço de trabalho" at bounding box center [46, 63] width 20 height 15
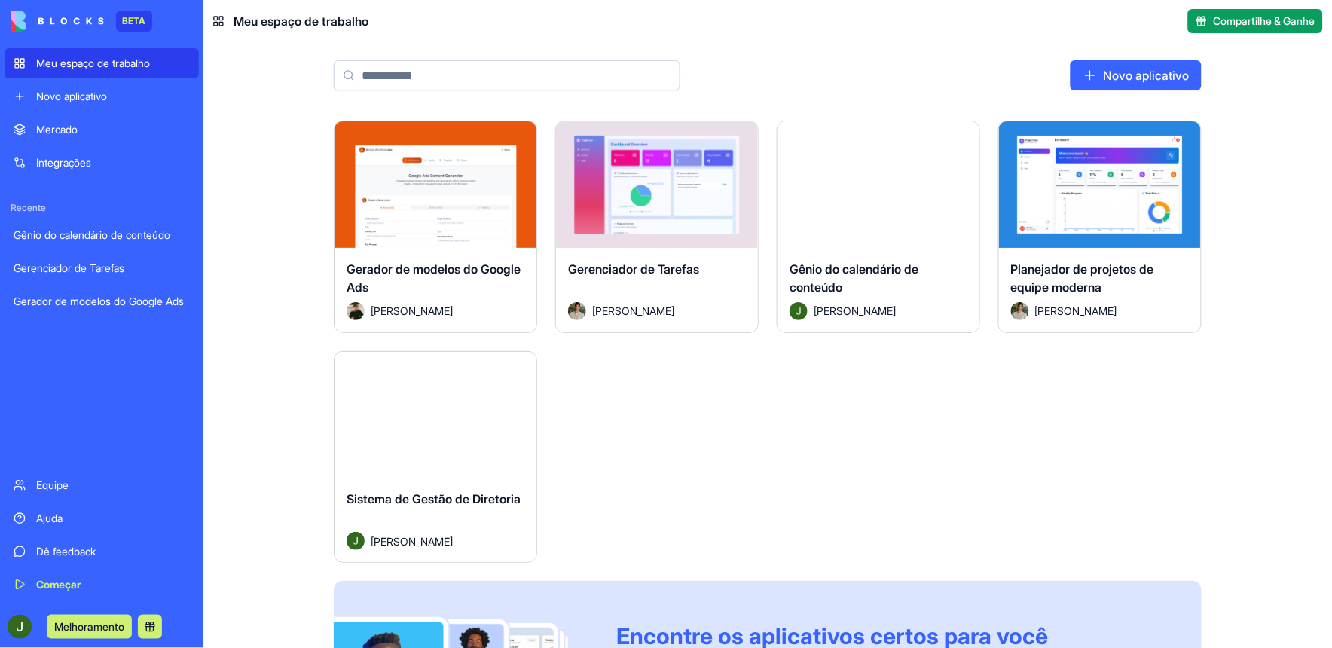
click at [66, 122] on div "Mercado" at bounding box center [113, 129] width 154 height 15
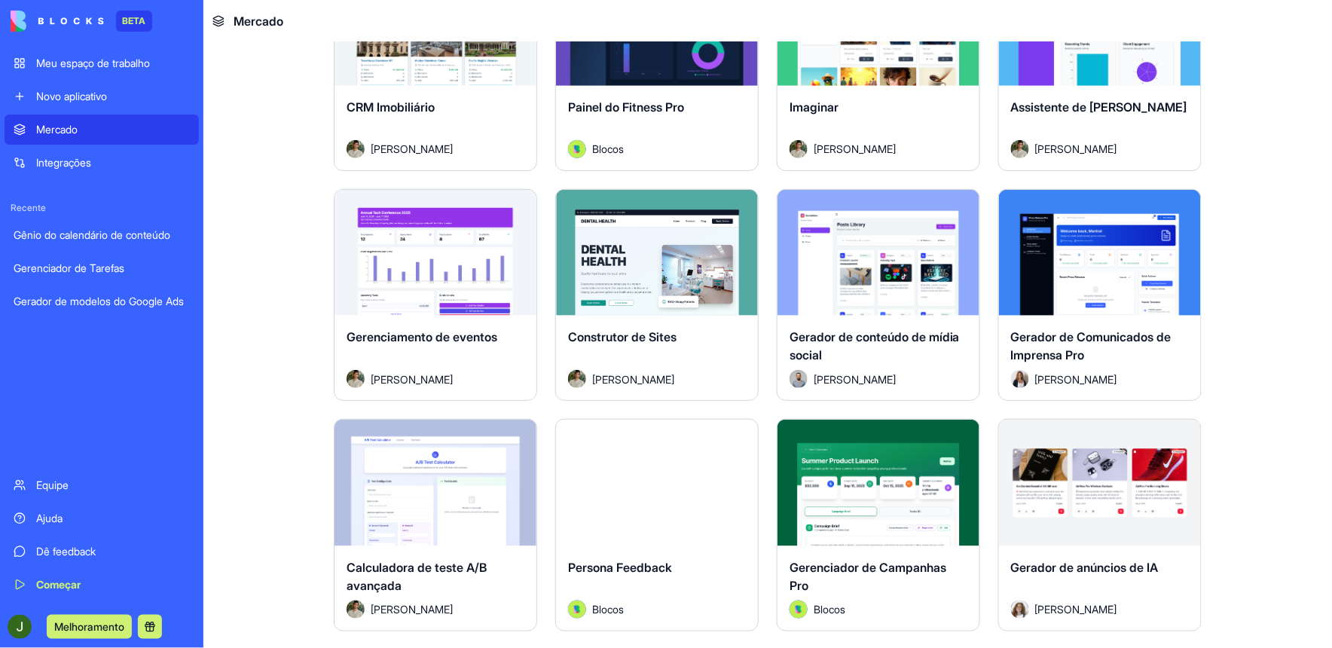
scroll to position [3182, 0]
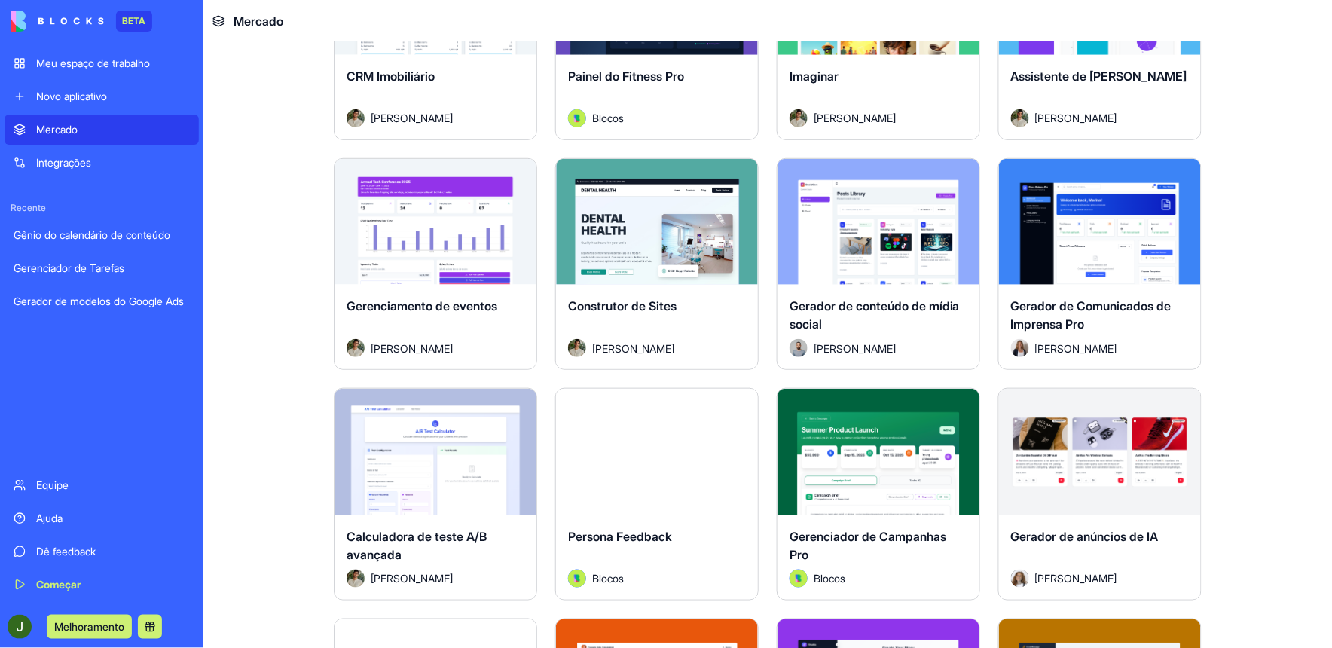
click at [664, 222] on button "Explorar" at bounding box center [657, 221] width 118 height 30
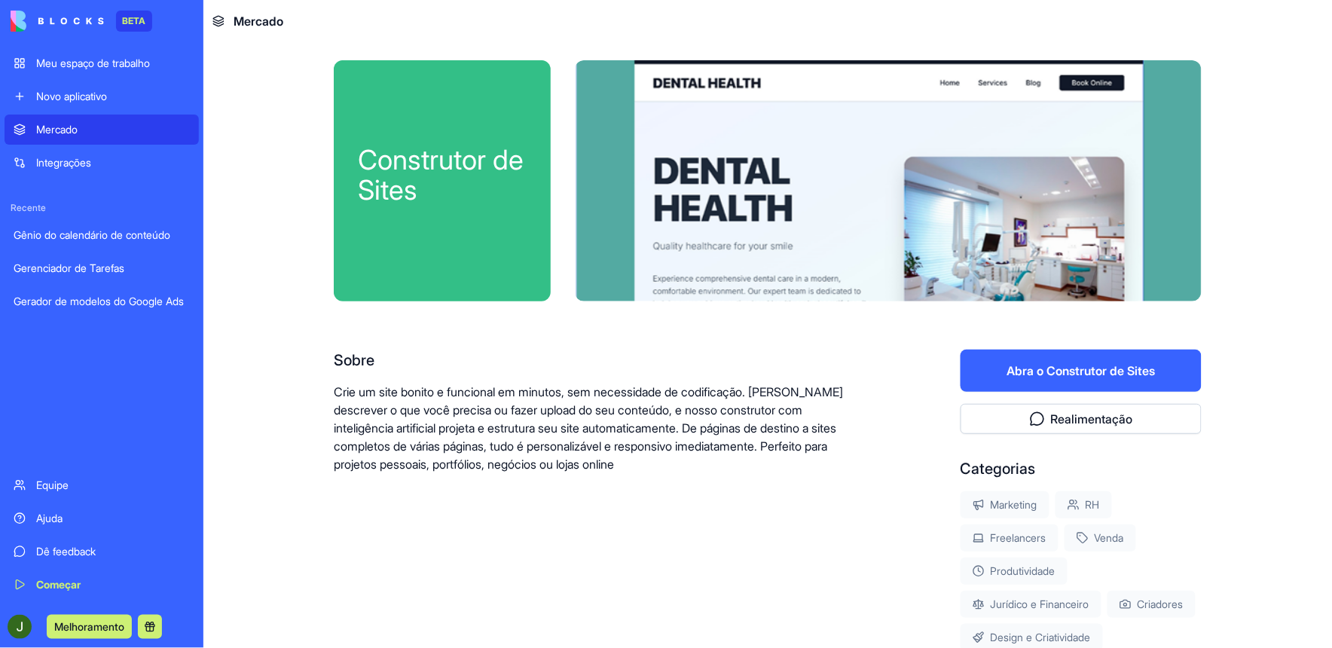
click at [1071, 367] on button "Abra o Construtor de Sites" at bounding box center [1081, 371] width 241 height 42
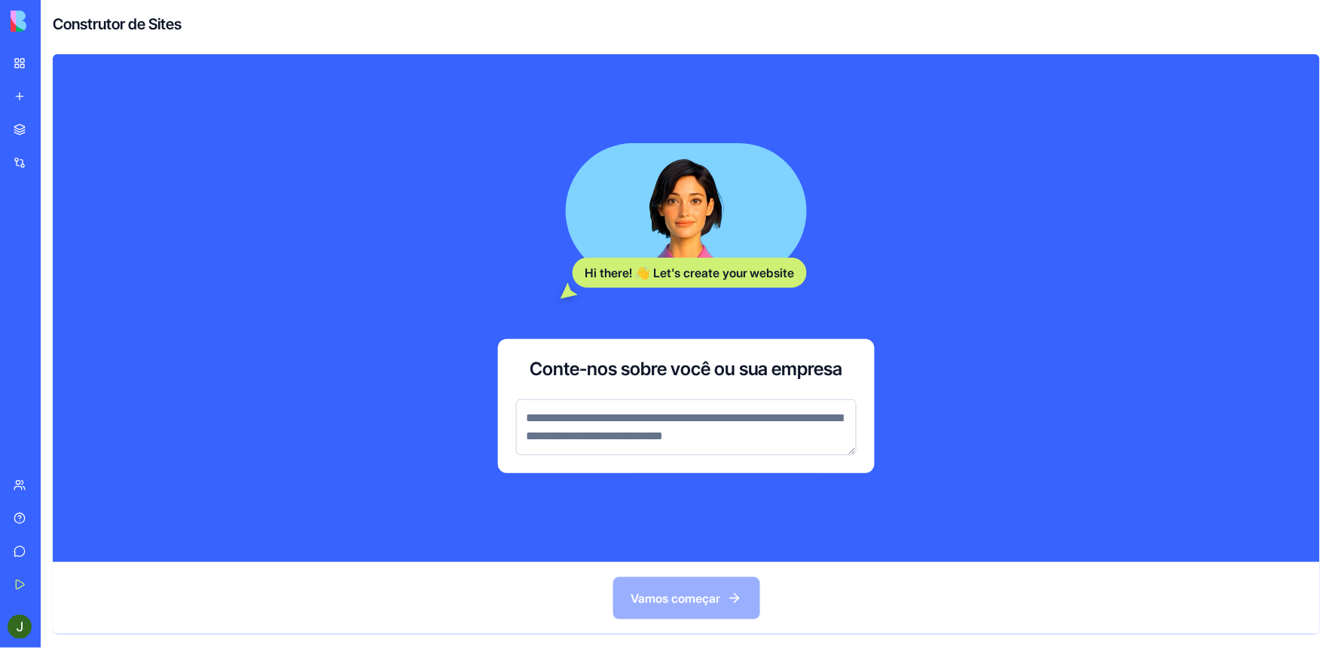
click at [592, 424] on textarea at bounding box center [686, 427] width 341 height 56
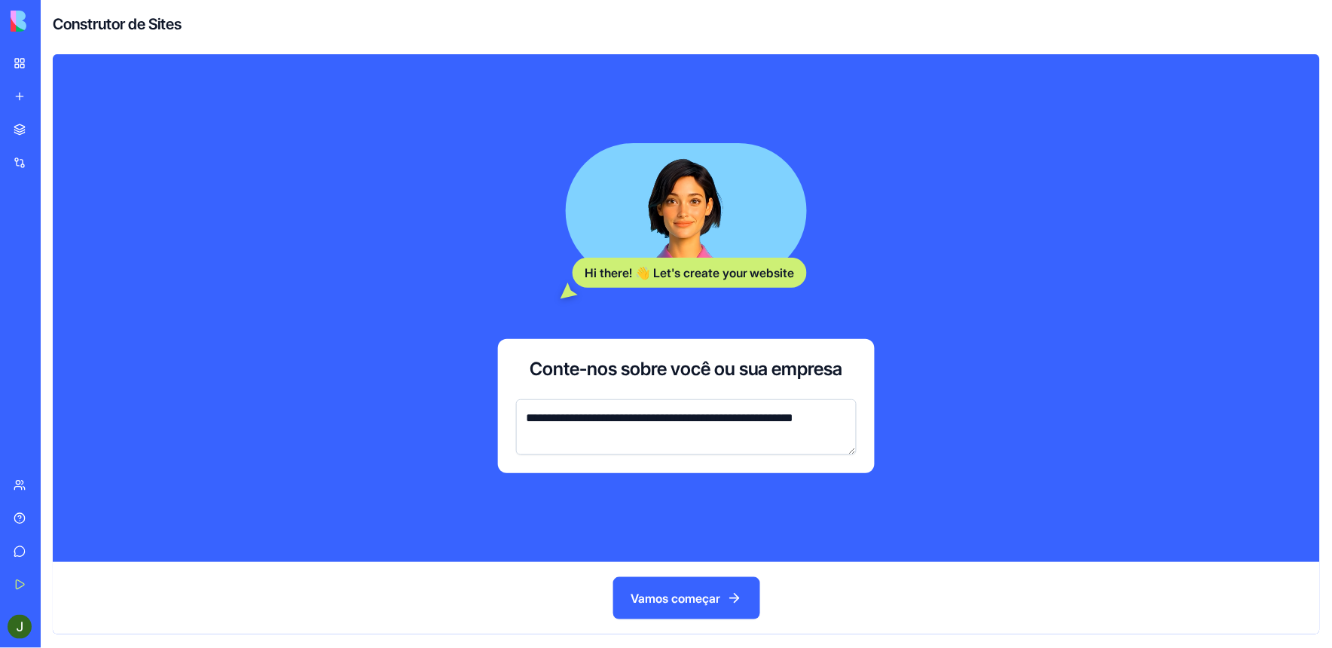
click at [760, 417] on textarea "**********" at bounding box center [686, 427] width 341 height 56
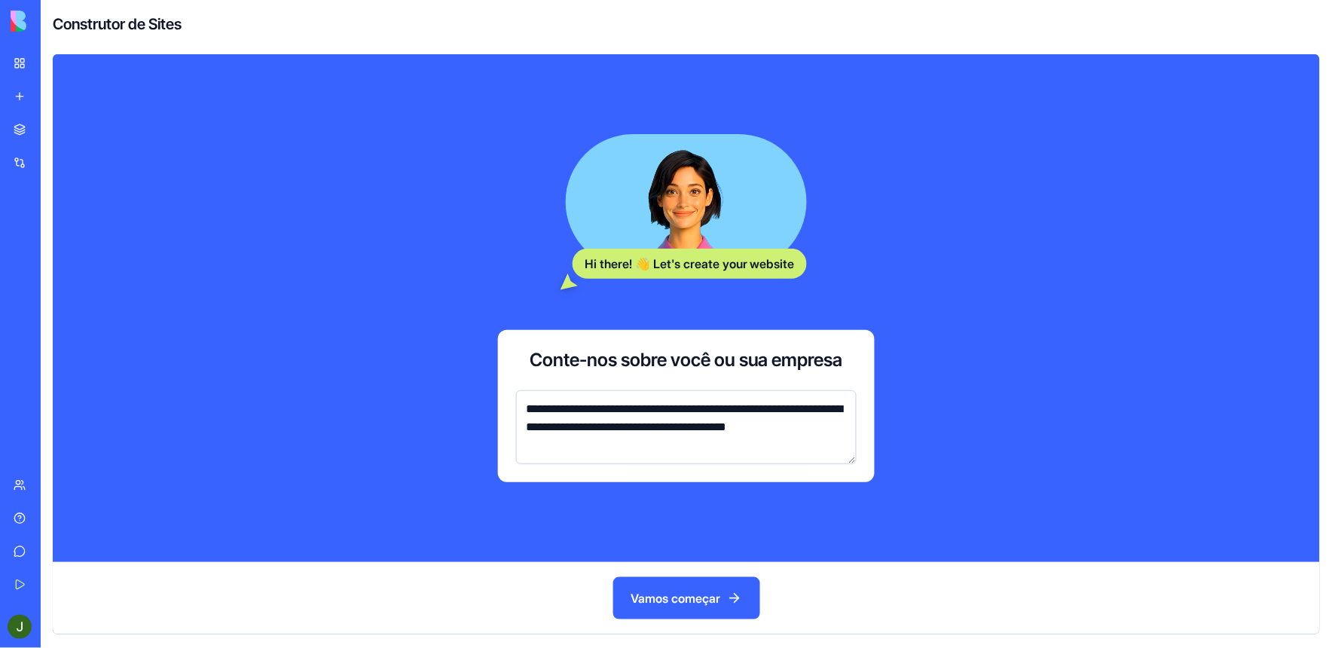
type textarea "**********"
click at [697, 591] on font "Vamos começar" at bounding box center [677, 598] width 90 height 18
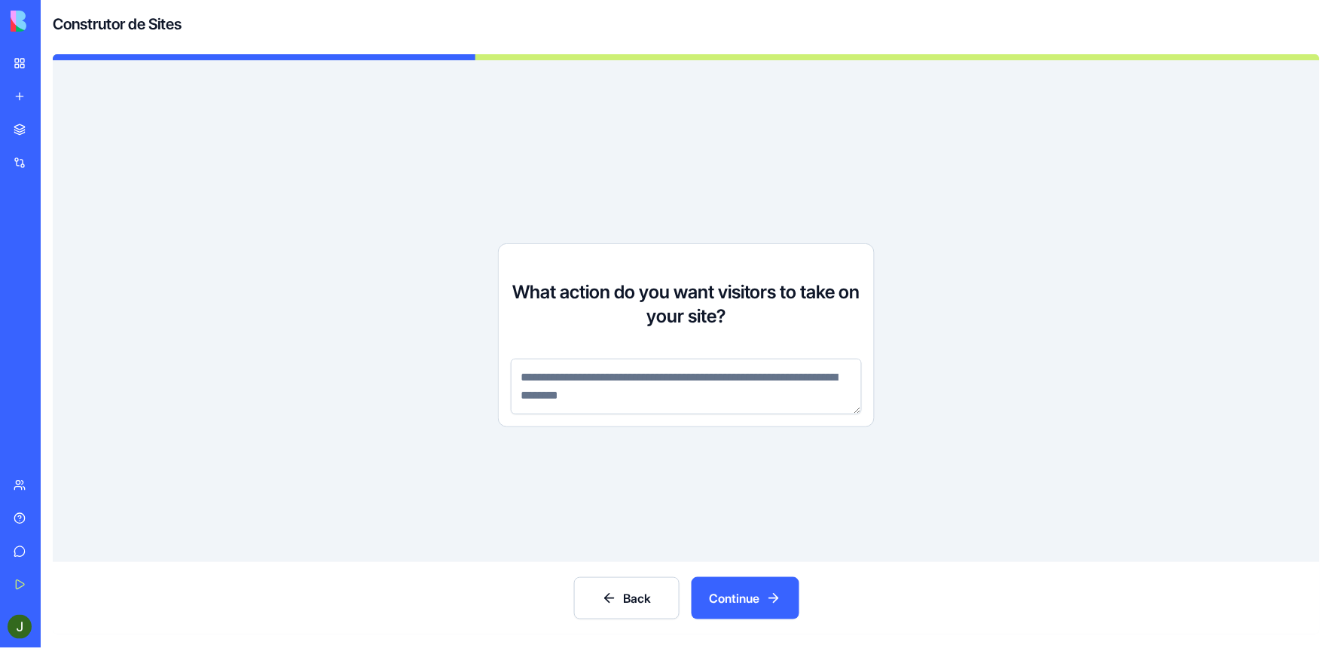
click at [620, 379] on textarea at bounding box center [686, 387] width 351 height 56
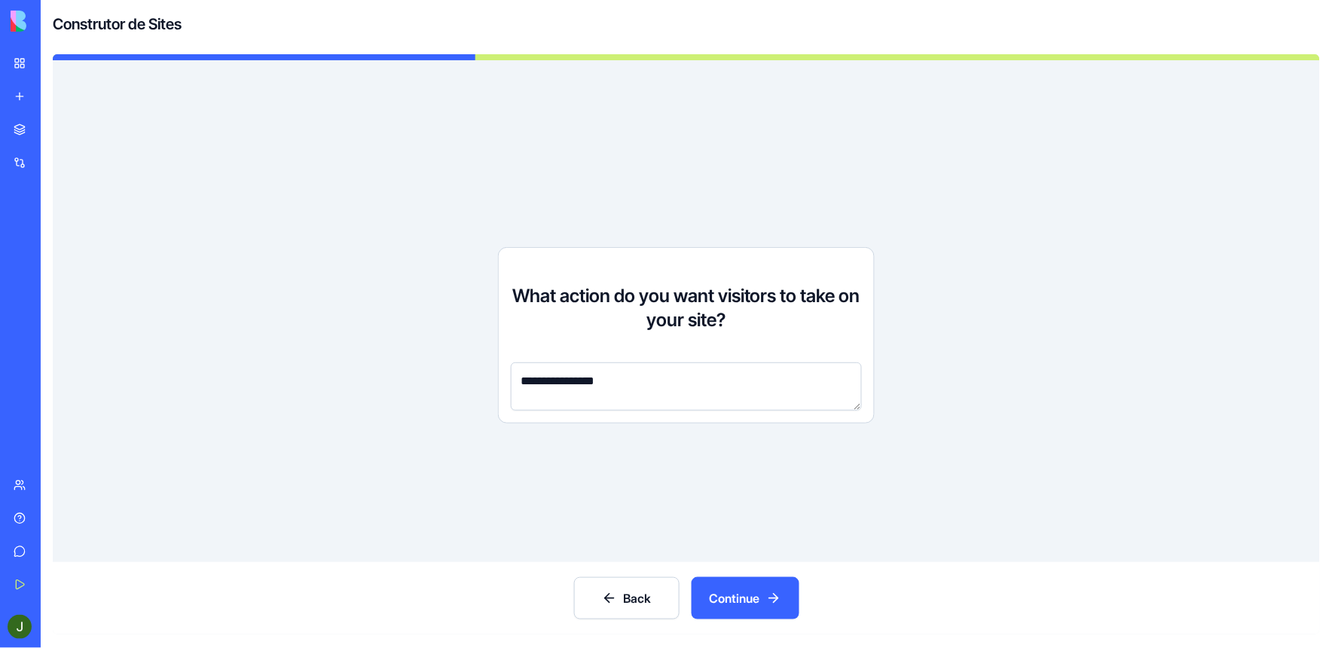
type textarea "**********"
click at [751, 604] on font "Continue" at bounding box center [735, 598] width 50 height 18
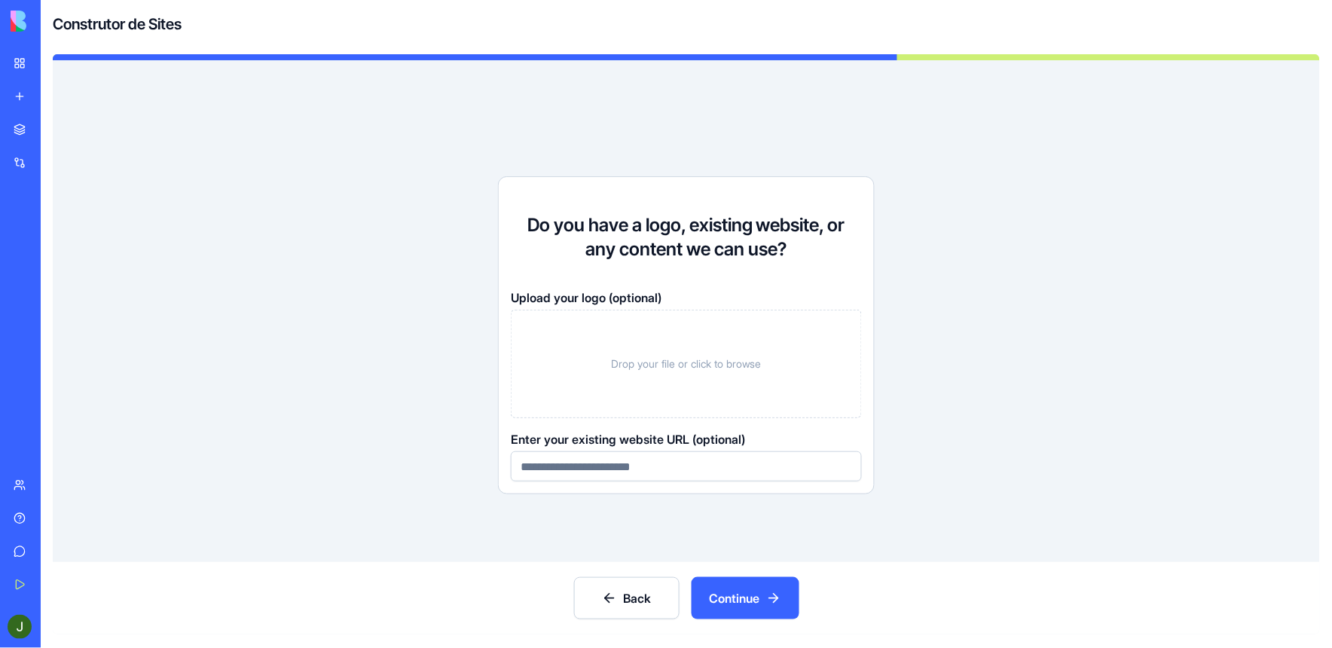
click at [740, 604] on font "Continue" at bounding box center [735, 598] width 50 height 18
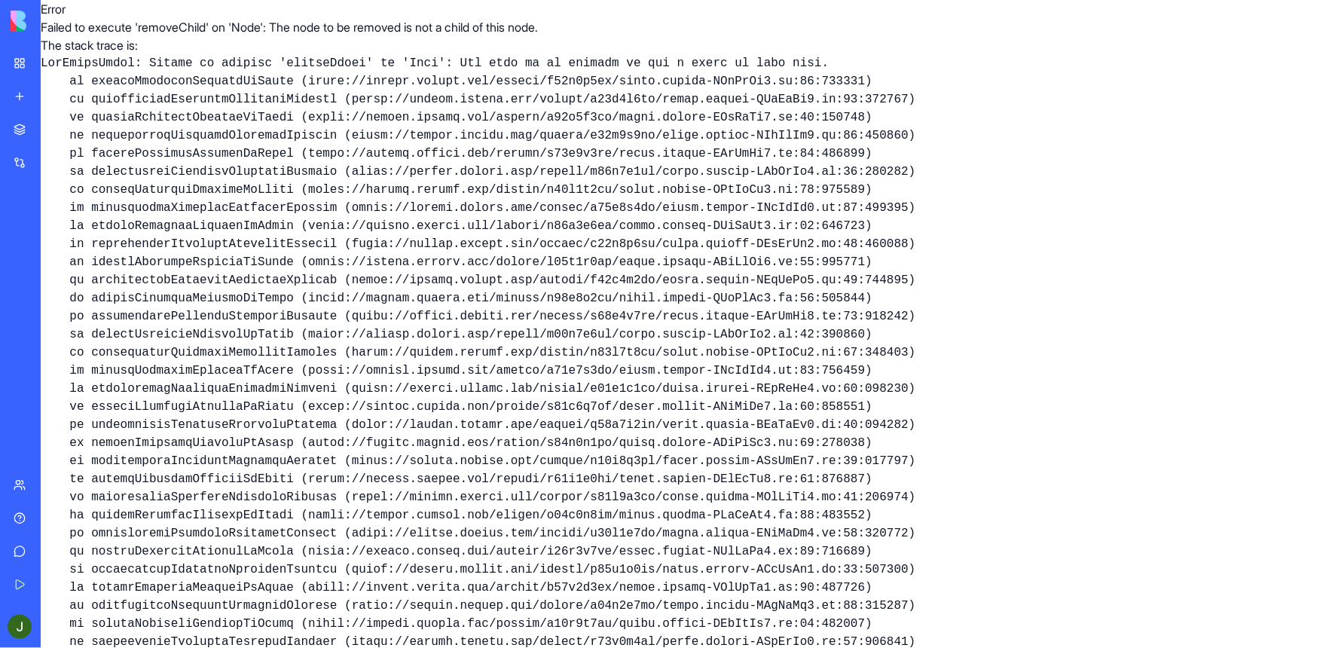
click at [15, 20] on img at bounding box center [57, 21] width 93 height 21
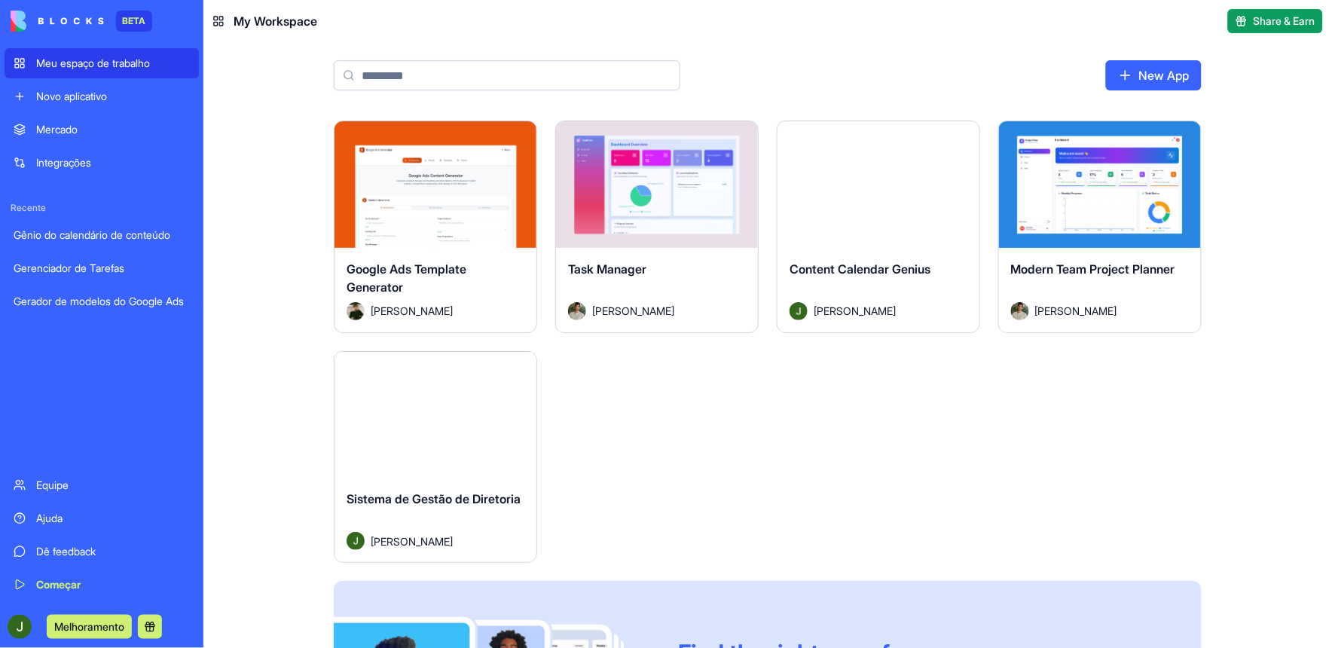
click at [78, 18] on img at bounding box center [57, 21] width 93 height 21
click at [849, 59] on div "New App" at bounding box center [768, 81] width 965 height 78
